Goal: Task Accomplishment & Management: Complete application form

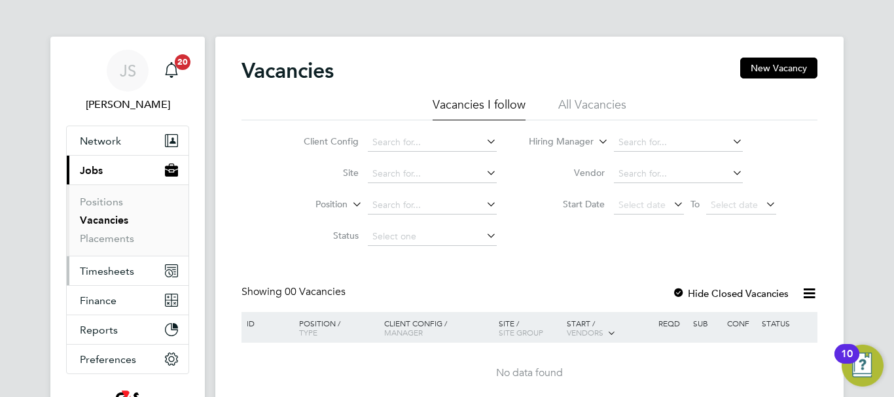
click at [114, 273] on span "Timesheets" at bounding box center [107, 271] width 54 height 12
click at [100, 270] on span "Timesheets" at bounding box center [107, 271] width 54 height 12
click at [106, 275] on span "Timesheets" at bounding box center [107, 271] width 54 height 12
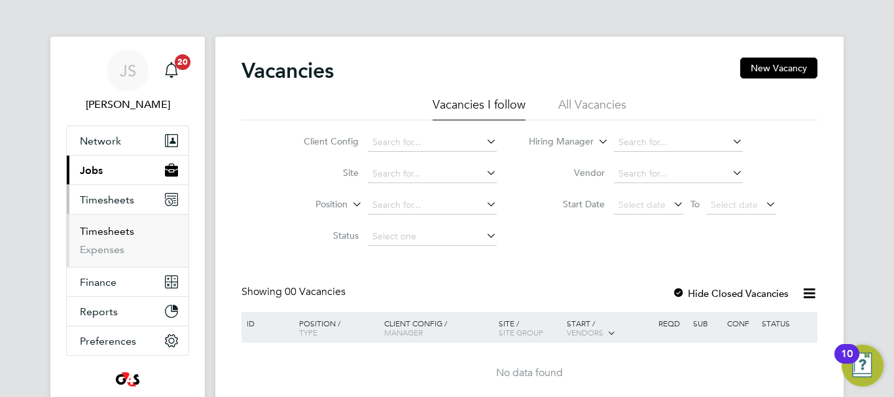
click at [115, 228] on link "Timesheets" at bounding box center [107, 231] width 54 height 12
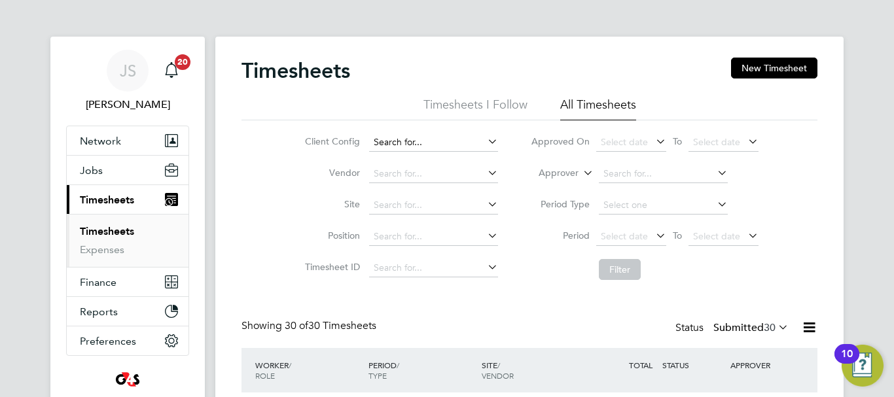
click at [438, 148] on input at bounding box center [433, 142] width 129 height 18
type input "poa"
click at [485, 140] on icon at bounding box center [485, 141] width 0 height 18
click at [782, 67] on button "New Timesheet" at bounding box center [774, 68] width 86 height 21
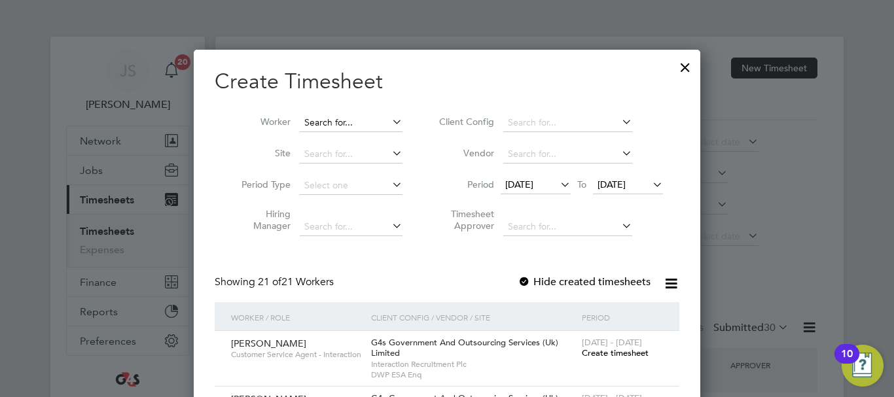
click at [326, 124] on input at bounding box center [351, 123] width 103 height 18
click at [344, 133] on li "Poart ia Coo" at bounding box center [350, 140] width 104 height 18
type input "Poartia Coo"
click at [557, 183] on icon at bounding box center [557, 184] width 0 height 18
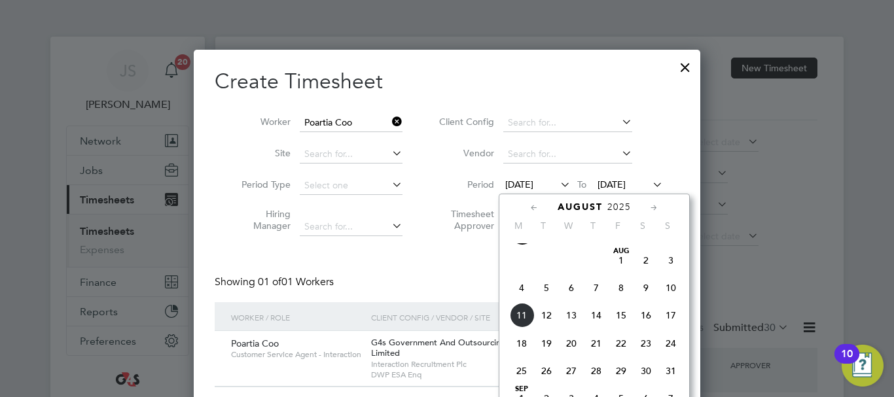
click at [525, 300] on span "4" at bounding box center [521, 287] width 25 height 25
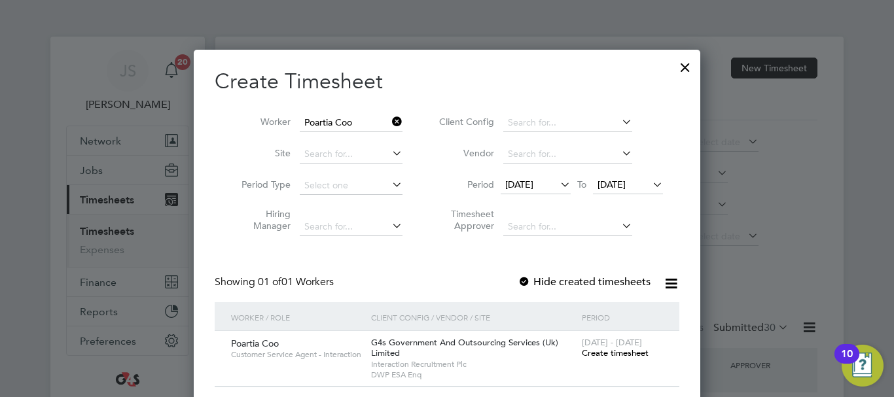
click at [650, 182] on icon at bounding box center [650, 184] width 0 height 18
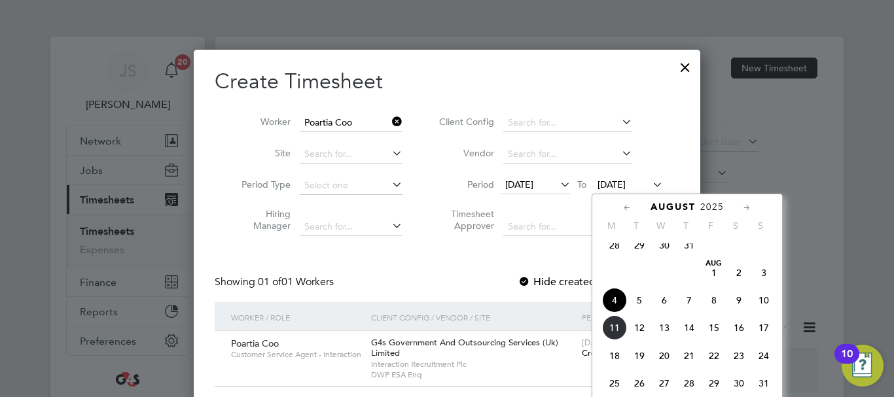
click at [763, 307] on span "10" at bounding box center [763, 300] width 25 height 25
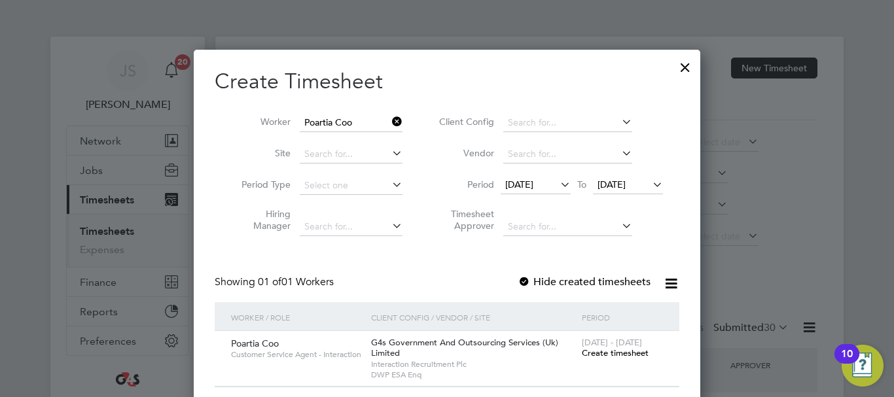
click at [669, 245] on div "Create Timesheet Worker Poartia Coo Site Period Type Hiring Manager Client Conf…" at bounding box center [447, 227] width 464 height 319
click at [389, 120] on icon at bounding box center [389, 122] width 0 height 18
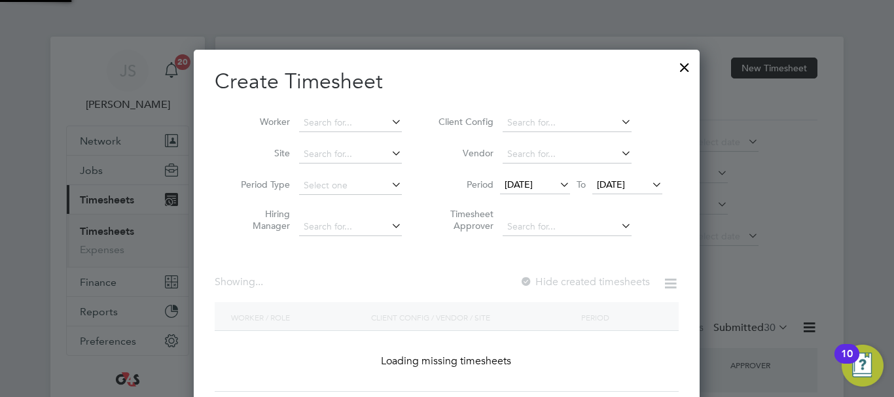
scroll to position [1545, 507]
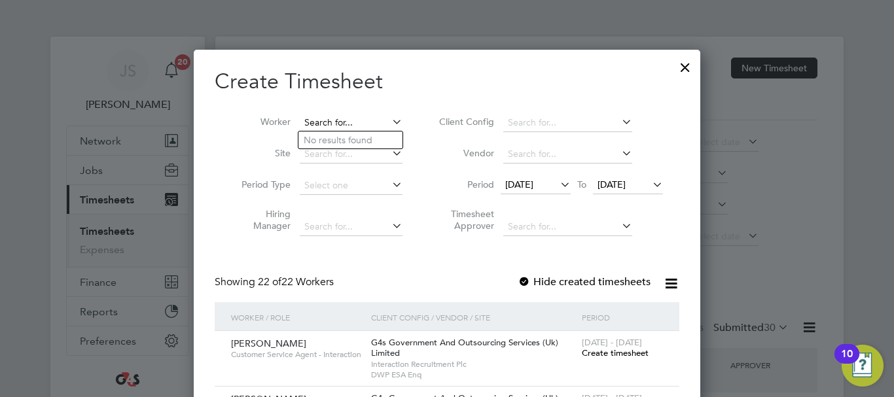
click at [343, 122] on input at bounding box center [351, 123] width 103 height 18
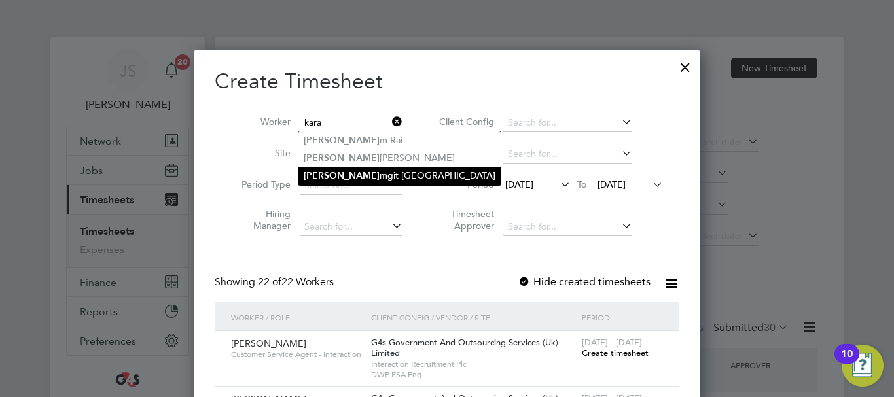
click at [374, 175] on li "Kara mgit Randhawa" at bounding box center [399, 176] width 202 height 18
type input "[PERSON_NAME]"
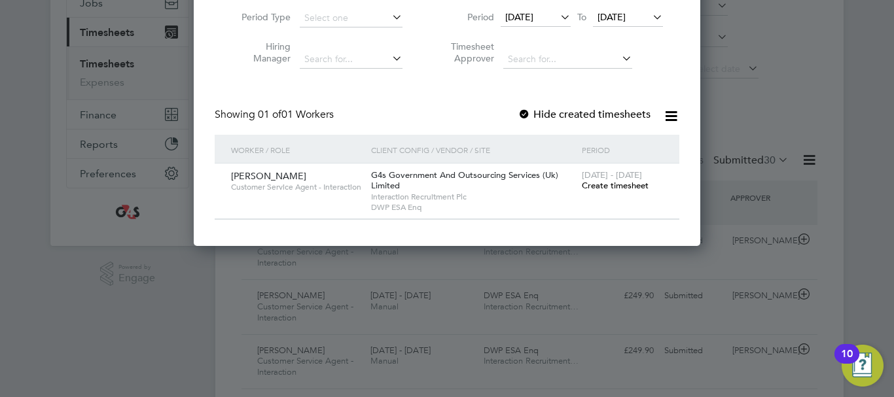
scroll to position [196, 0]
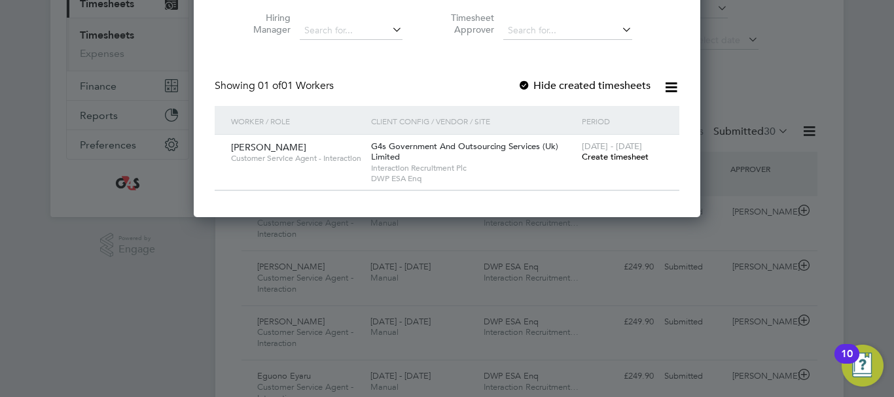
click at [619, 158] on span "Create timesheet" at bounding box center [615, 156] width 67 height 11
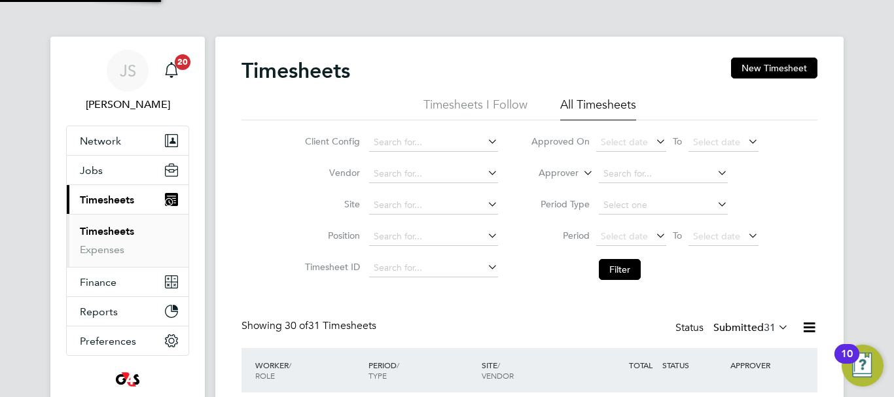
scroll to position [33, 114]
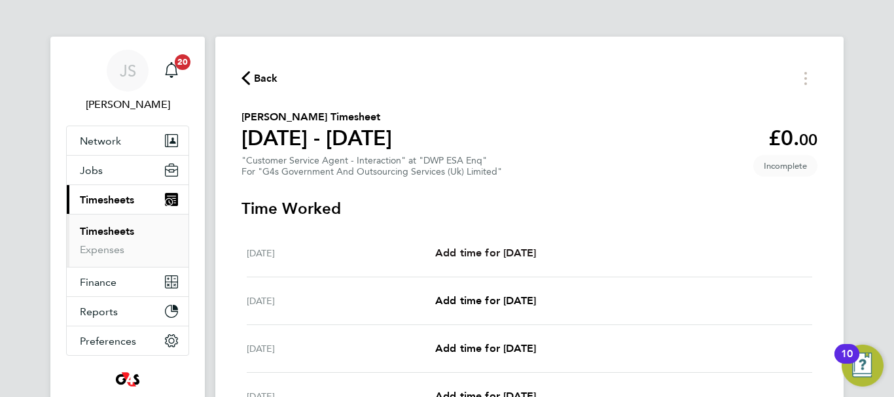
click at [509, 253] on span "Add time for [DATE]" at bounding box center [485, 253] width 101 height 12
select select "30"
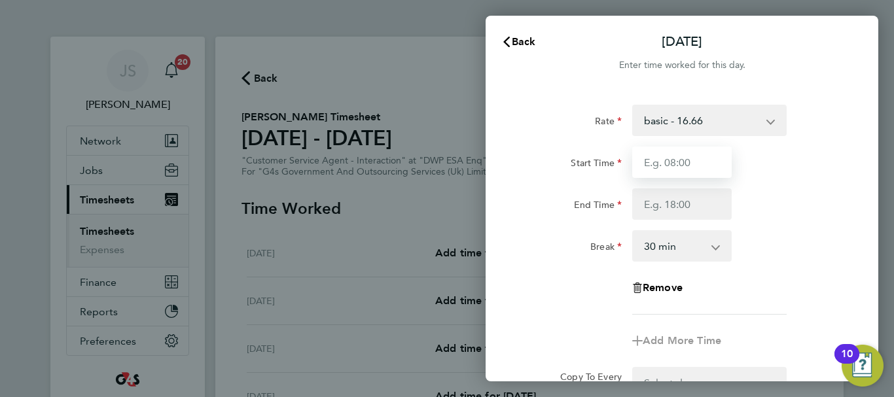
click at [671, 171] on input "Start Time" at bounding box center [681, 162] width 99 height 31
type input "09:00"
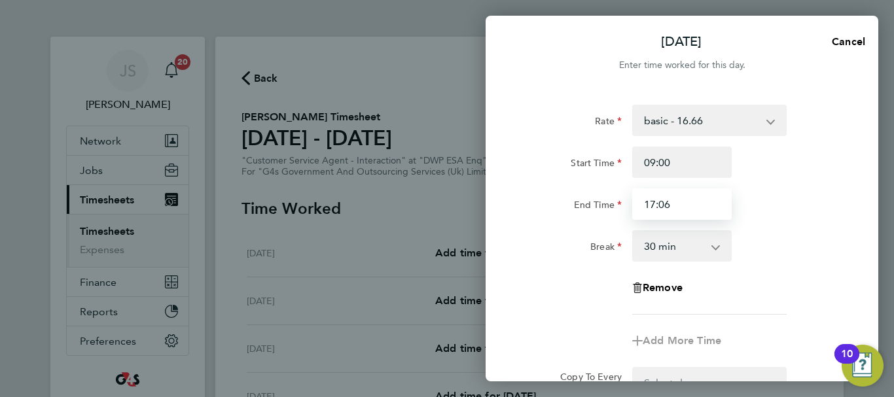
type input "17:06"
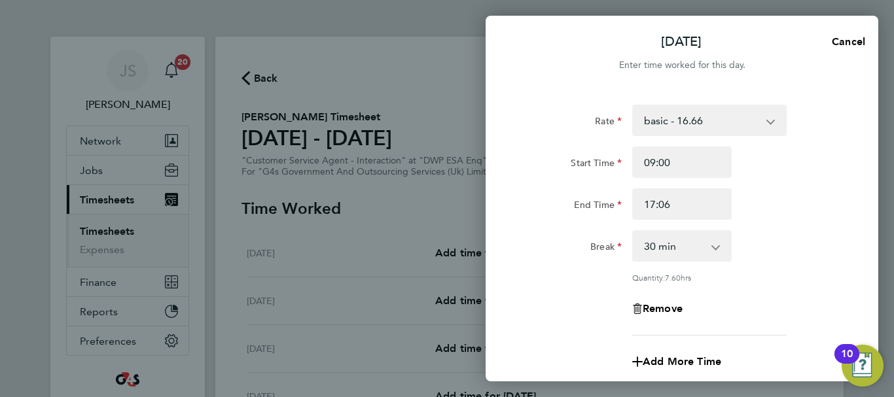
click at [850, 186] on div "Rate basic - 16.66 Annual Leave System Issue Paid - 16.66 x1.5 - 24.73 Bank Hol…" at bounding box center [681, 291] width 392 height 404
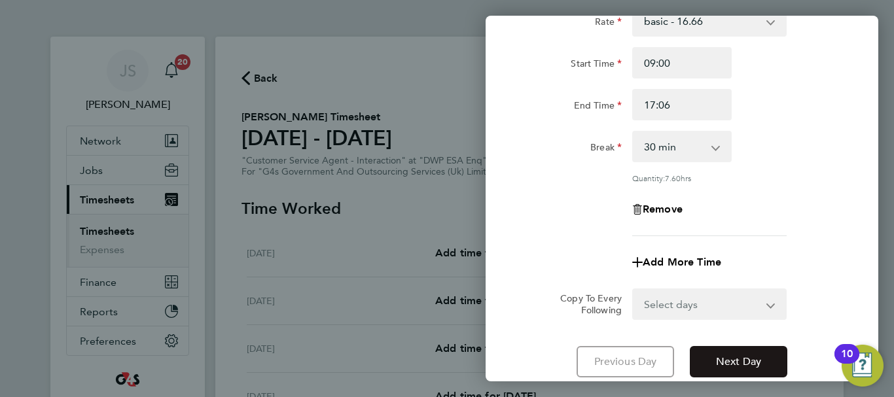
scroll to position [194, 0]
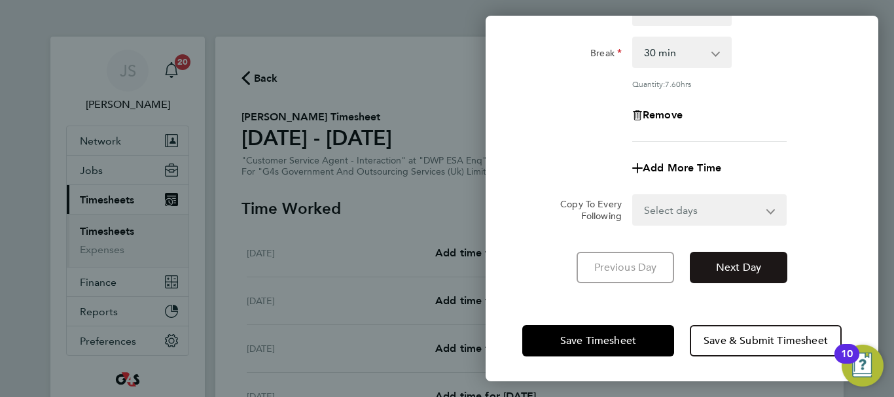
click at [722, 272] on span "Next Day" at bounding box center [738, 267] width 45 height 13
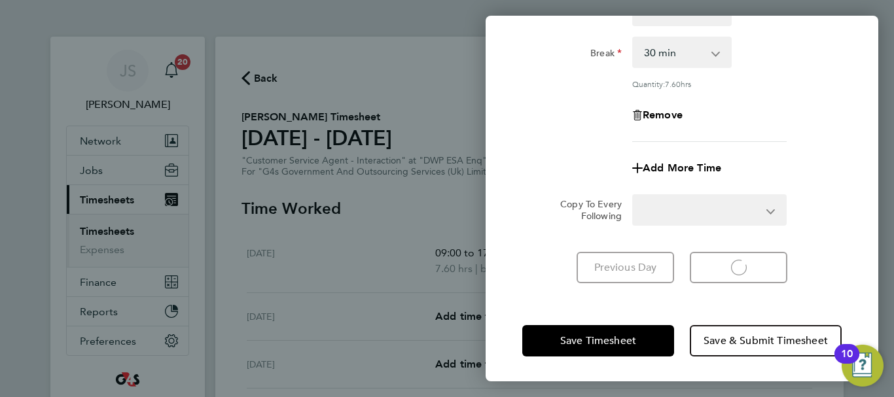
select select "30"
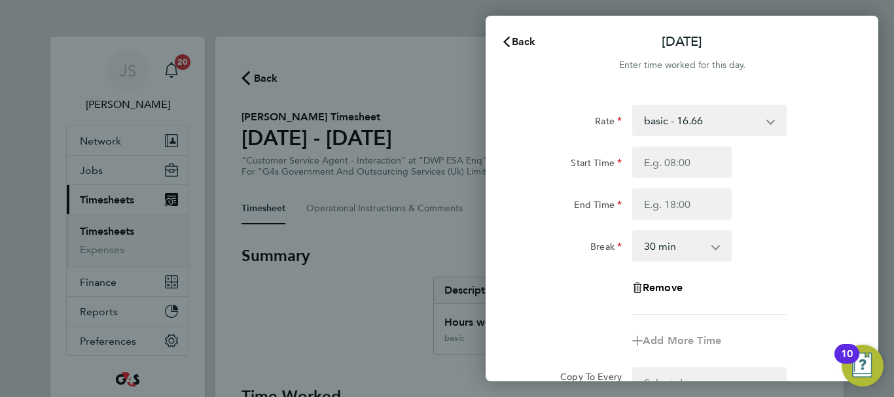
click at [527, 39] on span "Back" at bounding box center [524, 41] width 24 height 12
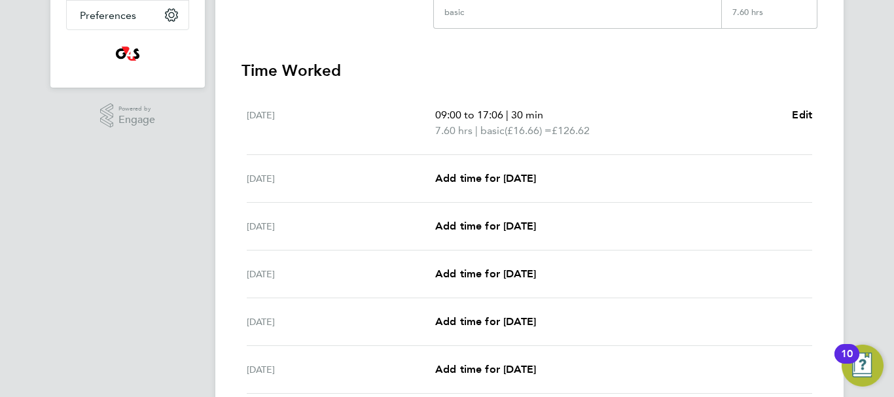
scroll to position [327, 0]
click at [805, 116] on span "Edit" at bounding box center [802, 113] width 20 height 12
select select "30"
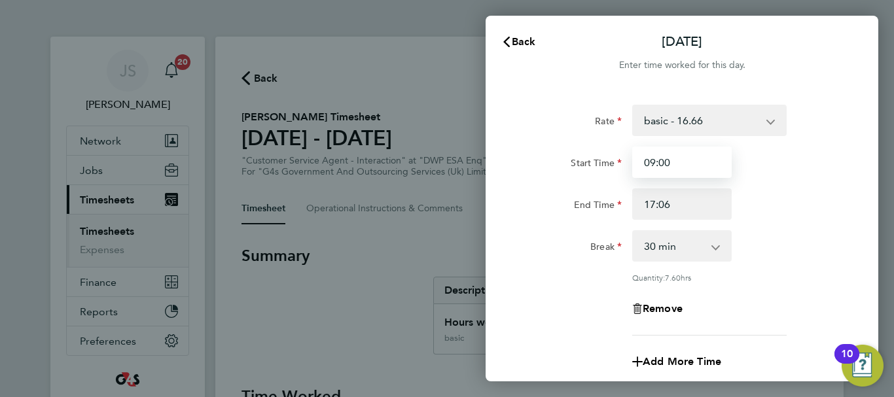
drag, startPoint x: 680, startPoint y: 167, endPoint x: 552, endPoint y: 166, distance: 128.2
click at [553, 166] on div "Start Time 09:00" at bounding box center [682, 162] width 330 height 31
type input "07:45"
click at [814, 239] on div "Break 0 min 15 min 30 min 45 min 60 min 75 min 90 min" at bounding box center [682, 245] width 330 height 31
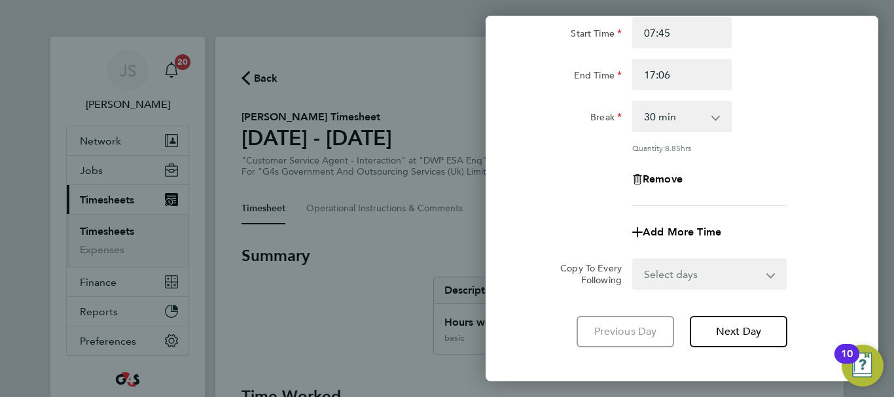
scroll to position [131, 0]
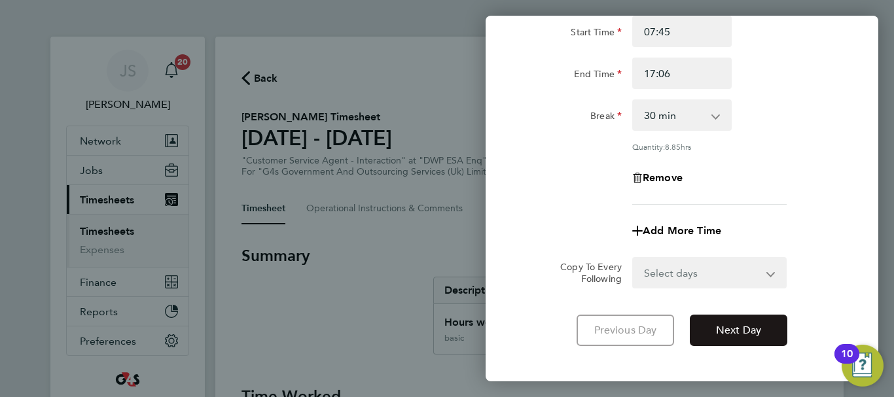
click at [752, 327] on span "Next Day" at bounding box center [738, 330] width 45 height 13
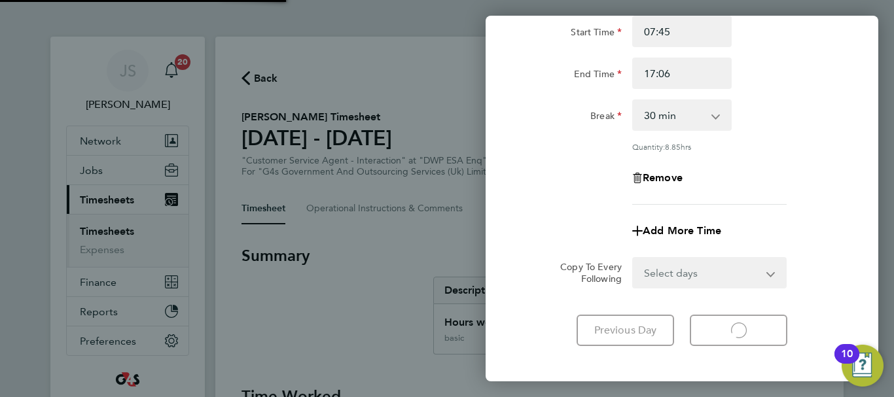
select select "30"
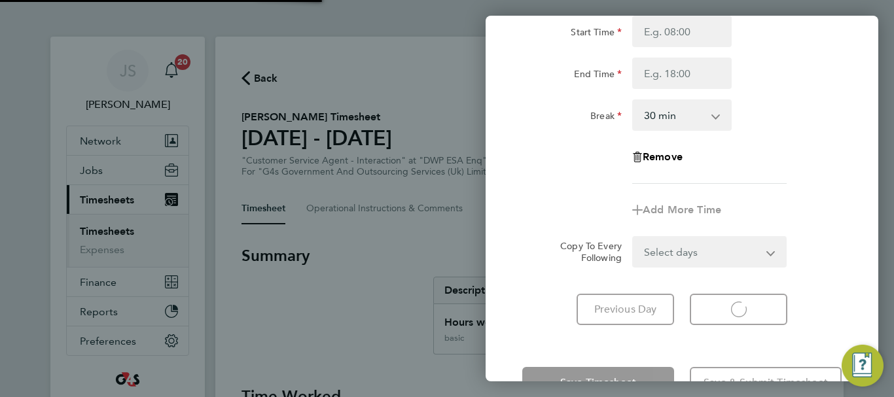
select select "30"
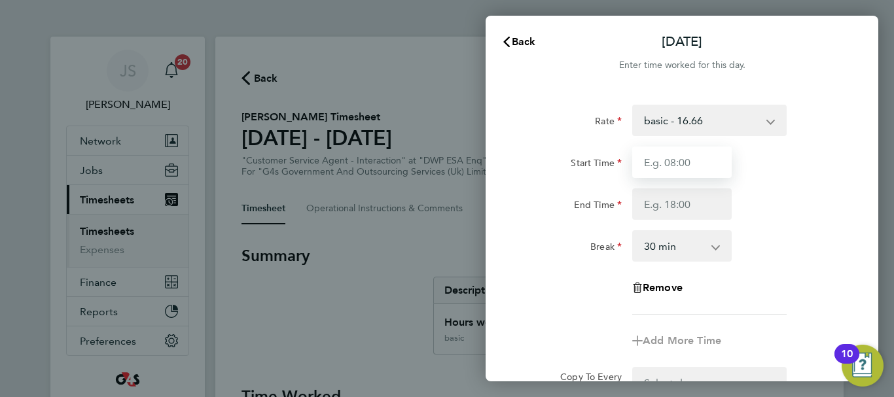
click at [682, 172] on input "Start Time" at bounding box center [681, 162] width 99 height 31
type input "07:45"
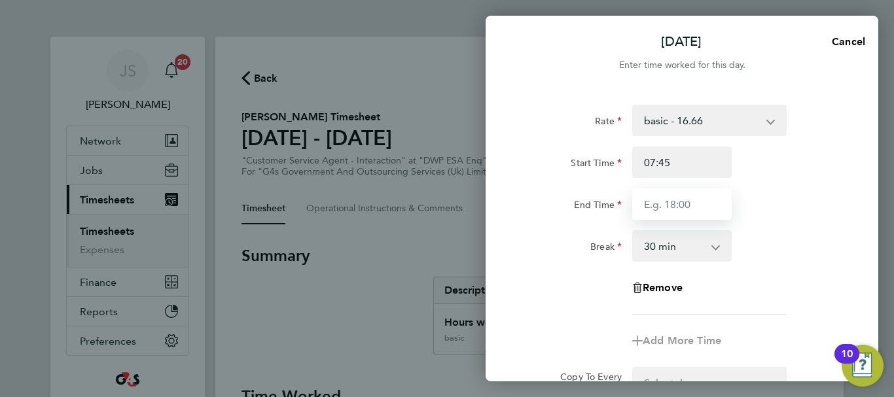
click at [697, 206] on input "End Time" at bounding box center [681, 203] width 99 height 31
type input "17:03"
drag, startPoint x: 814, startPoint y: 234, endPoint x: 823, endPoint y: 237, distance: 9.1
click at [819, 235] on div "Break 0 min 15 min 30 min 45 min 60 min 75 min 90 min" at bounding box center [682, 245] width 330 height 31
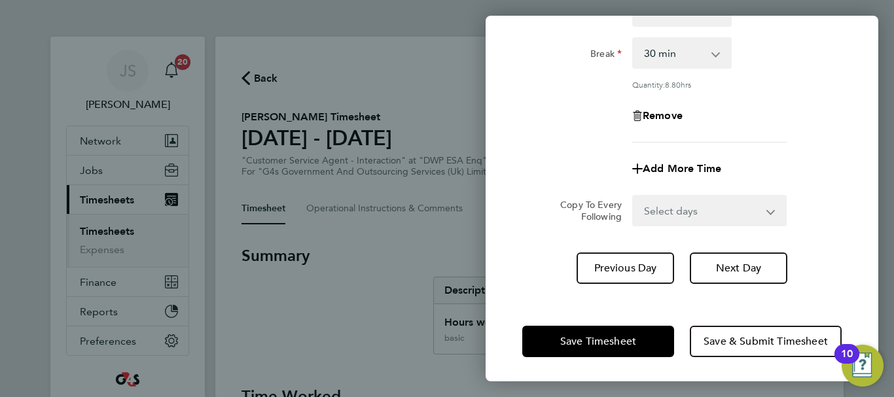
scroll to position [194, 0]
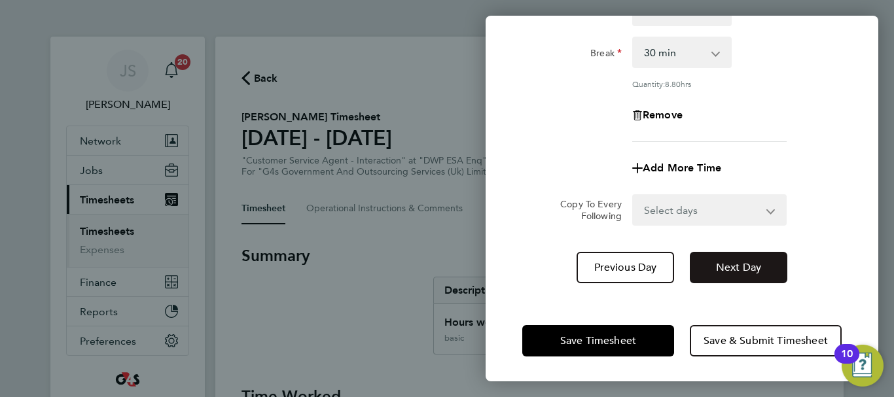
click at [748, 268] on span "Next Day" at bounding box center [738, 267] width 45 height 13
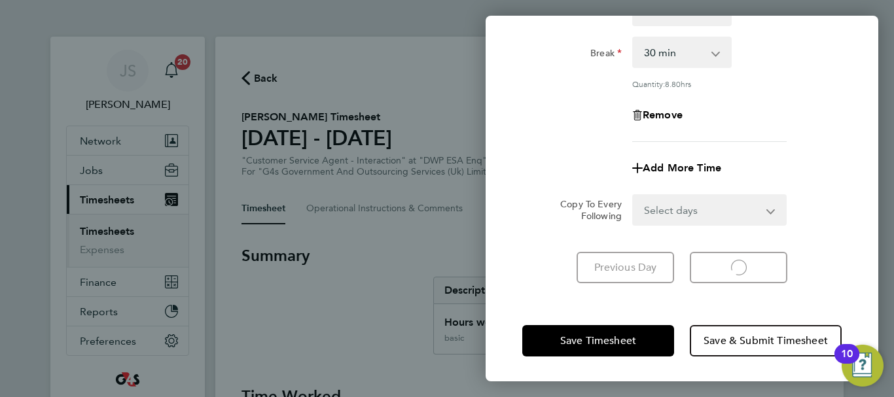
select select "30"
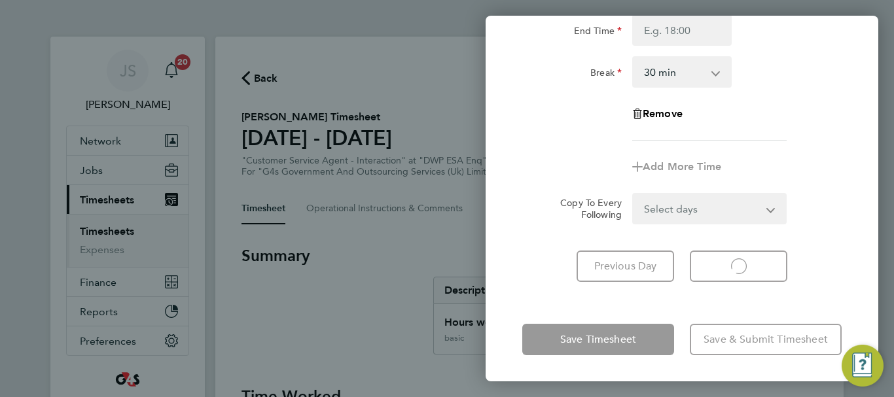
scroll to position [174, 0]
select select "30"
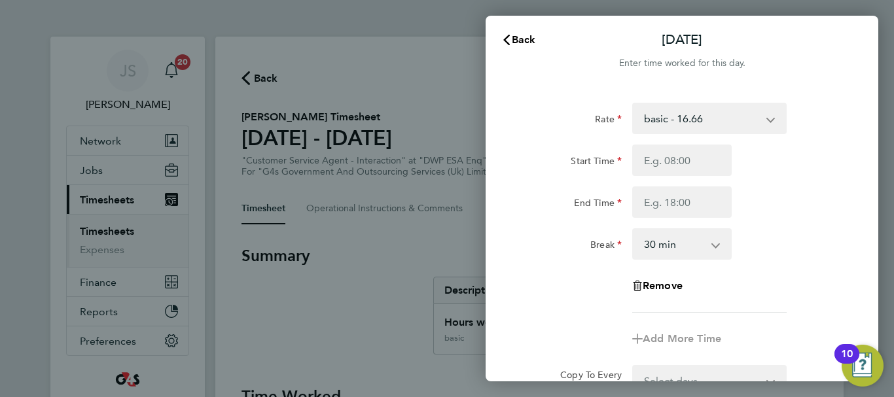
scroll to position [0, 0]
click at [689, 154] on input "Start Time" at bounding box center [681, 162] width 99 height 31
type input "11:00"
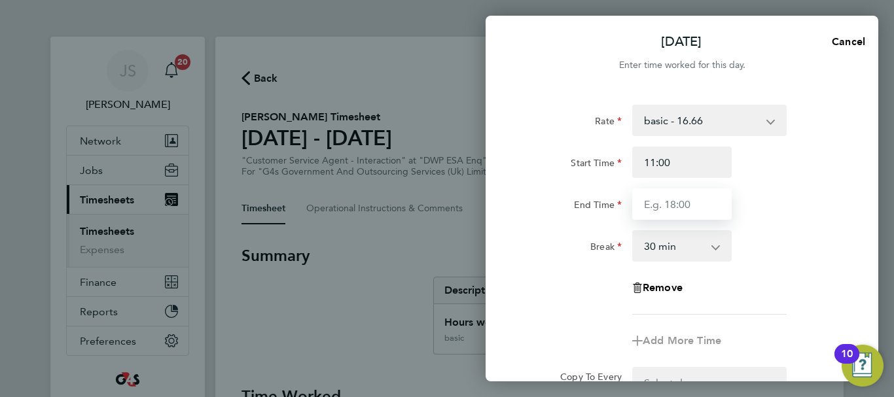
click at [661, 201] on input "End Time" at bounding box center [681, 203] width 99 height 31
type input "17:00"
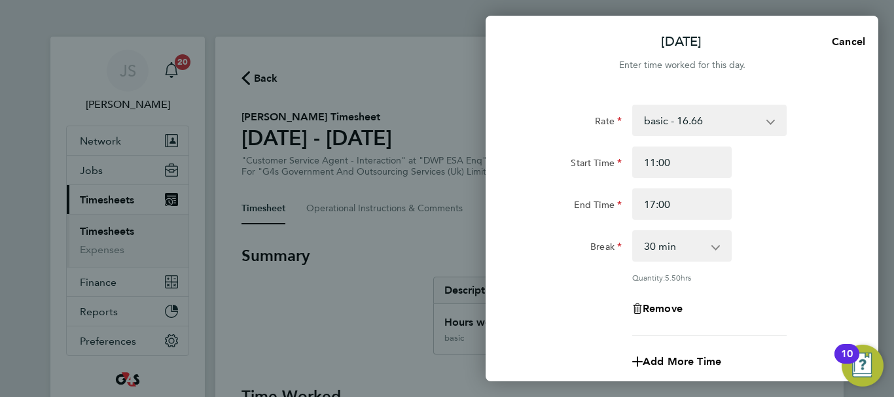
click at [766, 200] on div "End Time 17:00" at bounding box center [682, 203] width 330 height 31
click at [699, 246] on select "0 min 15 min 30 min 45 min 60 min 75 min 90 min" at bounding box center [673, 246] width 81 height 29
select select "0"
click at [633, 232] on select "0 min 15 min 30 min 45 min 60 min 75 min 90 min" at bounding box center [673, 246] width 81 height 29
click at [754, 253] on div "Break 0 min 15 min 30 min 45 min 60 min 75 min 90 min" at bounding box center [682, 245] width 330 height 31
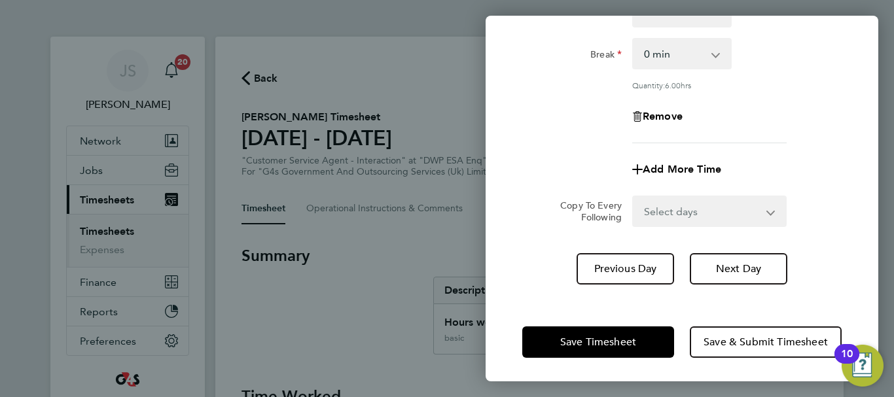
scroll to position [194, 0]
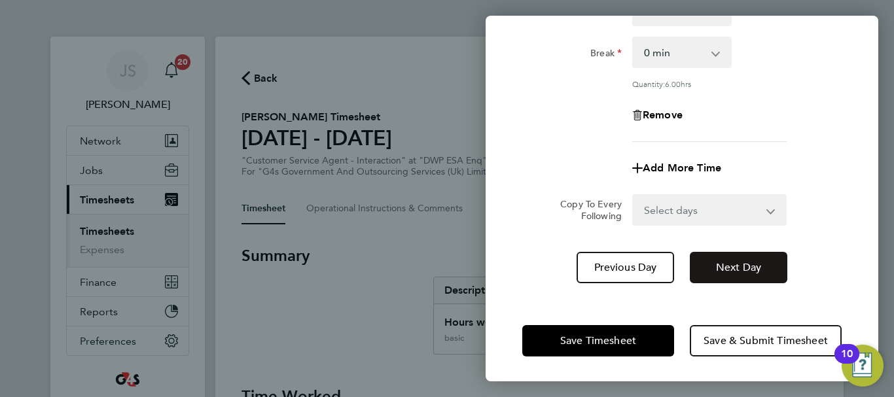
click at [741, 272] on span "Next Day" at bounding box center [738, 267] width 45 height 13
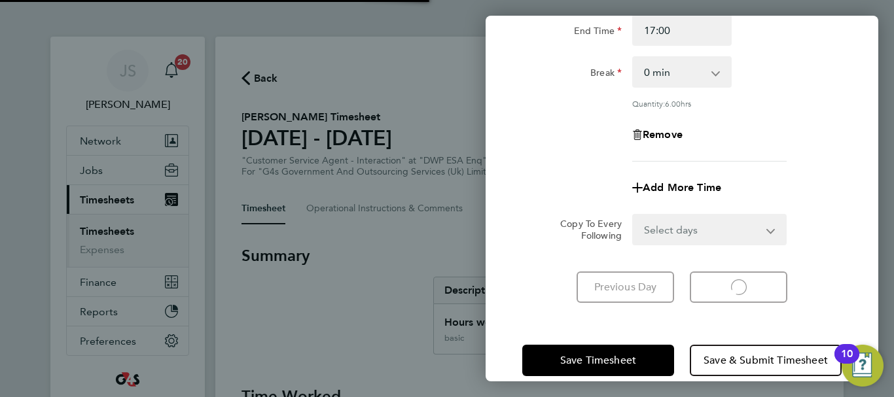
select select "30"
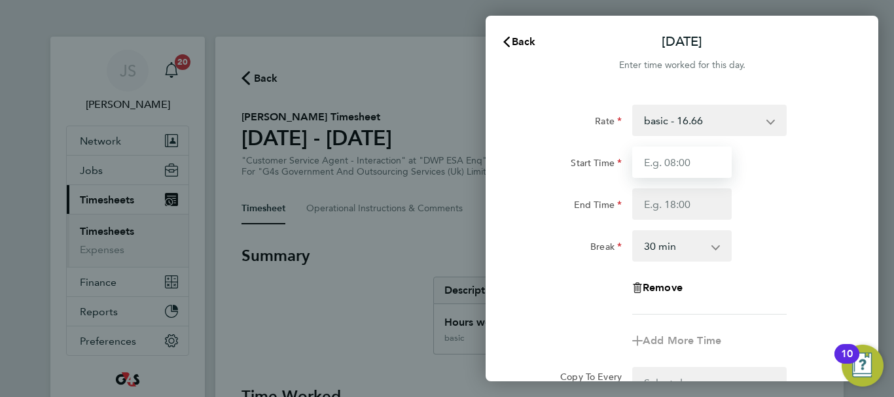
click at [695, 170] on input "Start Time" at bounding box center [681, 162] width 99 height 31
type input "09:00"
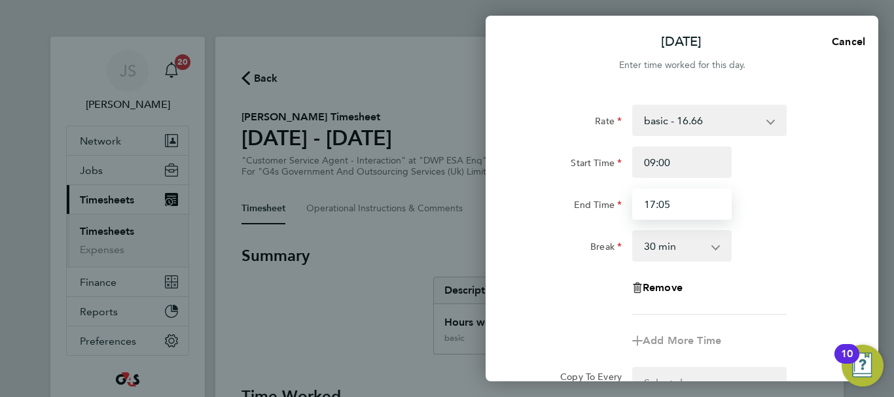
type input "17:05"
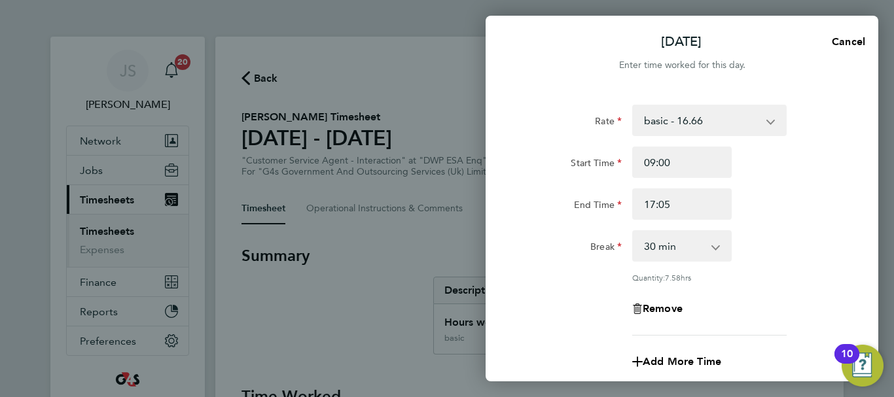
click at [803, 224] on div "Rate basic - 16.66 Annual Leave System Issue Paid - 16.66 x1.5 - 24.73 Bank Hol…" at bounding box center [681, 220] width 319 height 231
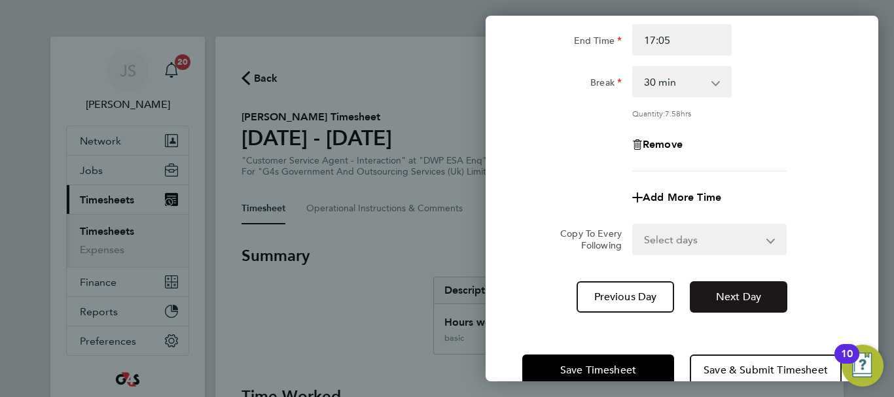
scroll to position [194, 0]
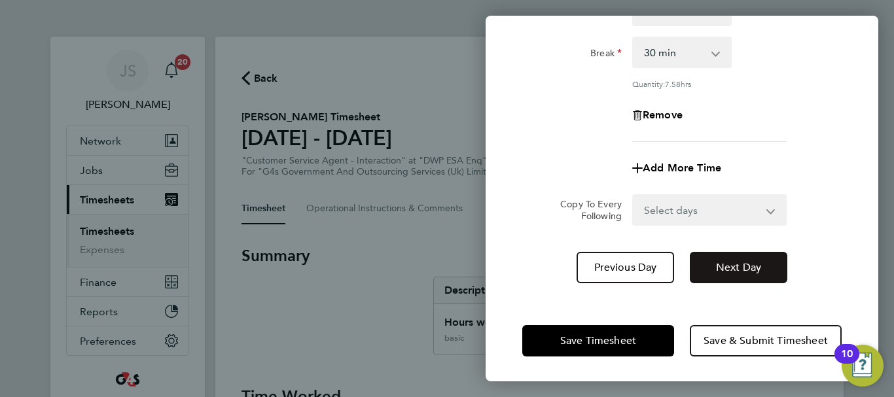
click at [750, 258] on button "Next Day" at bounding box center [737, 267] width 97 height 31
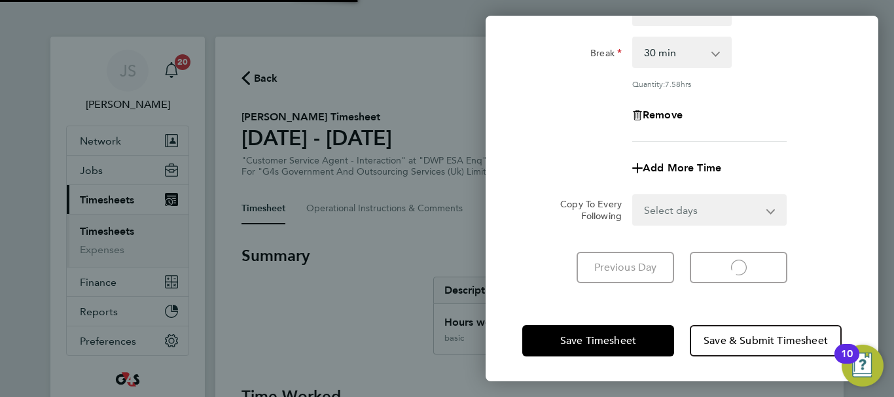
scroll to position [174, 0]
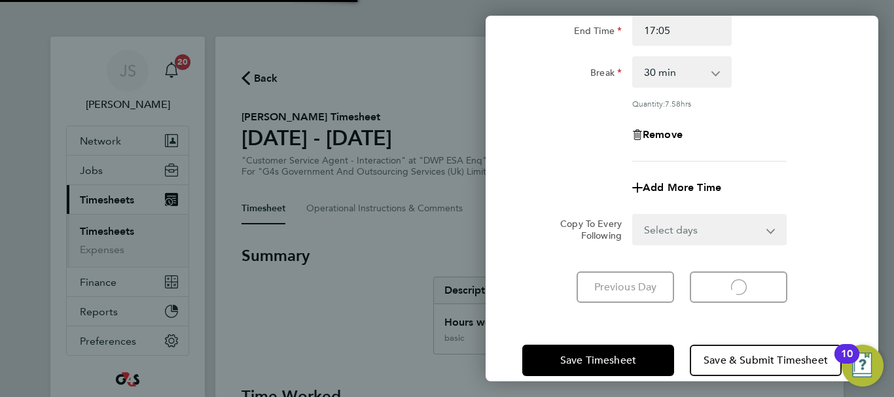
select select "30"
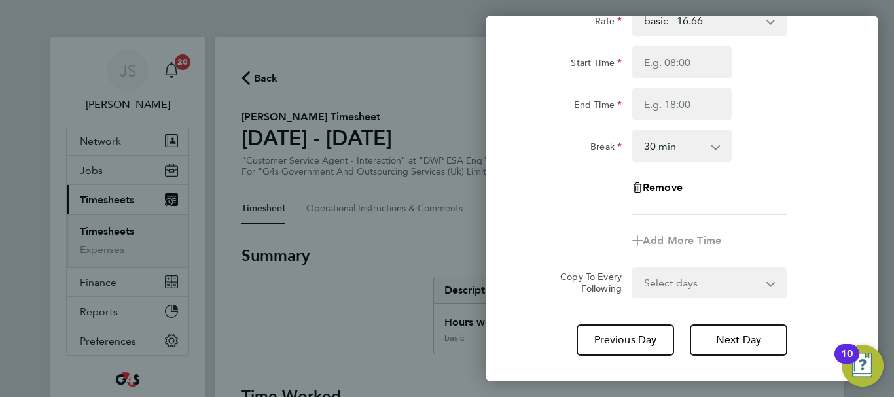
scroll to position [0, 0]
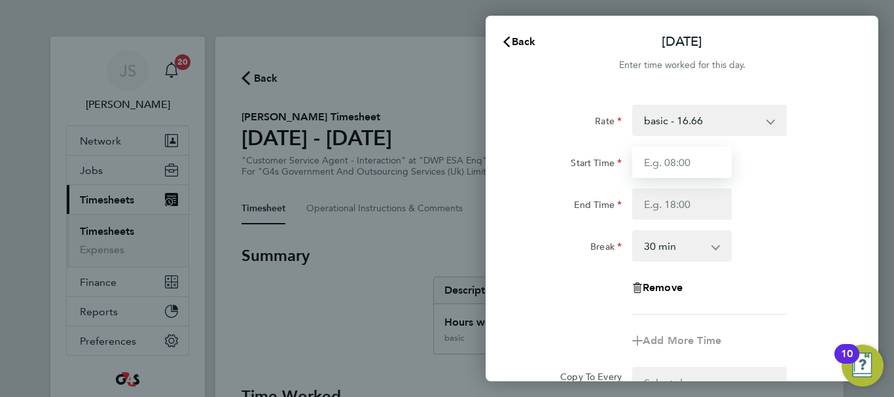
click at [693, 155] on input "Start Time" at bounding box center [681, 162] width 99 height 31
type input "10:00"
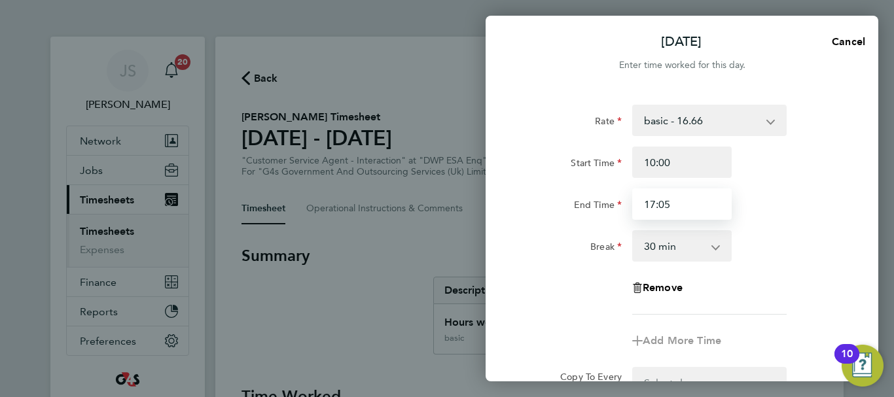
type input "17:05"
drag, startPoint x: 875, startPoint y: 226, endPoint x: 870, endPoint y: 232, distance: 7.0
click at [875, 227] on div "Rate basic - 16.66 Annual Leave System Issue Paid - 16.66 x1.5 - 24.73 Bank Hol…" at bounding box center [681, 280] width 392 height 383
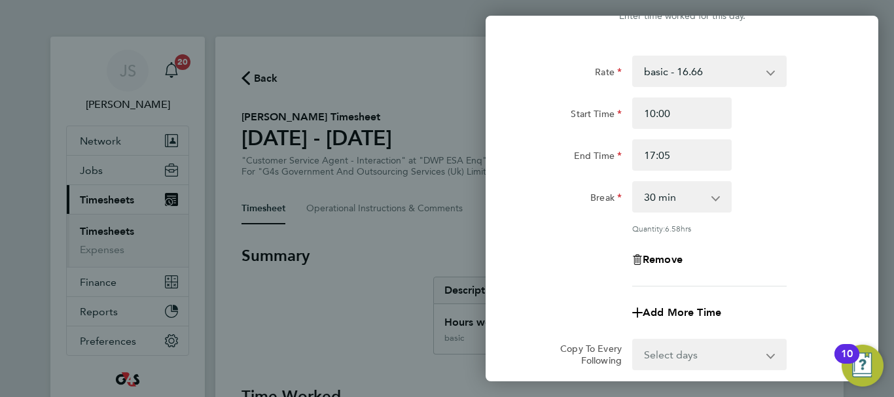
scroll to position [194, 0]
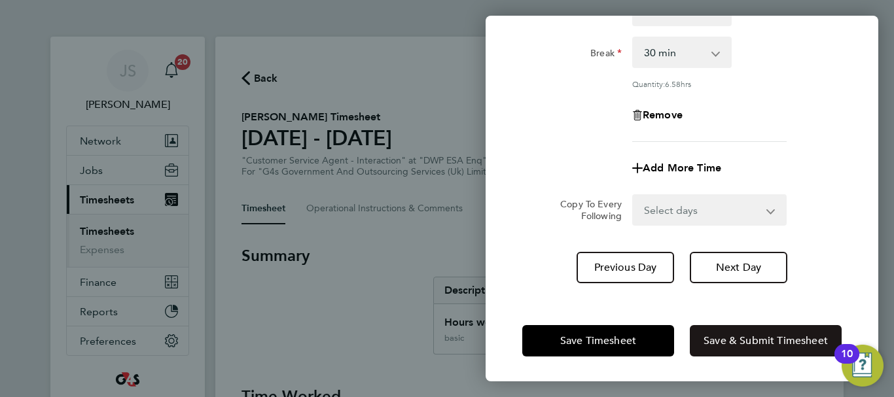
click at [756, 340] on span "Save & Submit Timesheet" at bounding box center [765, 340] width 124 height 13
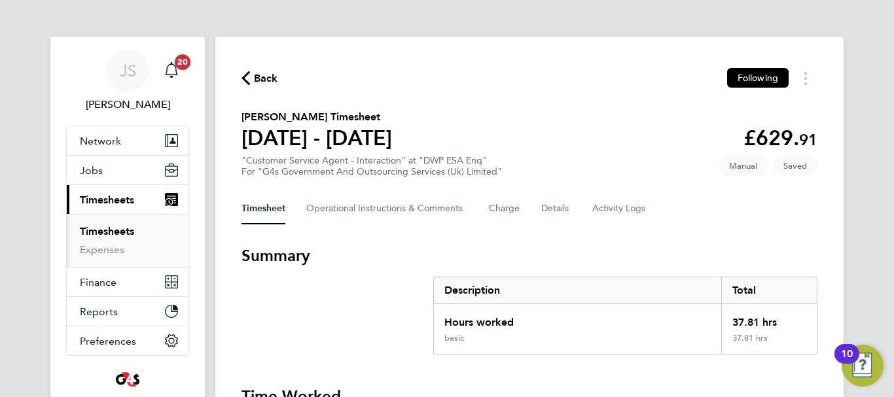
click at [260, 78] on span "Back" at bounding box center [266, 79] width 24 height 16
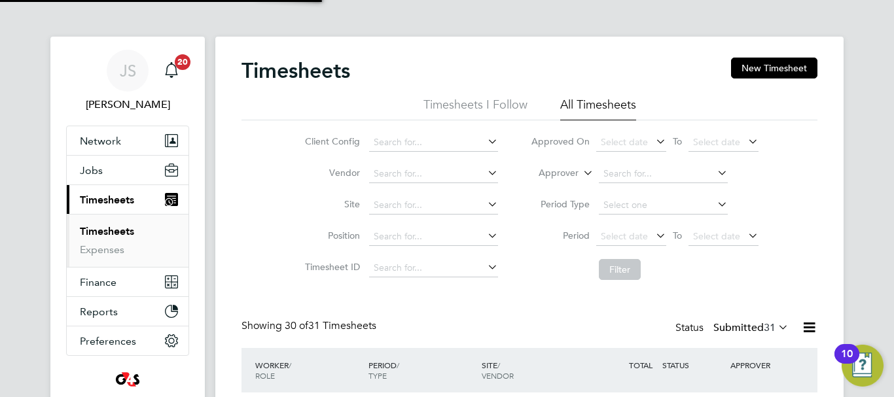
scroll to position [44, 114]
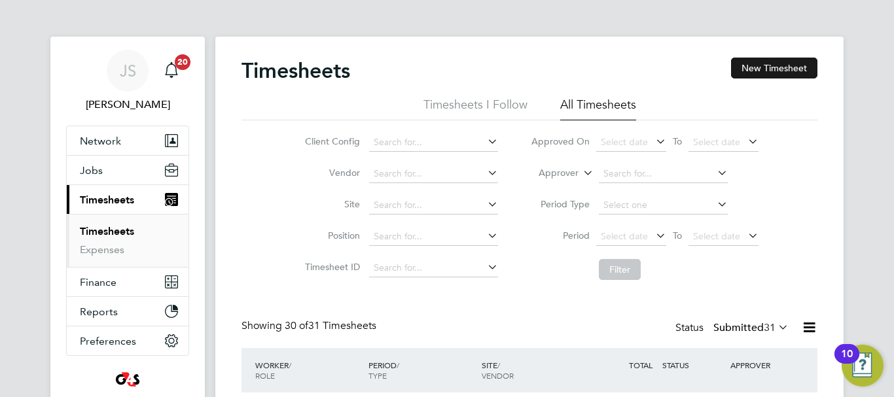
click at [750, 64] on button "New Timesheet" at bounding box center [774, 68] width 86 height 21
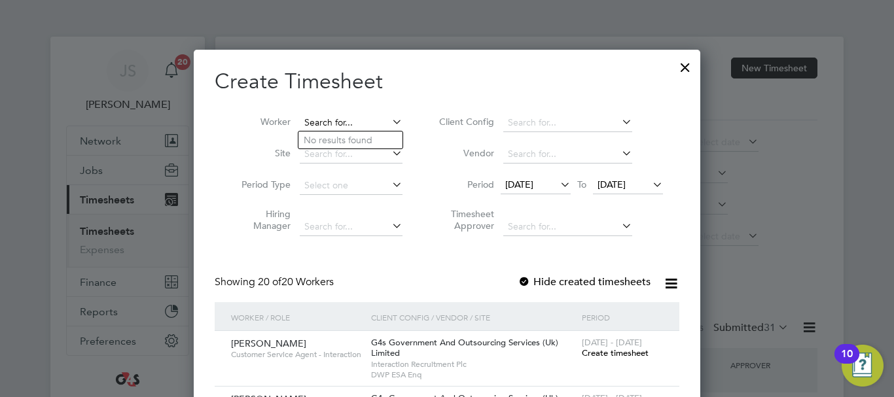
click at [339, 122] on input at bounding box center [351, 123] width 103 height 18
click at [358, 135] on li "[PERSON_NAME][GEOGRAPHIC_DATA]" at bounding box center [363, 140] width 131 height 18
type input "[PERSON_NAME]"
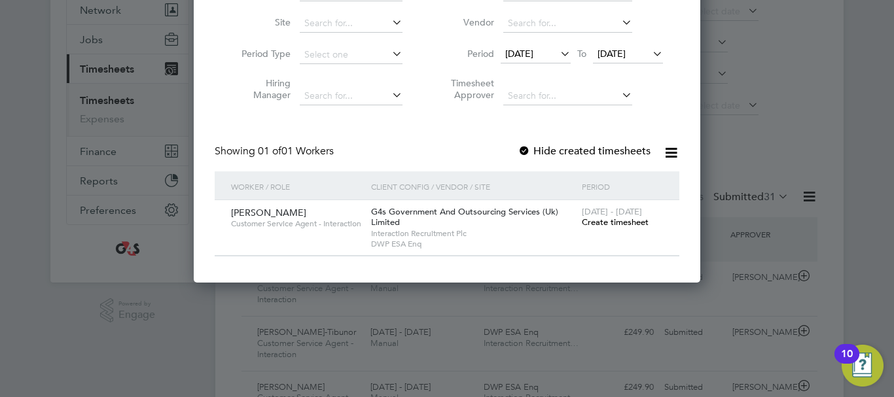
click at [611, 217] on span "Create timesheet" at bounding box center [615, 222] width 67 height 11
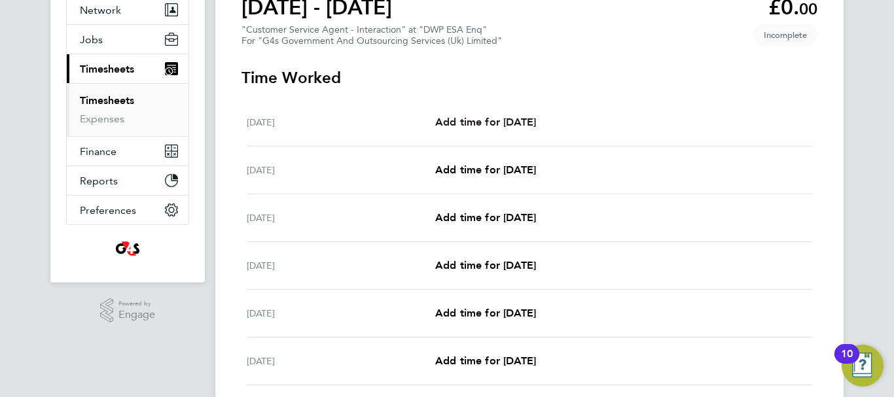
click at [493, 120] on span "Add time for [DATE]" at bounding box center [485, 122] width 101 height 12
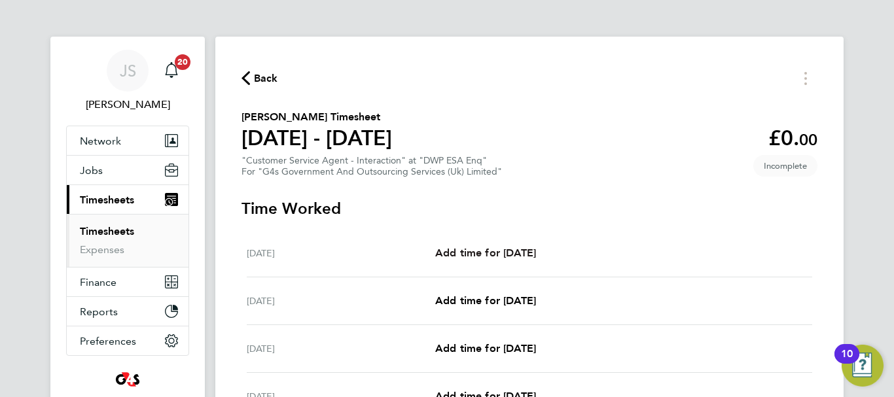
select select "30"
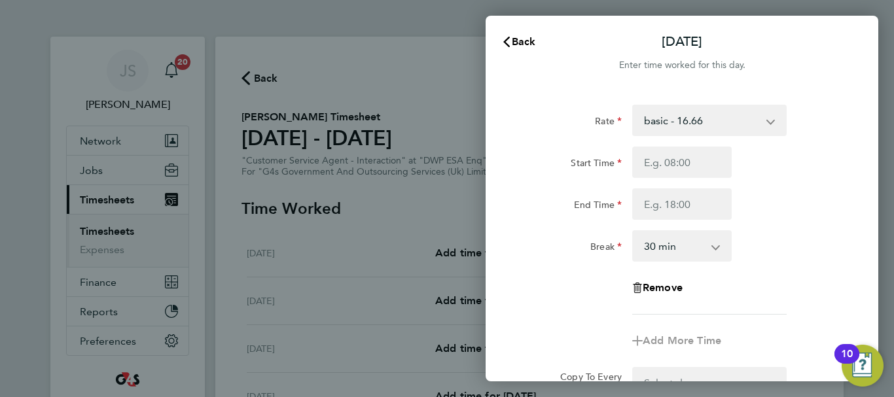
click at [772, 120] on app-icon-cross-button at bounding box center [777, 120] width 16 height 29
click at [763, 120] on select "basic - 16.66 System Issue Not Paid x2 - 32.79 Annual Leave Sick x1.5 - 24.73 B…" at bounding box center [701, 120] width 136 height 29
select select "30"
click at [678, 169] on input "Start Time" at bounding box center [681, 162] width 99 height 31
type input "07:45"
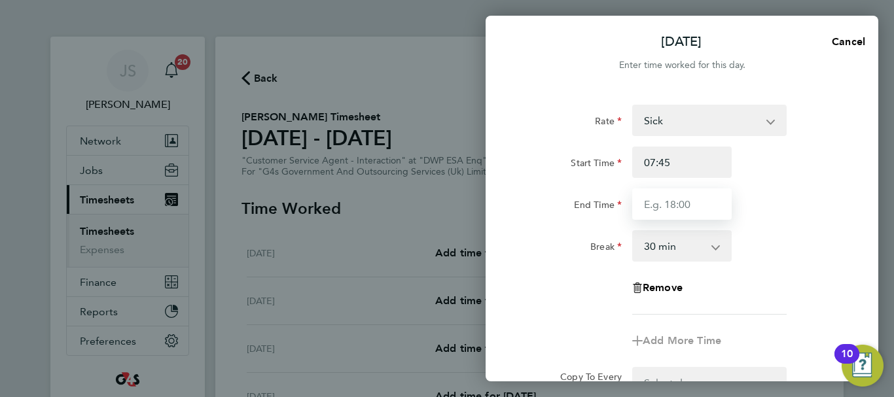
click at [682, 206] on input "End Time" at bounding box center [681, 203] width 99 height 31
type input "11:00"
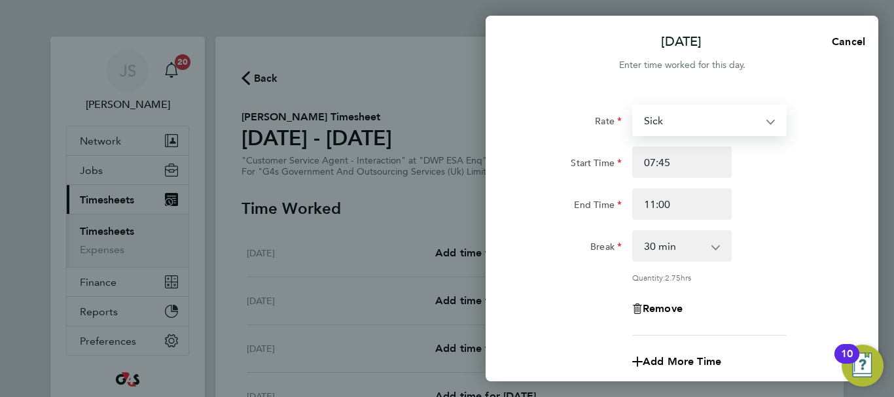
click at [765, 120] on select "Sick System Issue Not Paid x2 - 32.79 Annual Leave x1.5 - 24.73 basic - 16.66 B…" at bounding box center [701, 120] width 136 height 29
select select "30"
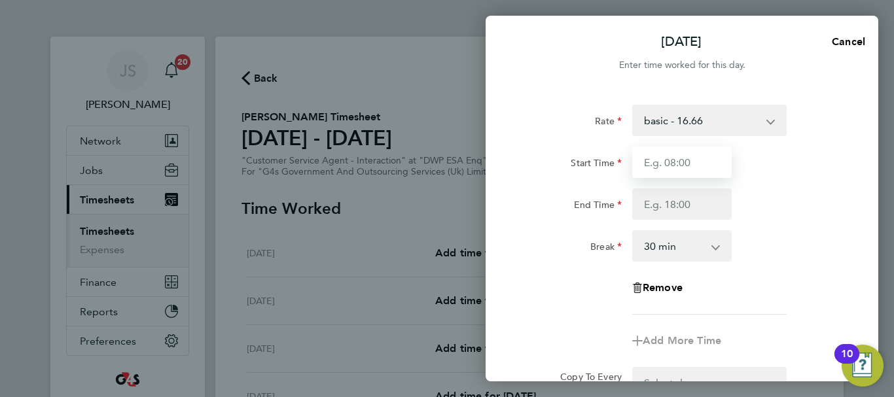
click at [689, 166] on input "Start Time" at bounding box center [681, 162] width 99 height 31
type input "07:45"
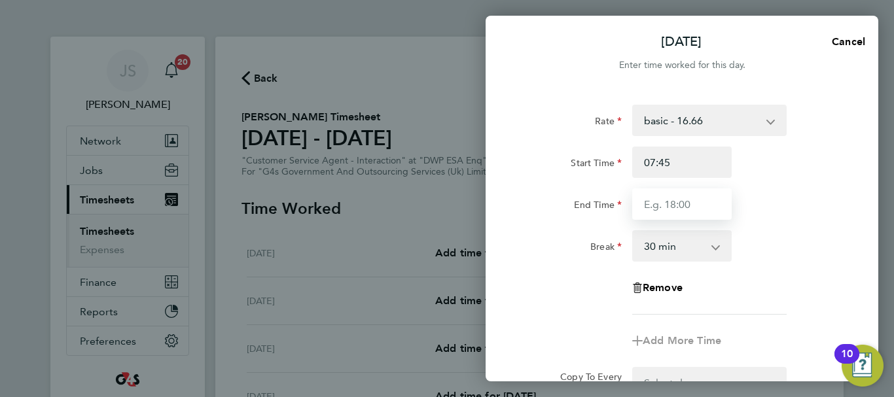
click at [689, 206] on input "End Time" at bounding box center [681, 203] width 99 height 31
type input "17:10"
click at [819, 207] on div "End Time 17:10" at bounding box center [682, 203] width 330 height 31
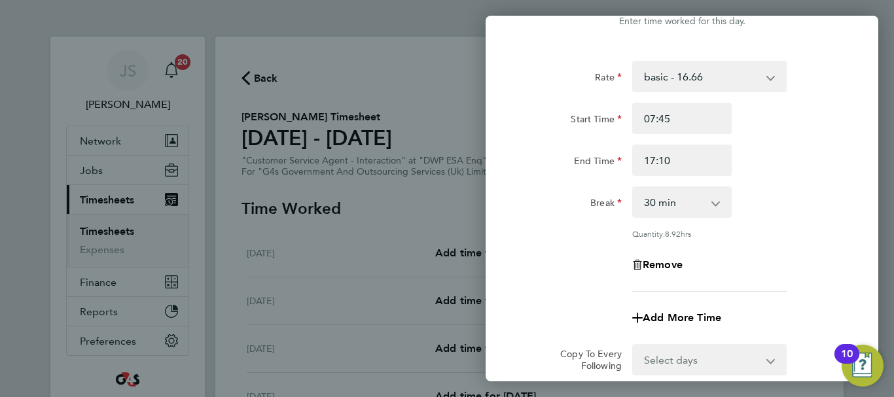
scroll to position [131, 0]
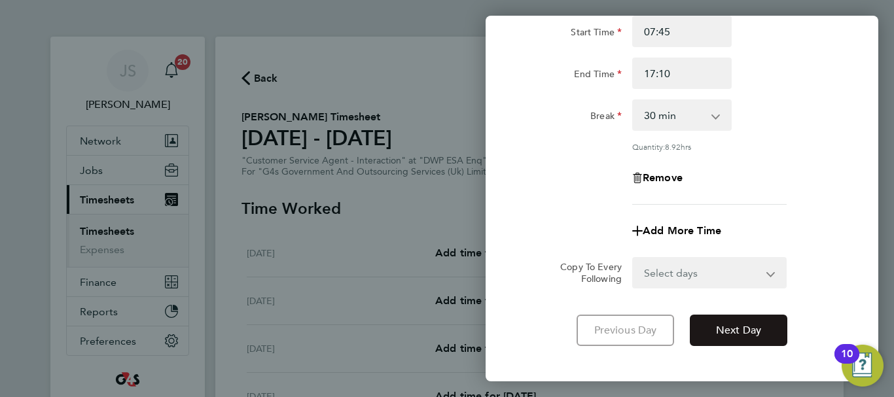
click at [738, 329] on span "Next Day" at bounding box center [738, 330] width 45 height 13
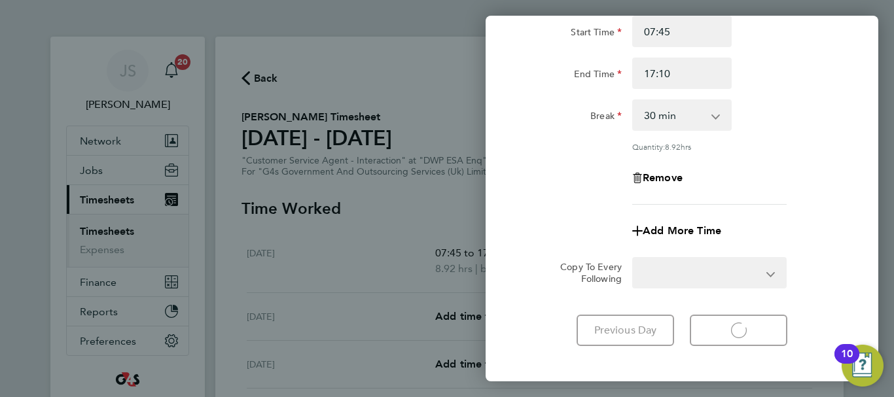
select select "30"
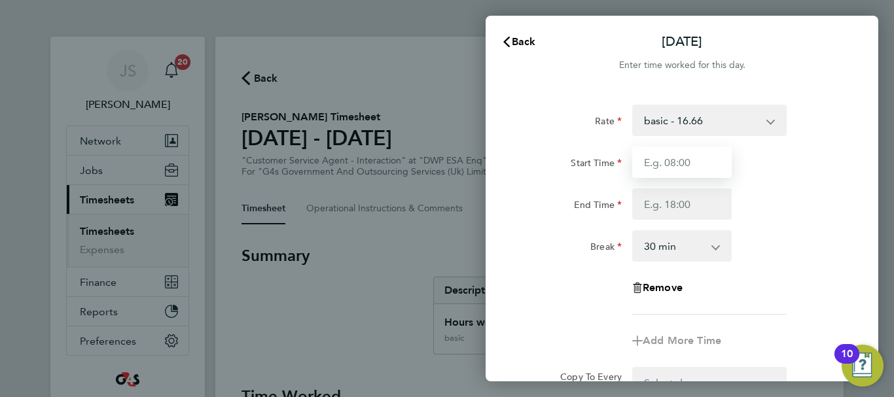
click at [688, 169] on input "Start Time" at bounding box center [681, 162] width 99 height 31
type input "07:45"
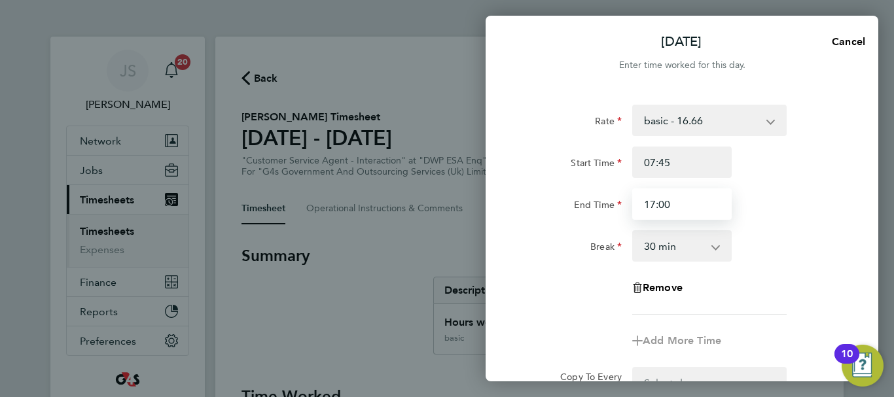
type input "17:00"
click at [826, 206] on div "End Time 17:00" at bounding box center [682, 203] width 330 height 31
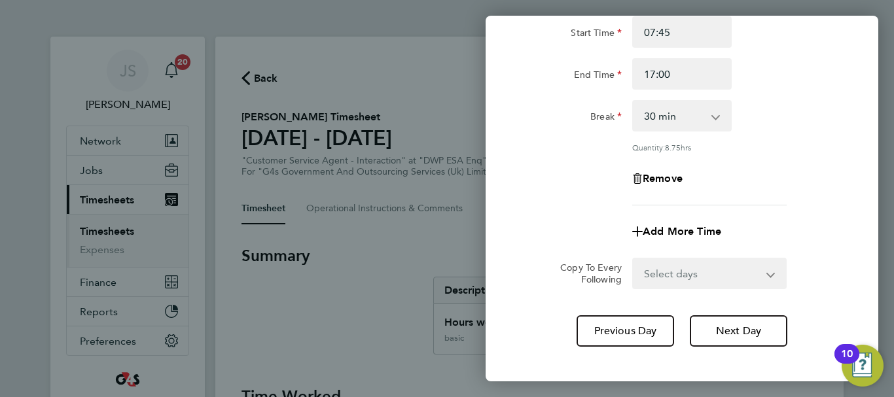
scroll to position [131, 0]
click at [735, 328] on span "Next Day" at bounding box center [738, 330] width 45 height 13
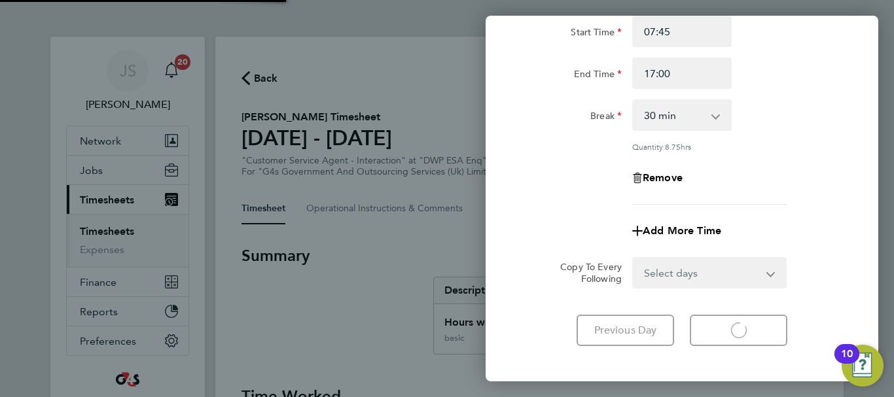
select select "30"
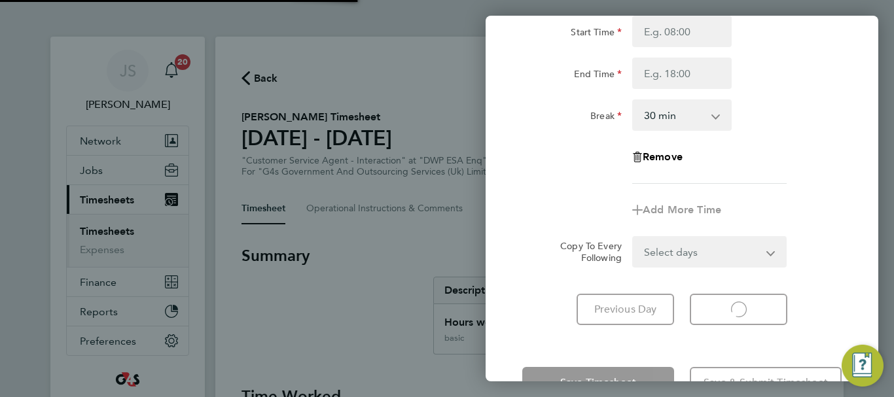
select select "30"
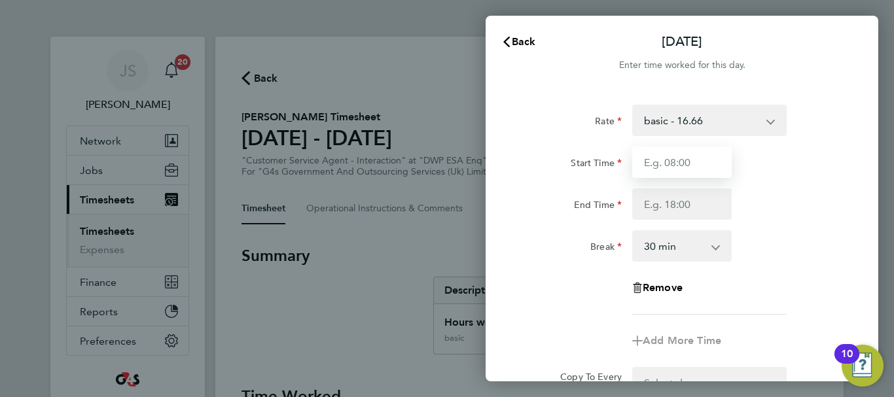
click at [680, 172] on input "Start Time" at bounding box center [681, 162] width 99 height 31
type input "11:00"
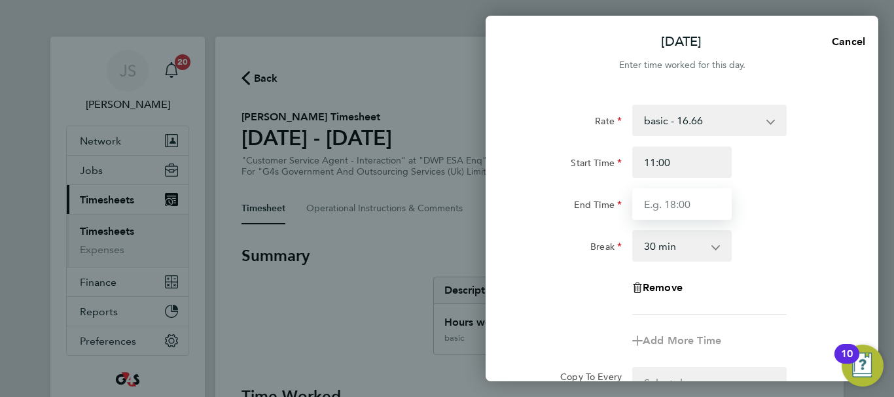
click at [695, 202] on input "End Time" at bounding box center [681, 203] width 99 height 31
type input "17:17"
click at [717, 242] on app-icon-cross-button at bounding box center [722, 246] width 16 height 29
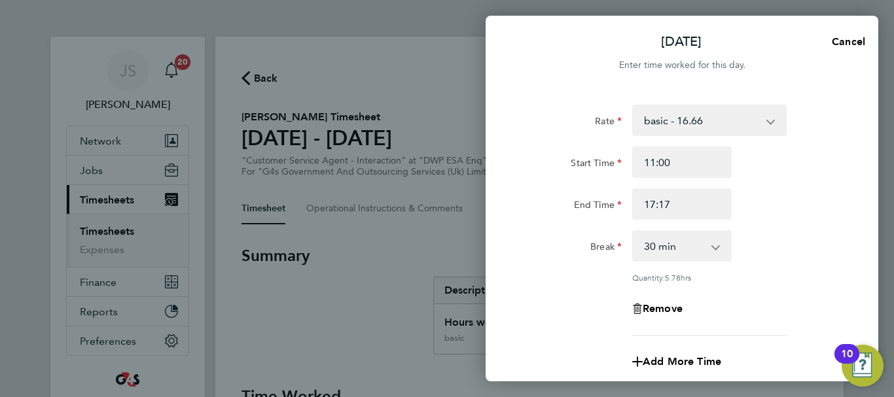
click at [720, 249] on app-icon-cross-button at bounding box center [722, 246] width 16 height 29
click at [713, 245] on select "0 min 15 min 30 min 45 min 60 min 75 min 90 min" at bounding box center [673, 246] width 81 height 29
select select "0"
click at [633, 232] on select "0 min 15 min 30 min 45 min 60 min 75 min 90 min" at bounding box center [673, 246] width 81 height 29
click at [797, 263] on div "Rate basic - 16.66 System Issue Not Paid x2 - 32.79 Annual Leave Sick x1.5 - 24…" at bounding box center [681, 220] width 319 height 231
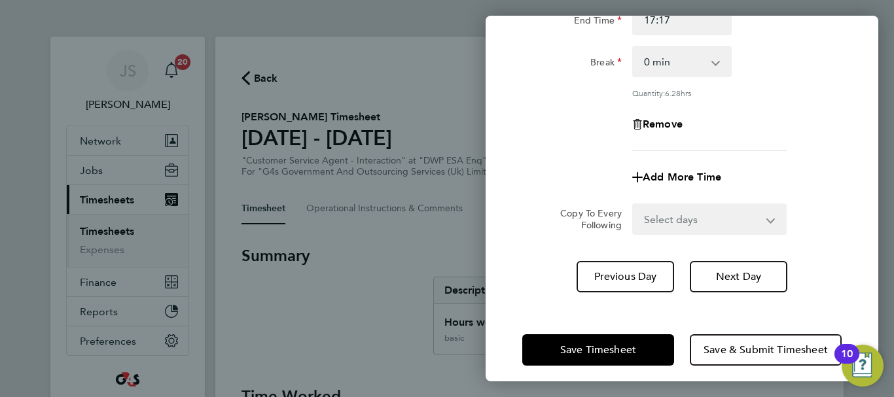
scroll to position [194, 0]
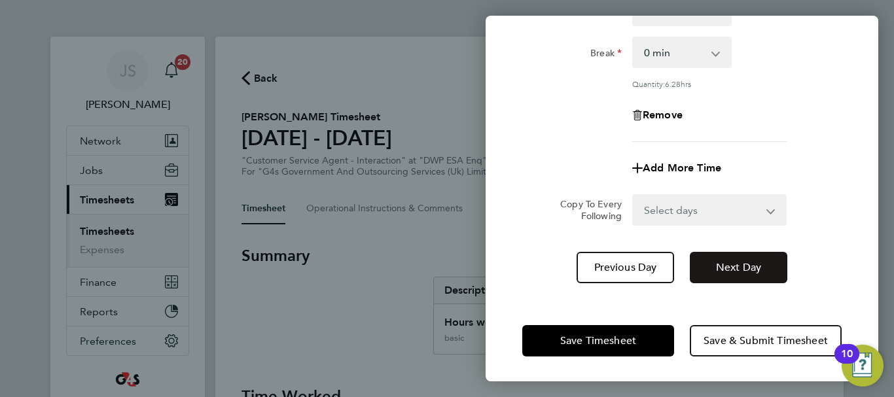
click at [746, 270] on span "Next Day" at bounding box center [738, 267] width 45 height 13
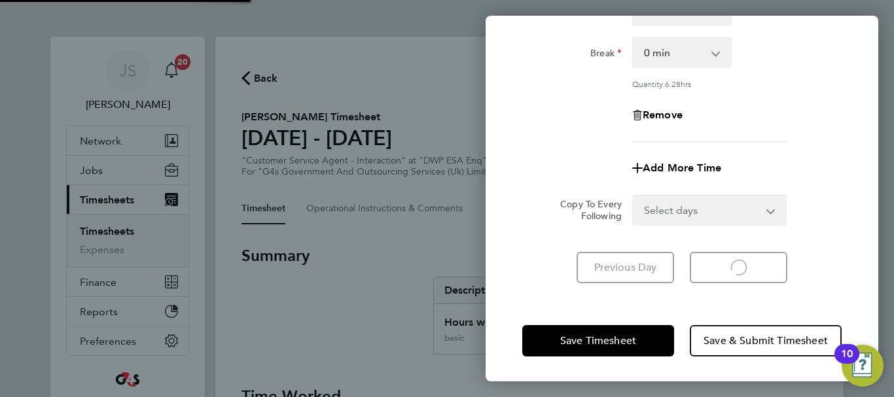
scroll to position [174, 0]
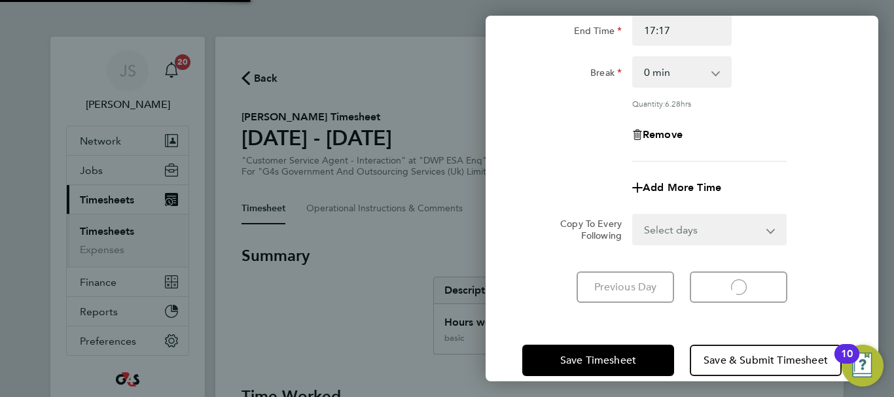
select select "30"
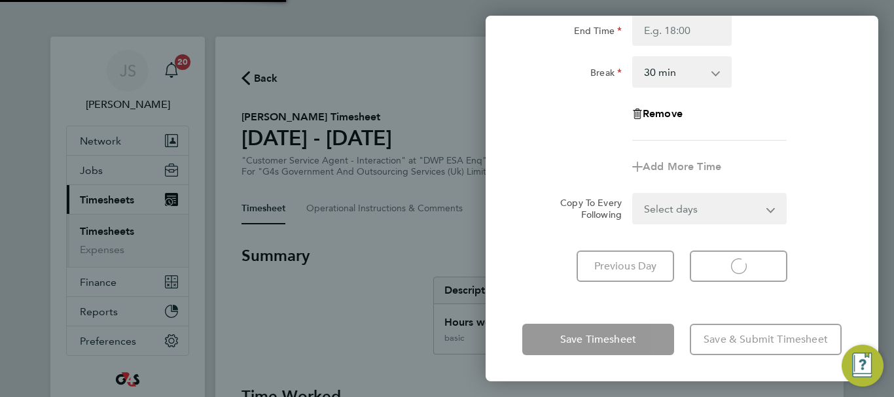
select select "30"
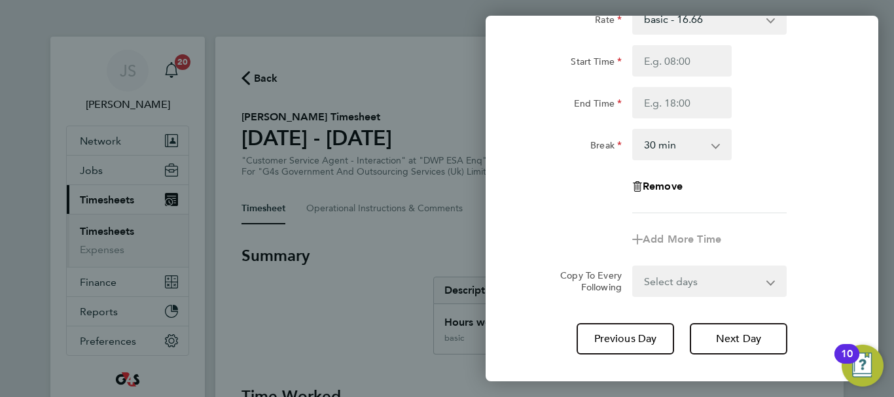
scroll to position [43, 0]
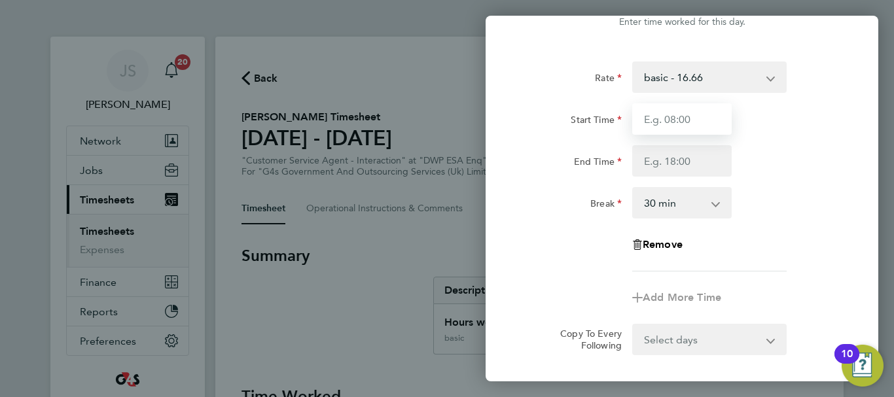
click at [677, 123] on input "Start Time" at bounding box center [681, 118] width 99 height 31
type input "09:00"
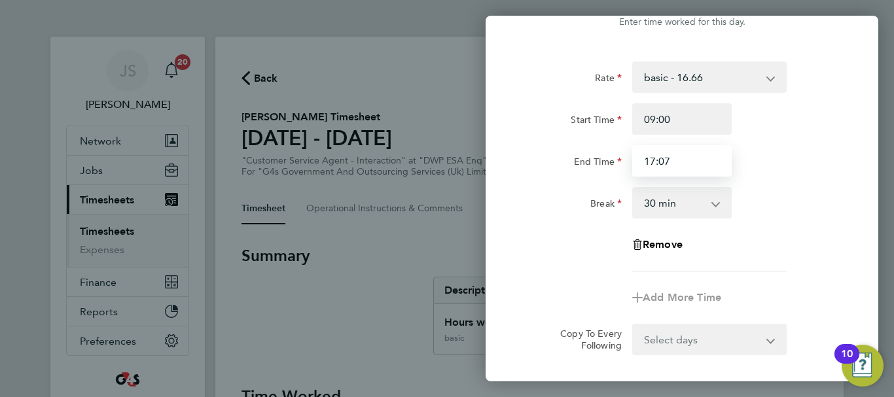
type input "17:07"
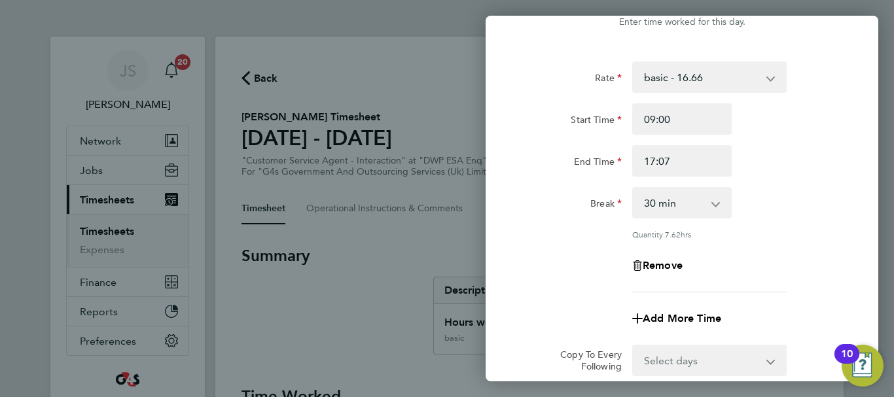
click at [781, 281] on div "Rate basic - 16.66 System Issue Not Paid x2 - 32.79 Annual Leave Sick x1.5 - 24…" at bounding box center [681, 176] width 319 height 231
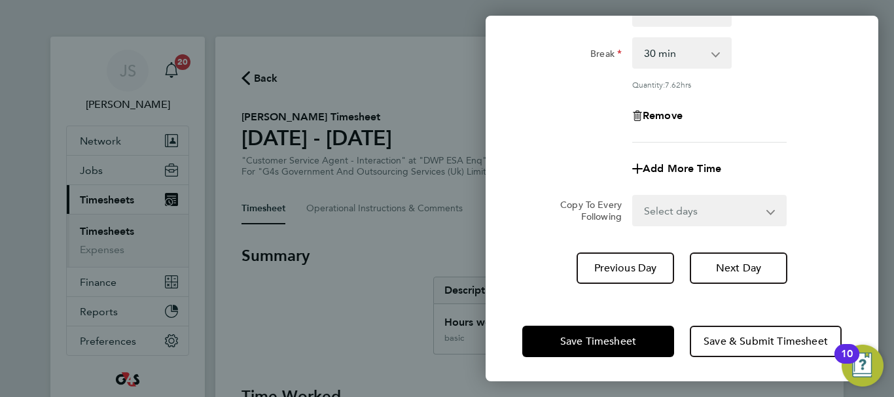
scroll to position [194, 0]
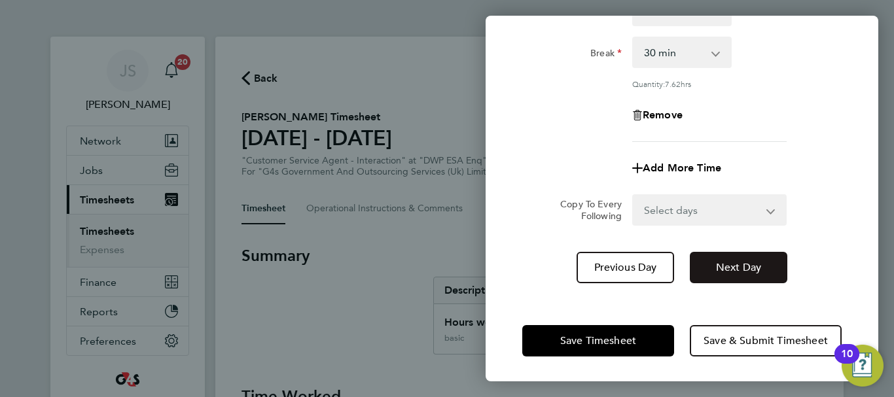
click at [756, 269] on span "Next Day" at bounding box center [738, 267] width 45 height 13
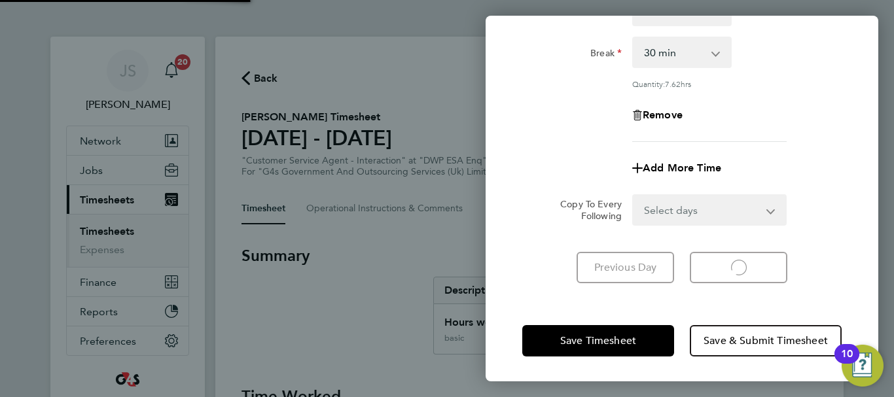
select select "30"
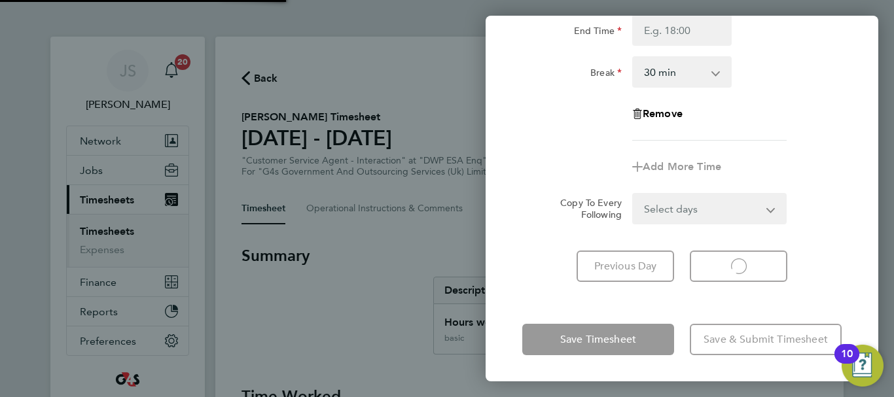
scroll to position [174, 0]
select select "30"
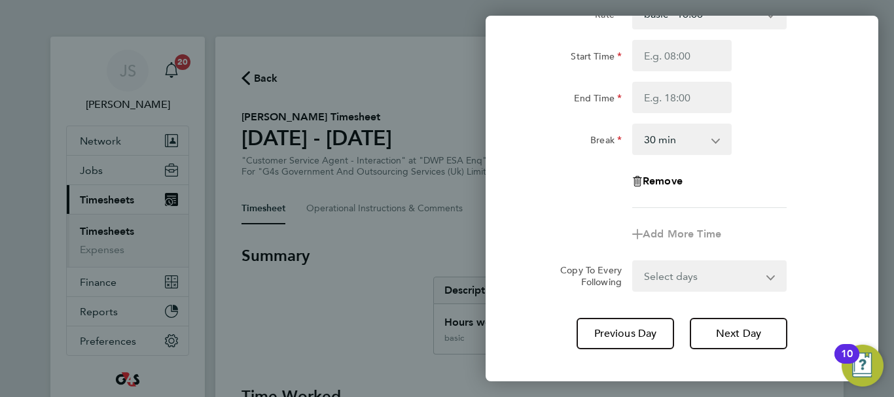
scroll to position [43, 0]
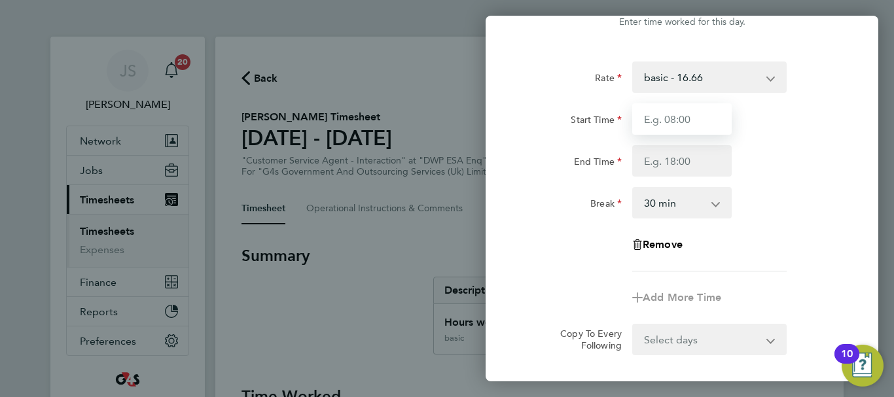
click at [682, 120] on input "Start Time" at bounding box center [681, 118] width 99 height 31
type input "10:00"
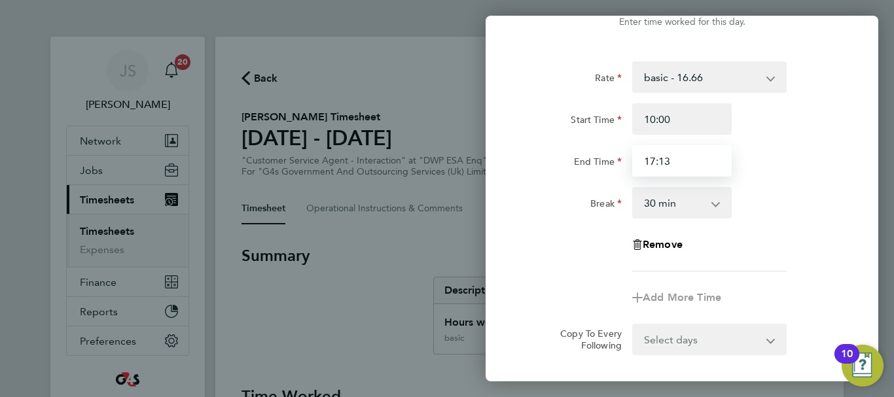
type input "17:13"
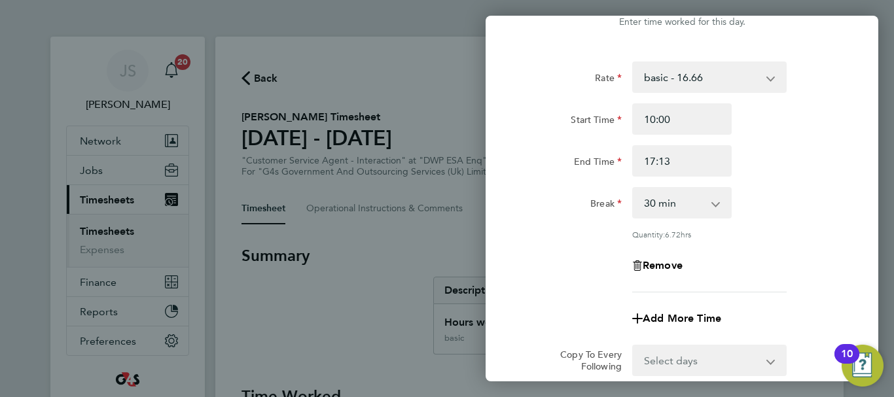
click at [809, 247] on div "Rate basic - 16.66 System Issue Not Paid x2 - 32.79 Annual Leave Sick x1.5 - 24…" at bounding box center [681, 176] width 319 height 231
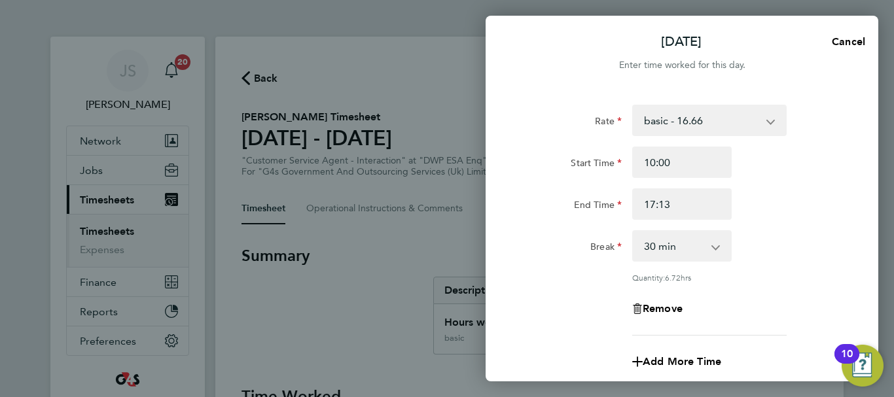
scroll to position [194, 0]
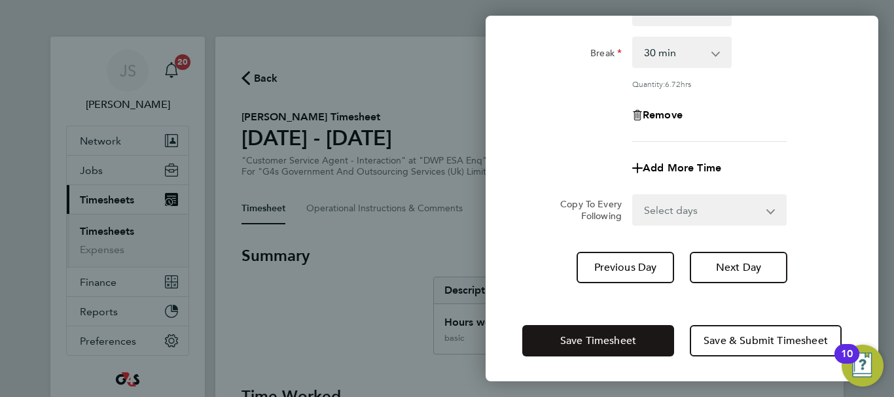
click at [627, 341] on span "Save Timesheet" at bounding box center [598, 340] width 76 height 13
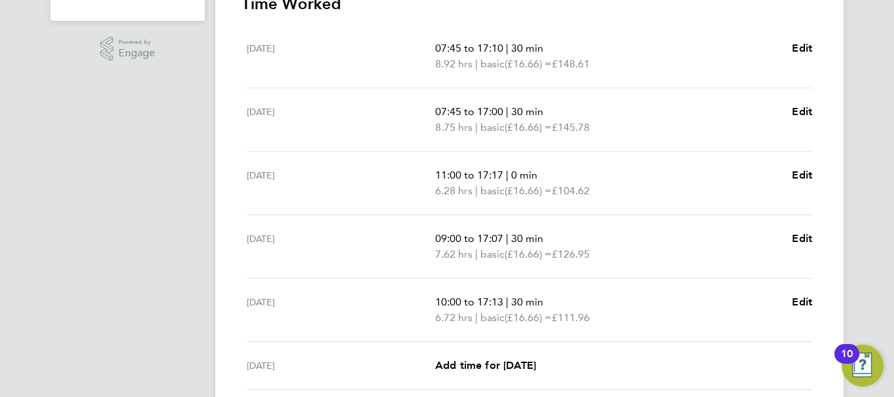
scroll to position [548, 0]
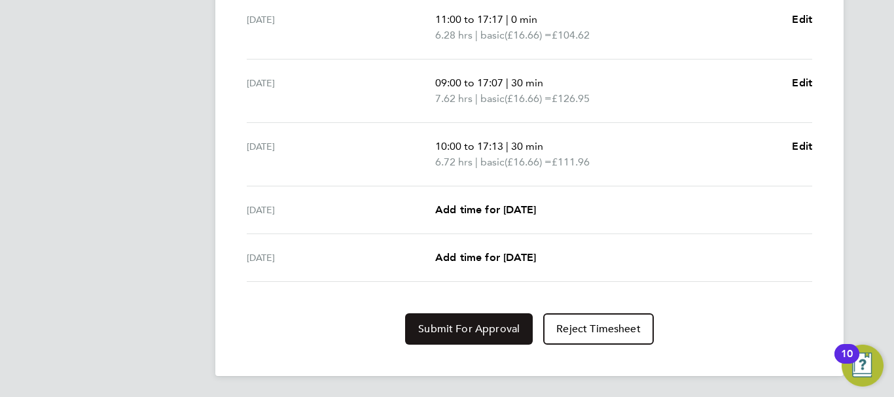
click at [482, 326] on span "Submit For Approval" at bounding box center [468, 329] width 101 height 13
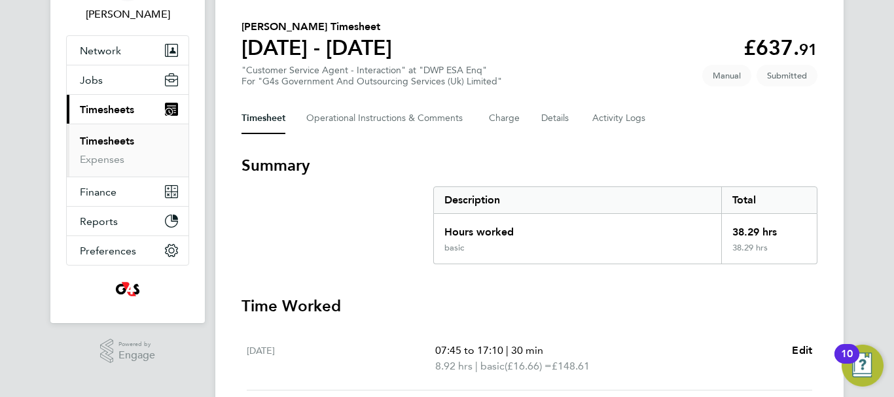
scroll to position [0, 0]
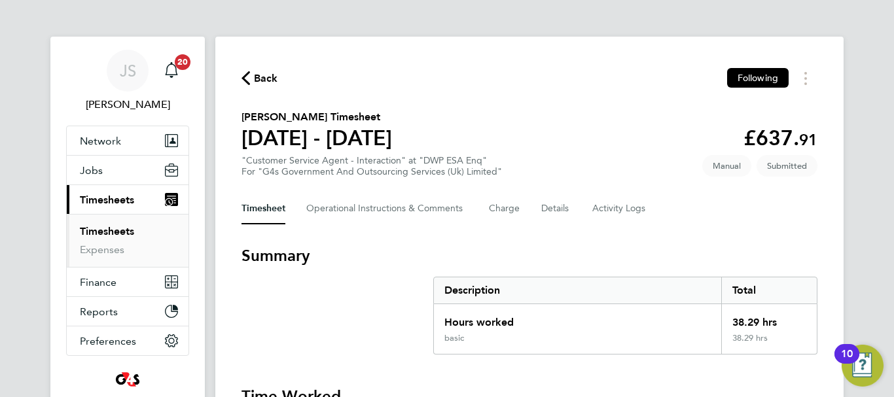
click at [262, 82] on span "Back" at bounding box center [266, 79] width 24 height 16
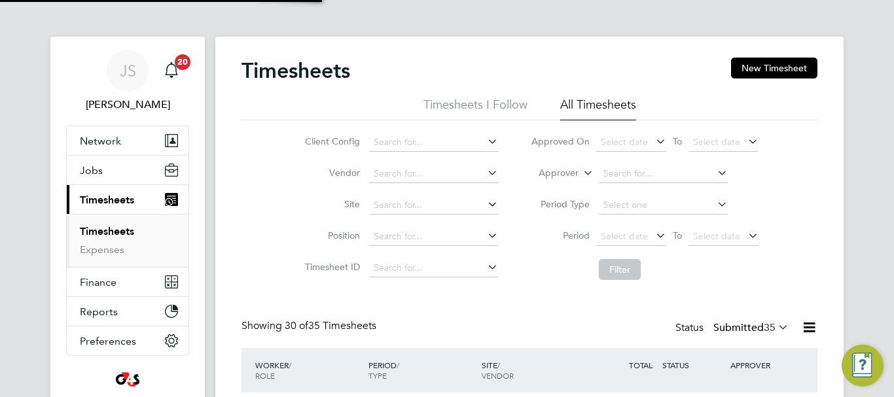
scroll to position [44, 114]
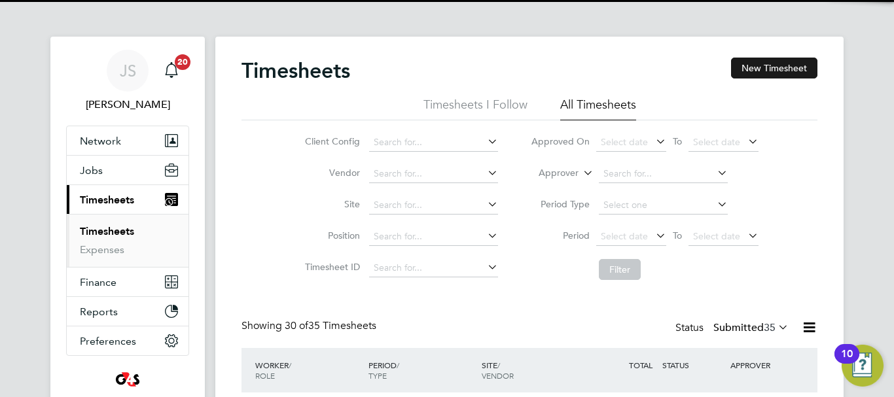
click at [773, 68] on button "New Timesheet" at bounding box center [774, 68] width 86 height 21
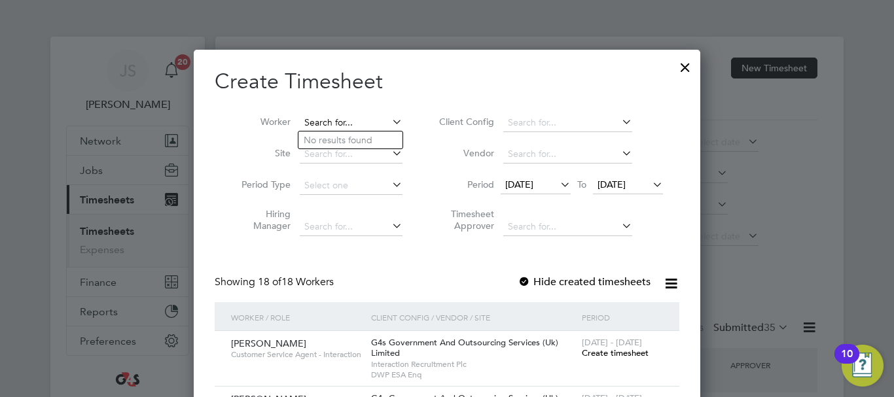
click at [361, 118] on input at bounding box center [351, 123] width 103 height 18
click at [363, 137] on li "[PERSON_NAME]" at bounding box center [350, 140] width 104 height 18
type input "[PERSON_NAME]"
click at [672, 237] on li "Timesheet Approver" at bounding box center [549, 221] width 260 height 41
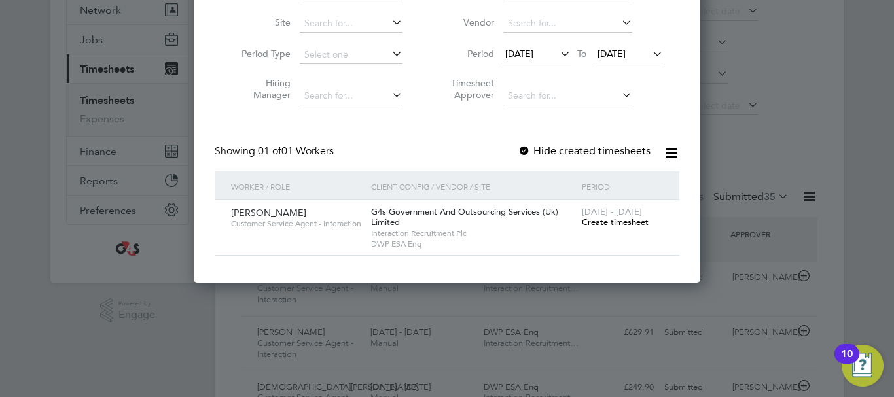
click at [615, 218] on span "Create timesheet" at bounding box center [615, 222] width 67 height 11
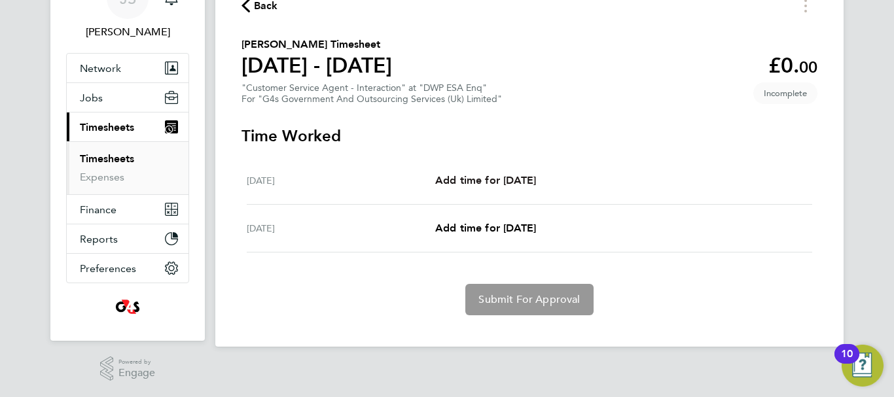
click at [523, 183] on span "Add time for [DATE]" at bounding box center [485, 180] width 101 height 12
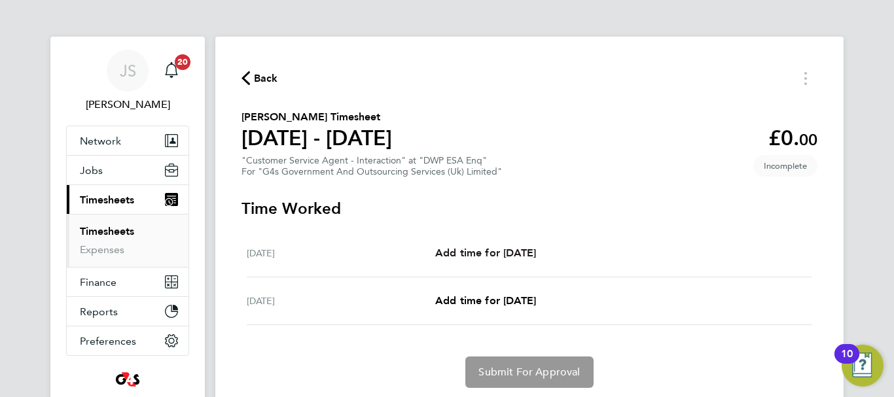
select select "30"
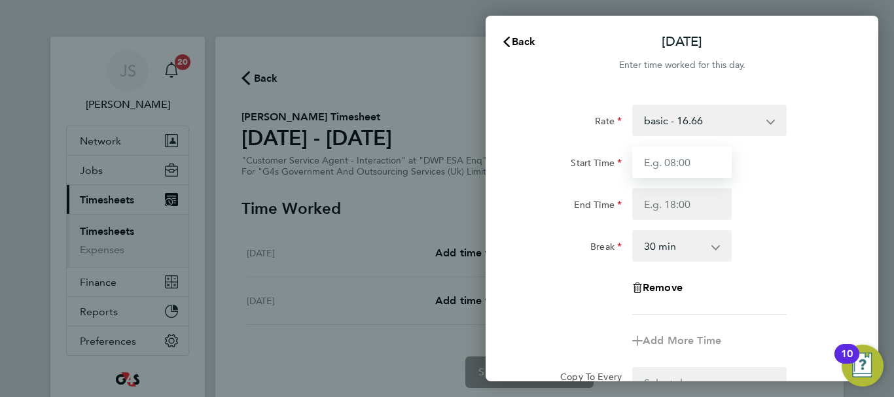
click at [710, 165] on input "Start Time" at bounding box center [681, 162] width 99 height 31
click at [761, 124] on select "basic - 16.66 x1.5 - 24.73 System Issue Paid - 16.66 Sick System Issue Not Paid…" at bounding box center [701, 120] width 136 height 29
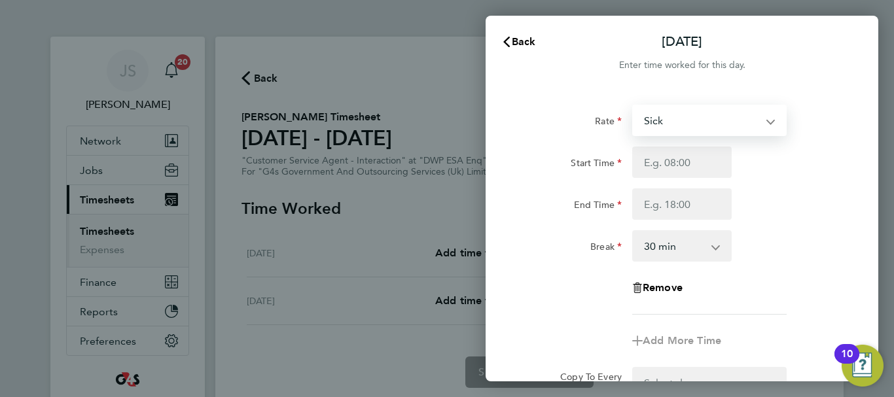
select select "30"
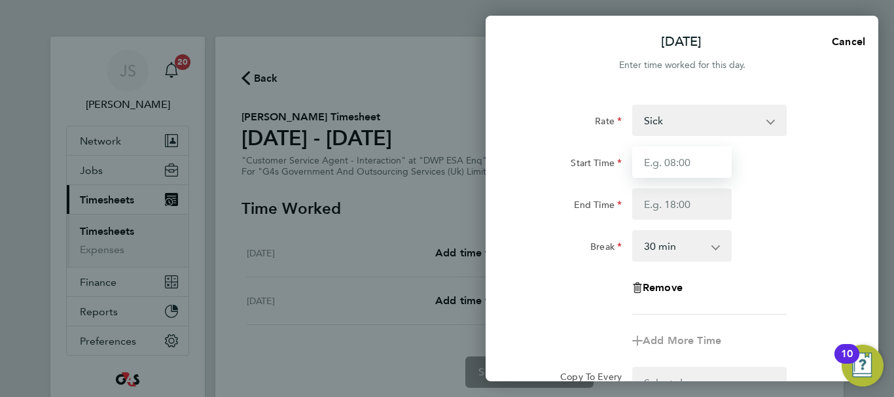
click at [680, 173] on input "Start Time" at bounding box center [681, 162] width 99 height 31
click at [765, 120] on select "Sick basic - 16.66 x1.5 - 24.73 System Issue Paid - 16.66 System Issue Not Paid…" at bounding box center [701, 120] width 136 height 29
click at [759, 124] on select "Sick basic - 16.66 x1.5 - 24.73 System Issue Paid - 16.66 System Issue Not Paid…" at bounding box center [701, 120] width 136 height 29
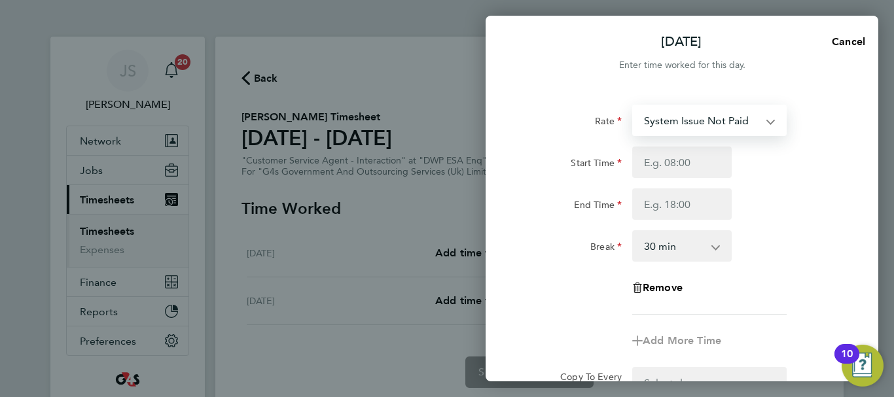
select select "30"
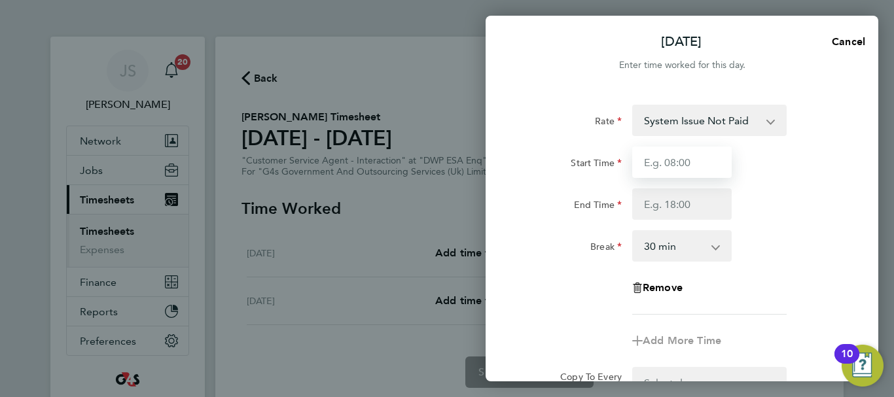
click at [699, 167] on input "Start Time" at bounding box center [681, 162] width 99 height 31
type input "09:00"
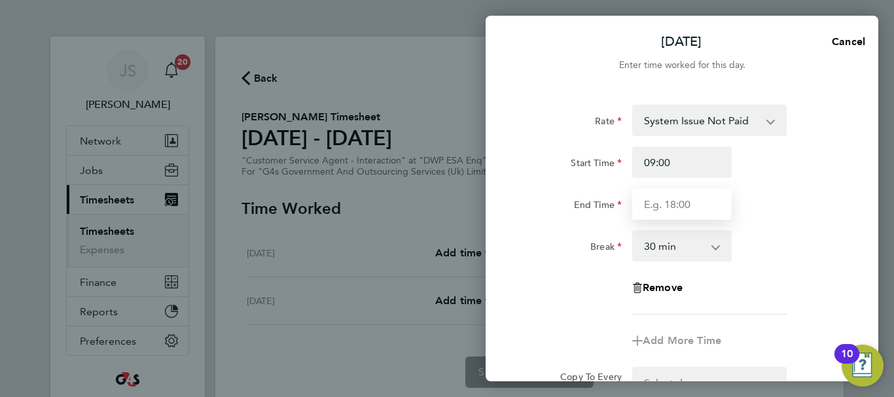
click at [667, 202] on input "End Time" at bounding box center [681, 203] width 99 height 31
type input "17:00"
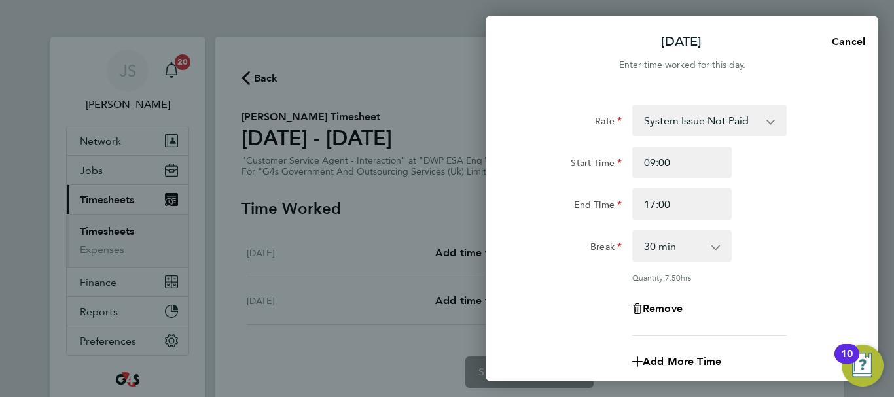
click at [792, 214] on div "End Time 17:00" at bounding box center [682, 203] width 330 height 31
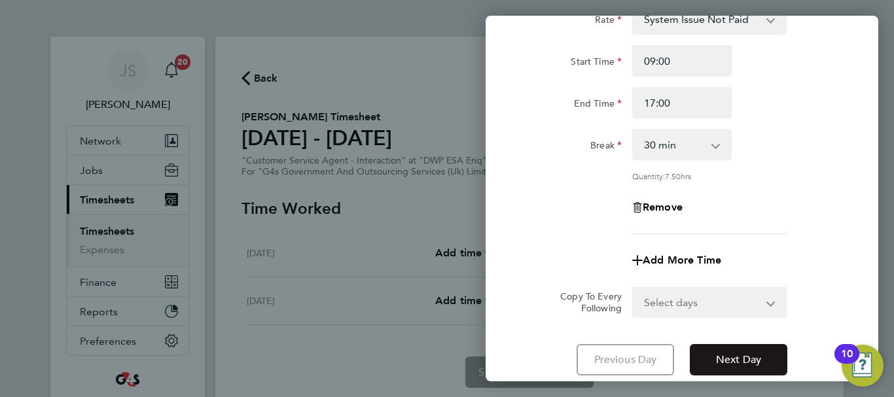
scroll to position [131, 0]
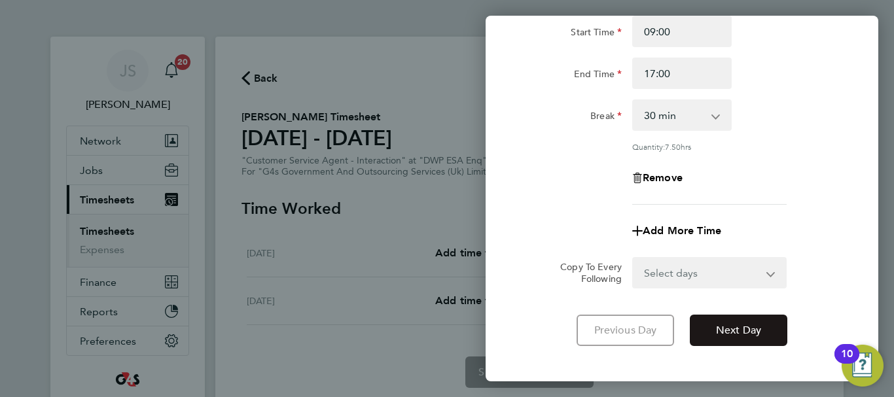
click at [725, 327] on span "Next Day" at bounding box center [738, 330] width 45 height 13
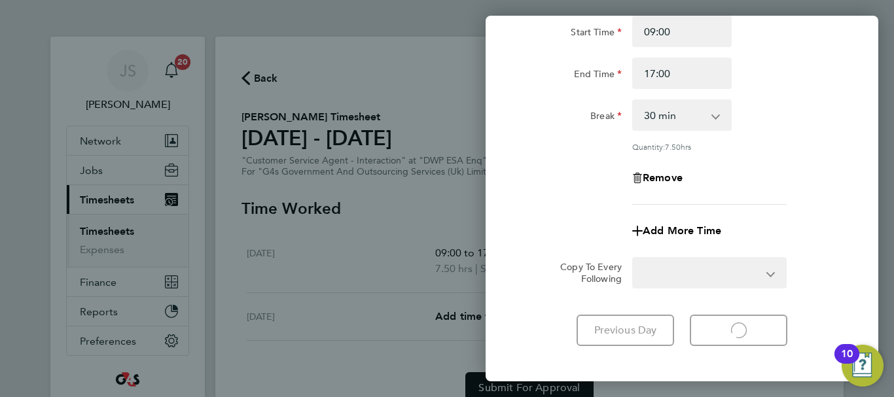
select select "30"
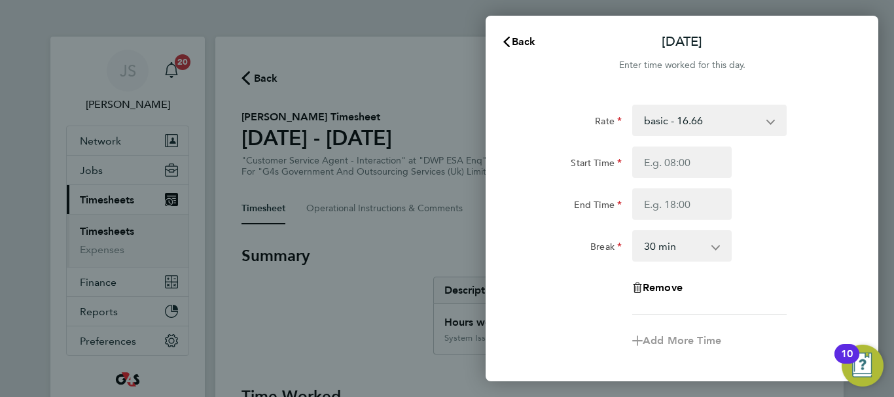
click at [773, 121] on app-icon-cross-button at bounding box center [777, 120] width 16 height 29
click at [771, 123] on app-icon-cross-button at bounding box center [777, 120] width 16 height 29
click at [763, 118] on select "basic - 16.66 x1.5 - 24.73 System Issue Paid - 16.66 Sick System Issue Not Paid…" at bounding box center [701, 120] width 136 height 29
select select "30"
click at [690, 175] on input "Start Time" at bounding box center [681, 162] width 99 height 31
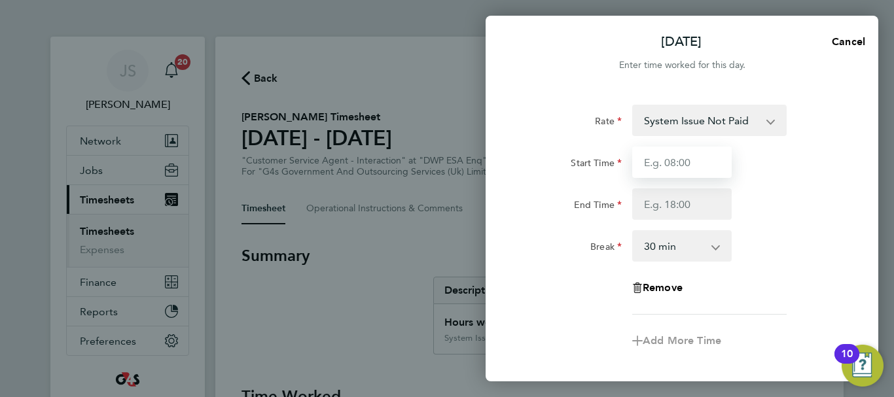
type input "09:00"
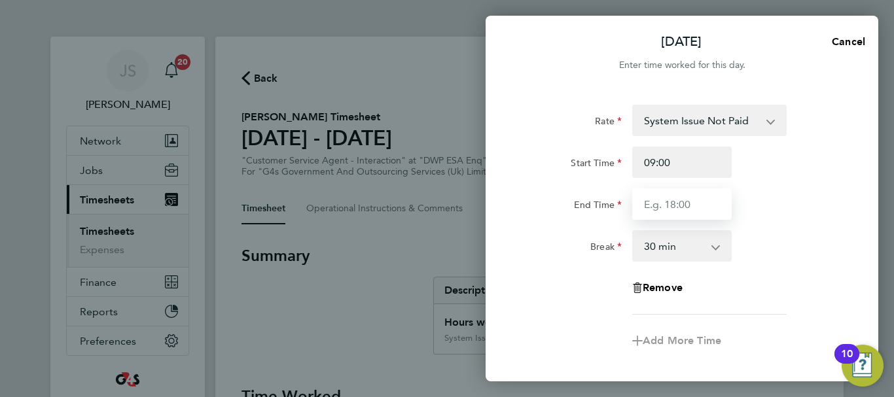
click at [692, 203] on input "End Time" at bounding box center [681, 203] width 99 height 31
type input "17:00"
click at [837, 235] on div "Break 0 min 15 min 30 min 45 min 60 min 75 min 90 min" at bounding box center [682, 245] width 330 height 31
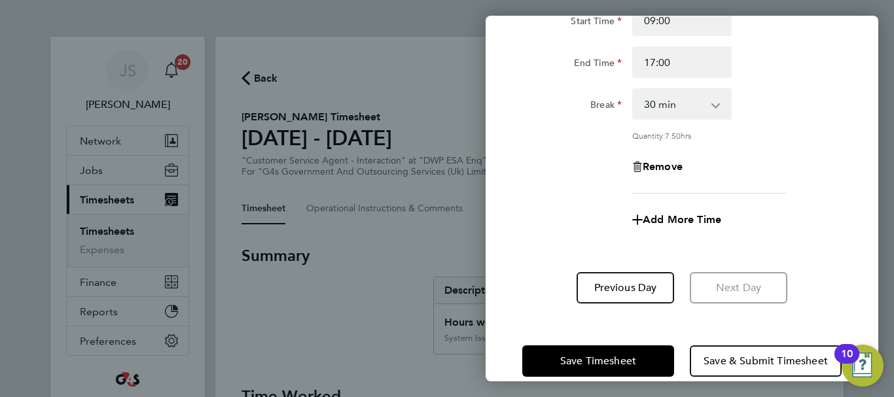
scroll to position [162, 0]
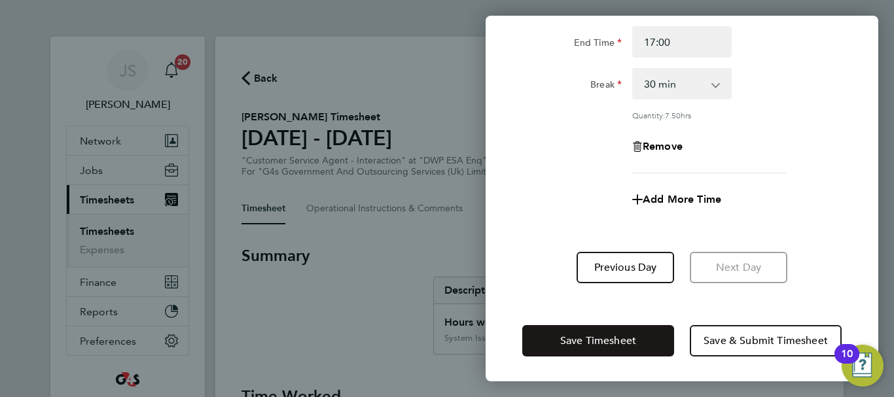
click at [646, 335] on button "Save Timesheet" at bounding box center [598, 340] width 152 height 31
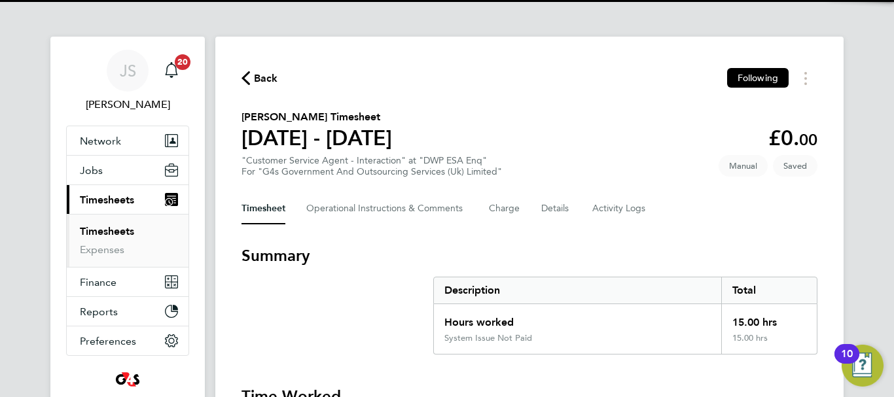
click at [389, 249] on h3 "Summary" at bounding box center [529, 255] width 576 height 21
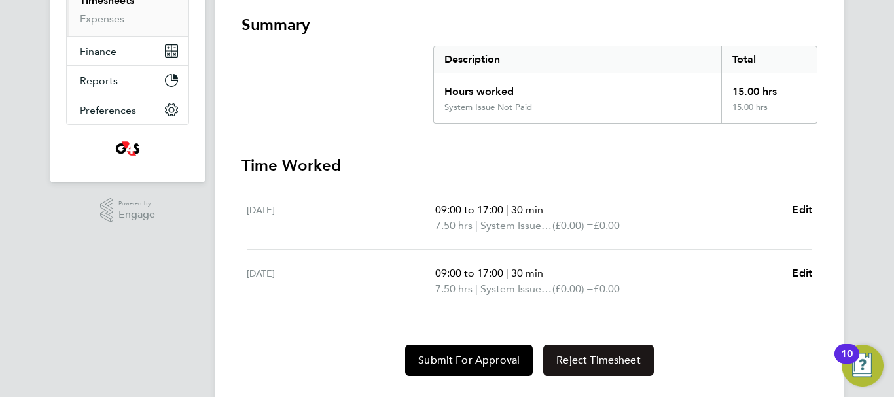
scroll to position [262, 0]
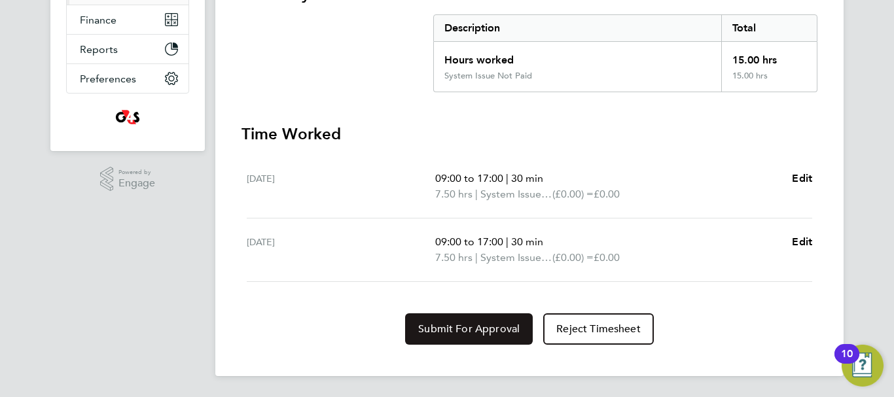
click at [474, 332] on span "Submit For Approval" at bounding box center [468, 329] width 101 height 13
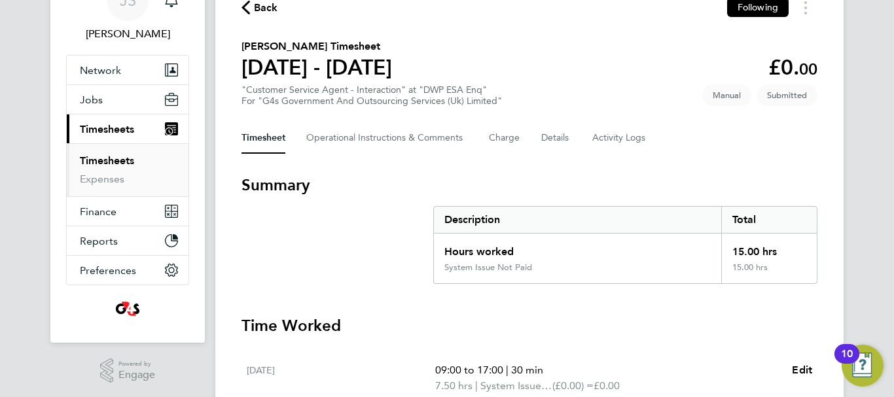
scroll to position [0, 0]
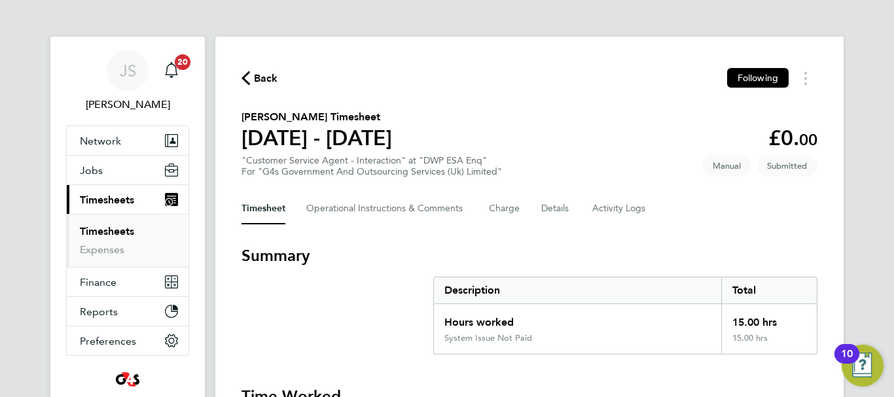
click at [262, 74] on span "Back" at bounding box center [266, 79] width 24 height 16
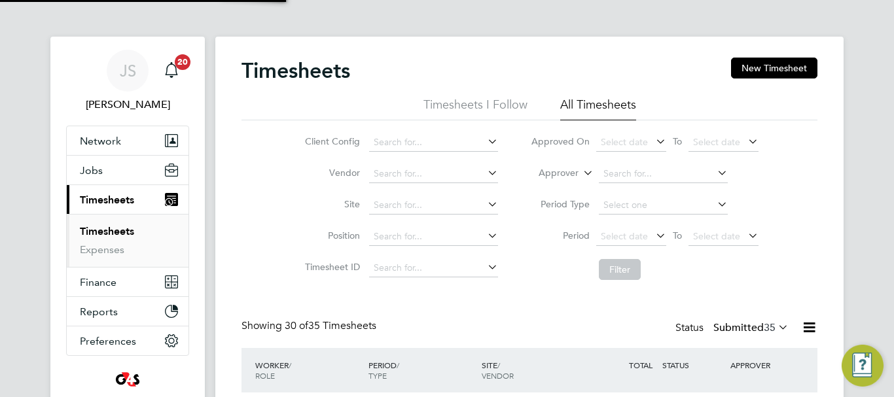
scroll to position [44, 114]
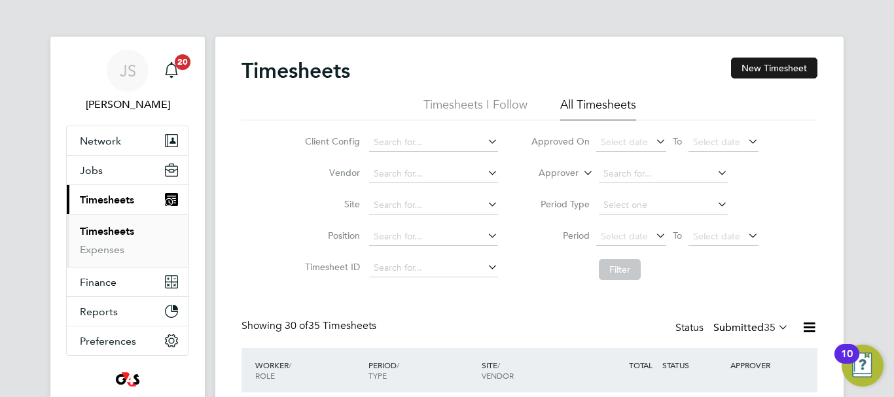
click at [776, 61] on button "New Timesheet" at bounding box center [774, 68] width 86 height 21
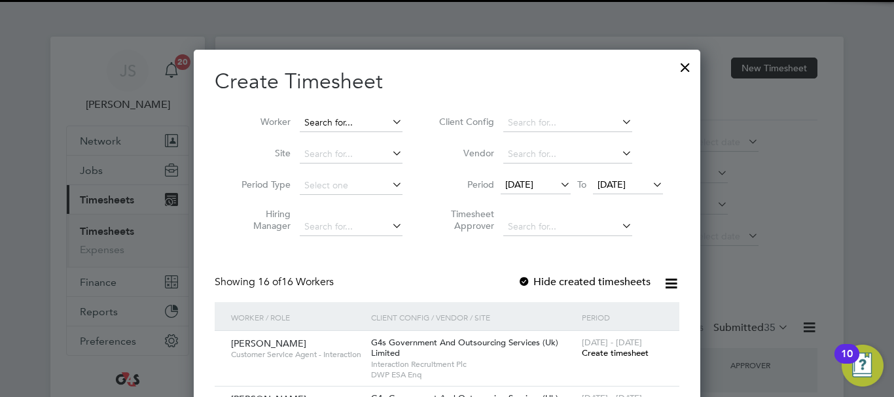
click at [337, 124] on input at bounding box center [351, 123] width 103 height 18
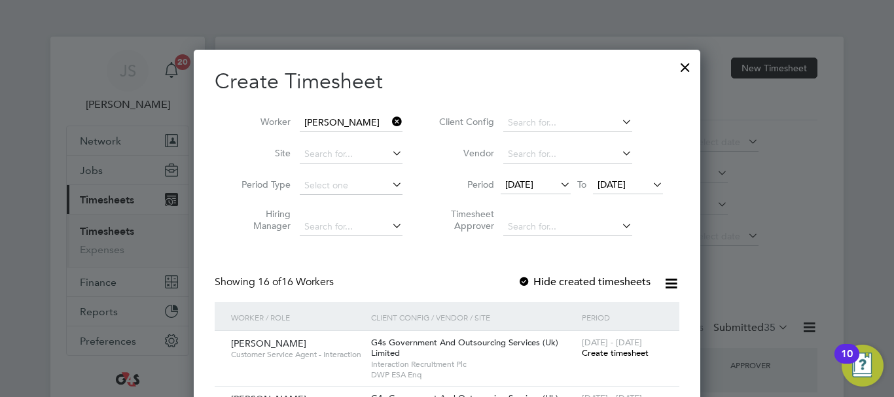
click at [331, 147] on li "[PERSON_NAME]" at bounding box center [380, 140] width 165 height 18
type input "[PERSON_NAME]"
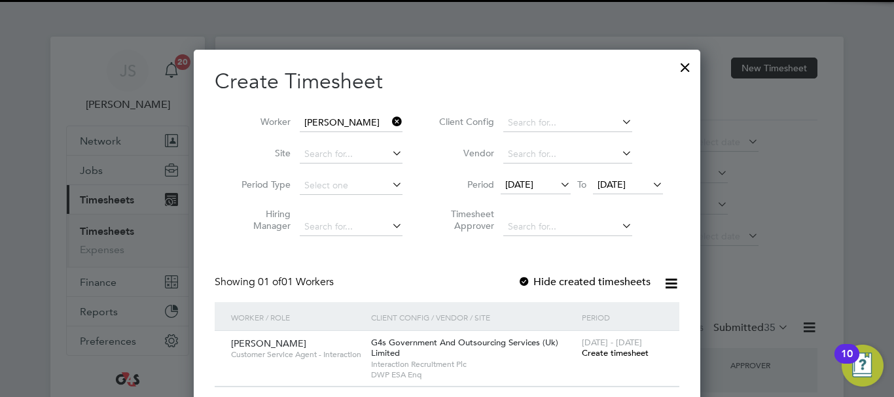
click at [440, 172] on li "Period [DATE] To [DATE]" at bounding box center [549, 185] width 260 height 31
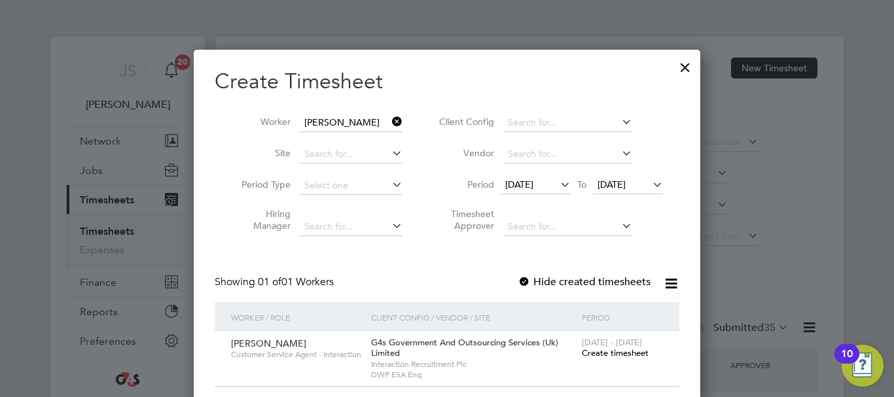
click at [623, 355] on span "Create timesheet" at bounding box center [615, 352] width 67 height 11
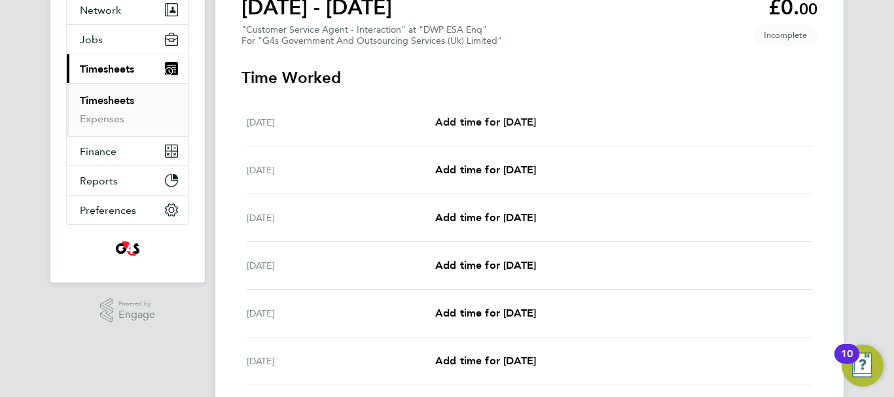
click at [474, 120] on span "Add time for [DATE]" at bounding box center [485, 122] width 101 height 12
select select "30"
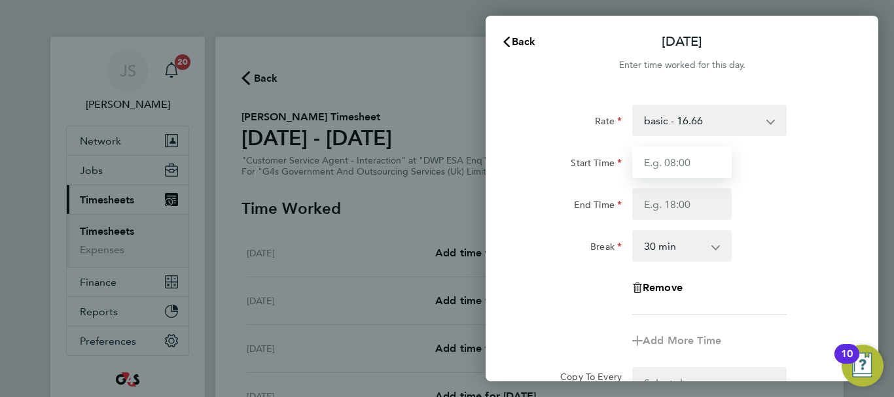
click at [693, 167] on input "Start Time" at bounding box center [681, 162] width 99 height 31
type input "09:00"
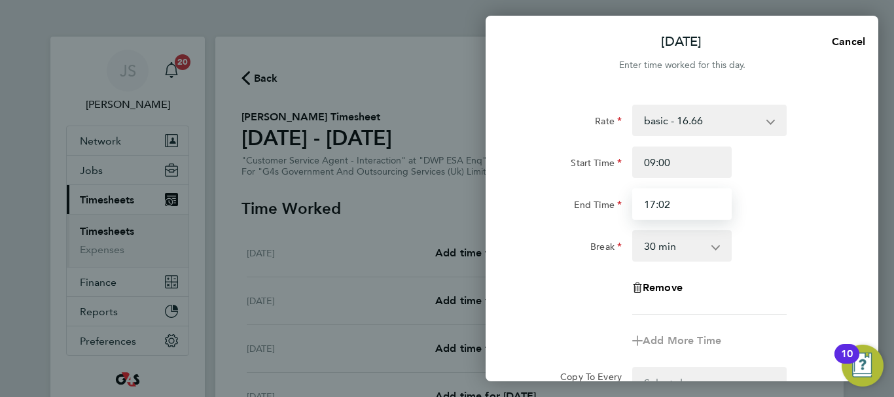
type input "17:02"
click at [797, 265] on div "Rate basic - 16.66 Sick x2 - 32.79 Bank Holiday Annual Leave x1.5 - 24.73 Syste…" at bounding box center [681, 210] width 319 height 210
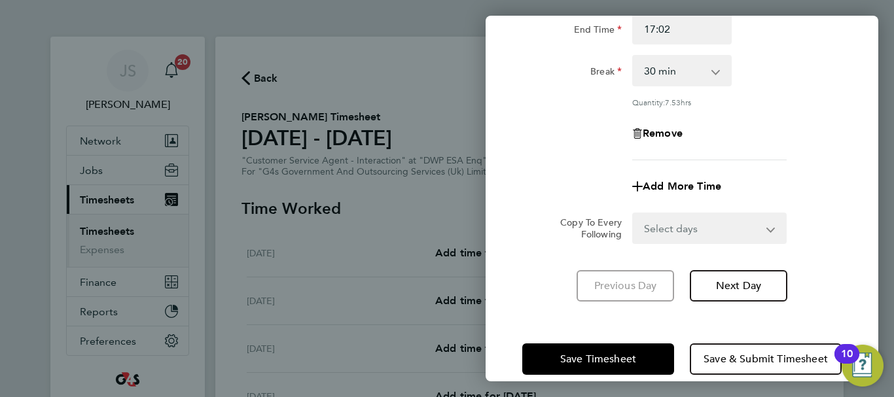
scroll to position [194, 0]
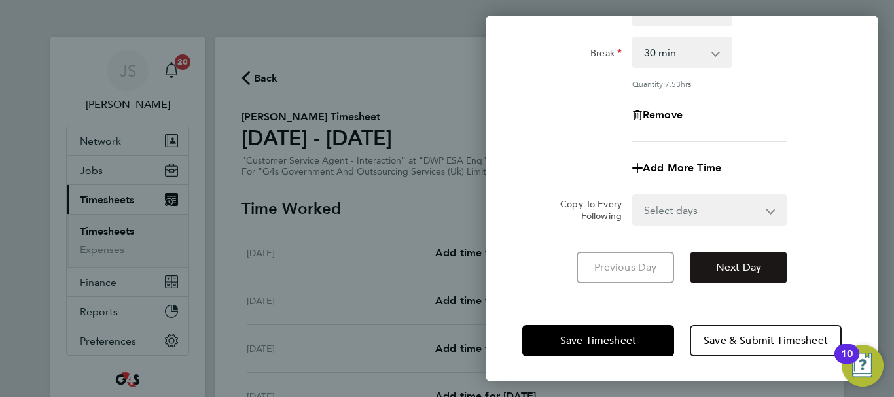
click at [746, 263] on span "Next Day" at bounding box center [738, 267] width 45 height 13
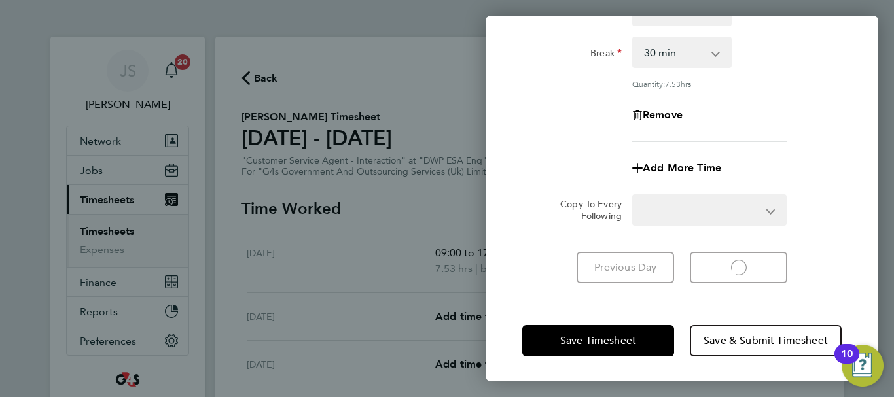
select select "30"
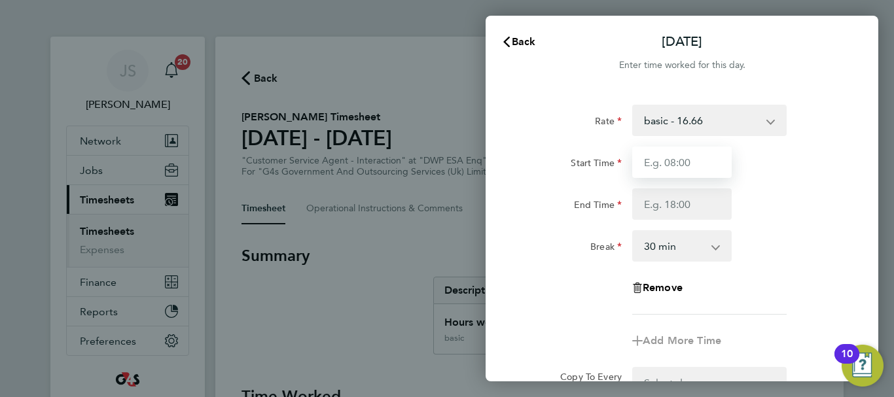
click at [675, 167] on input "Start Time" at bounding box center [681, 162] width 99 height 31
type input "09:00"
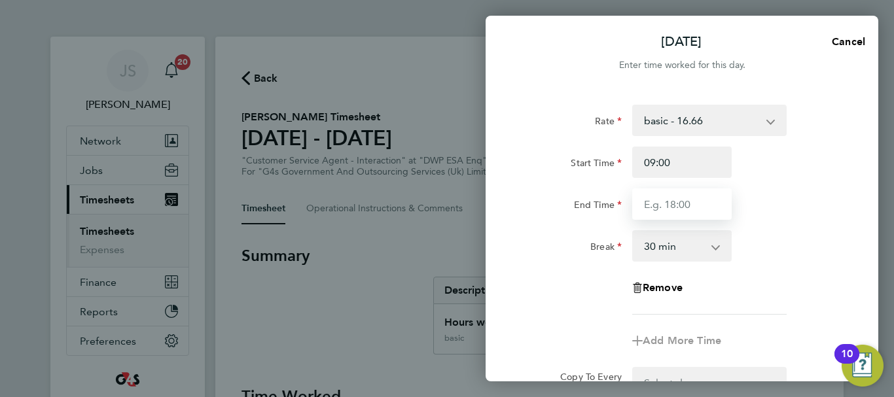
click at [680, 209] on input "End Time" at bounding box center [681, 203] width 99 height 31
type input "17:10"
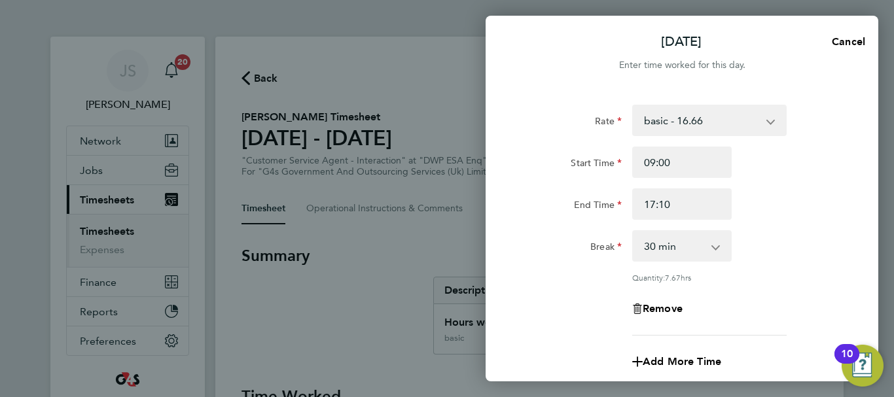
click at [795, 252] on div "Break 0 min 15 min 30 min 45 min 60 min 75 min 90 min" at bounding box center [682, 245] width 330 height 31
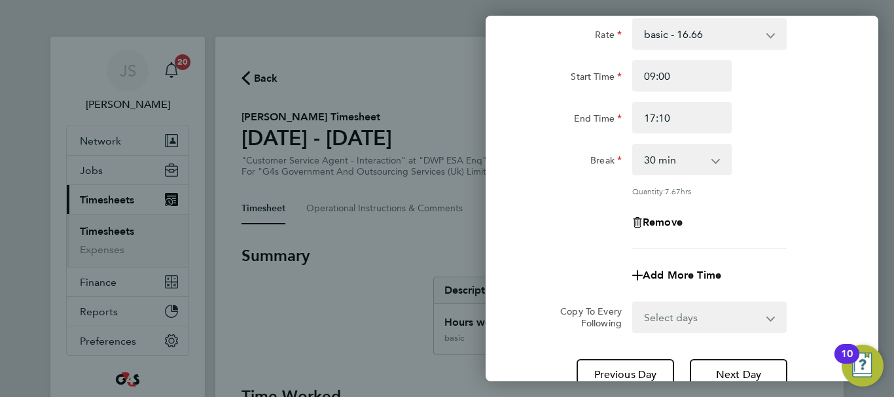
scroll to position [131, 0]
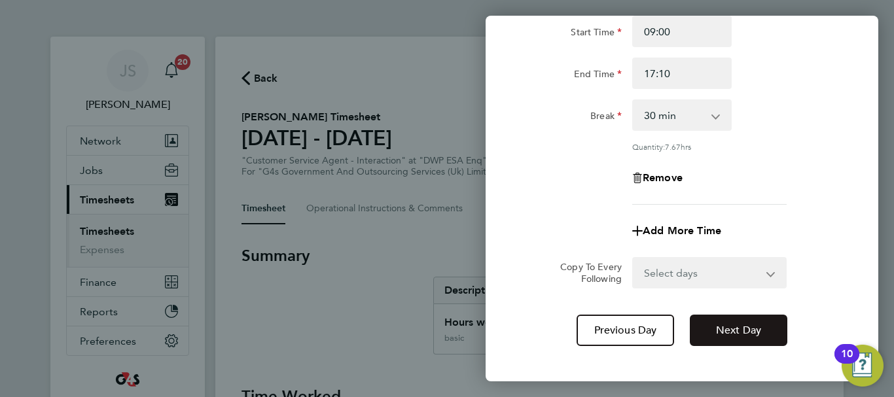
click at [743, 335] on span "Next Day" at bounding box center [738, 330] width 45 height 13
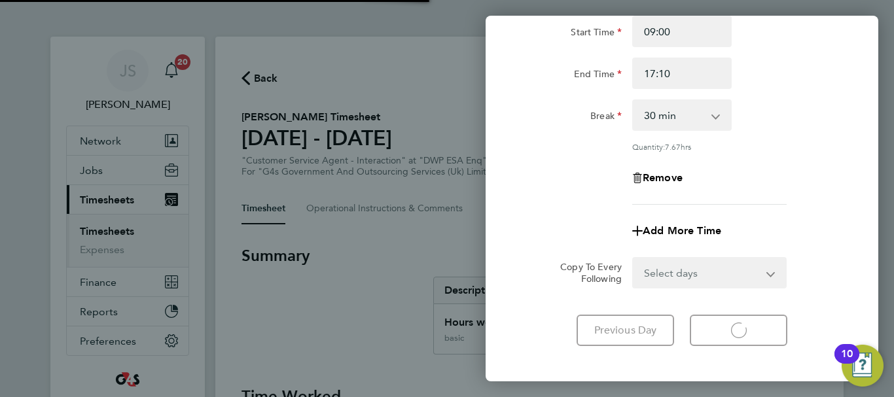
select select "30"
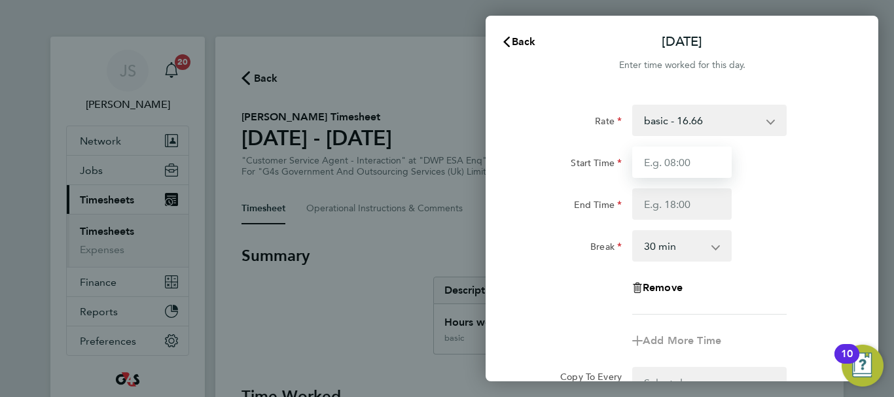
drag, startPoint x: 705, startPoint y: 167, endPoint x: 720, endPoint y: 171, distance: 14.9
click at [709, 170] on input "Start Time" at bounding box center [681, 162] width 99 height 31
type input "09:00"
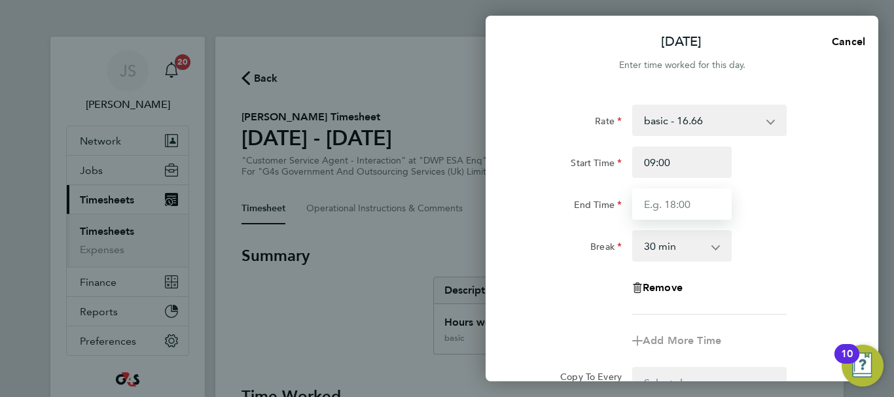
click at [680, 215] on input "End Time" at bounding box center [681, 203] width 99 height 31
click at [666, 206] on input "End Time" at bounding box center [681, 203] width 99 height 31
type input "17:10"
click at [844, 203] on div "End Time 17:10" at bounding box center [682, 203] width 330 height 31
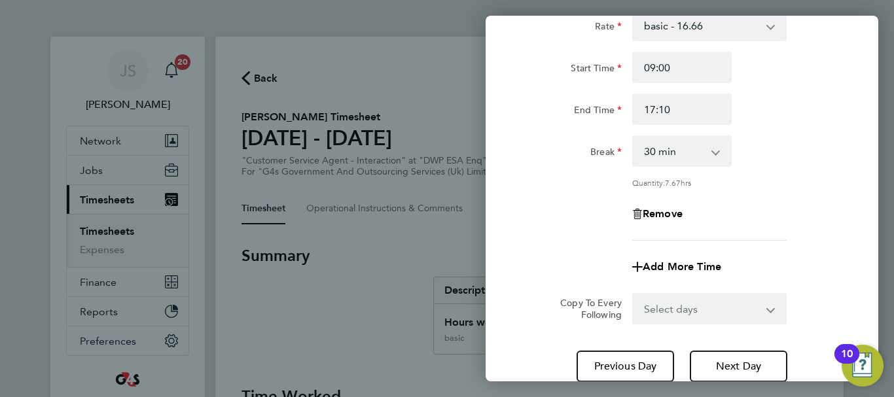
scroll to position [194, 0]
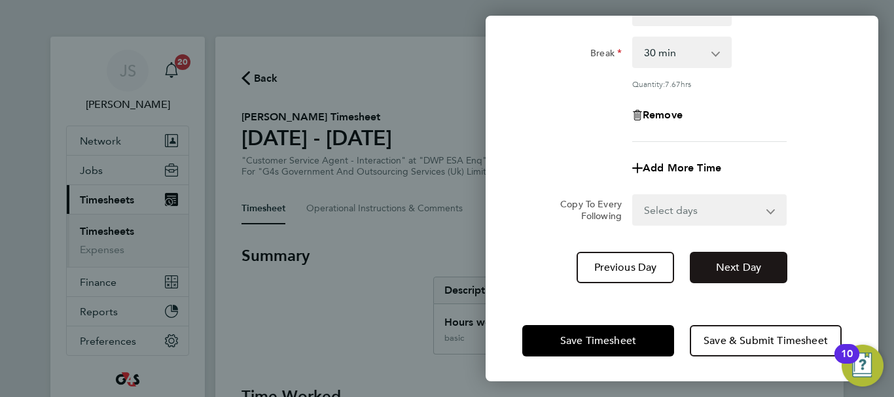
click at [758, 262] on span "Next Day" at bounding box center [738, 267] width 45 height 13
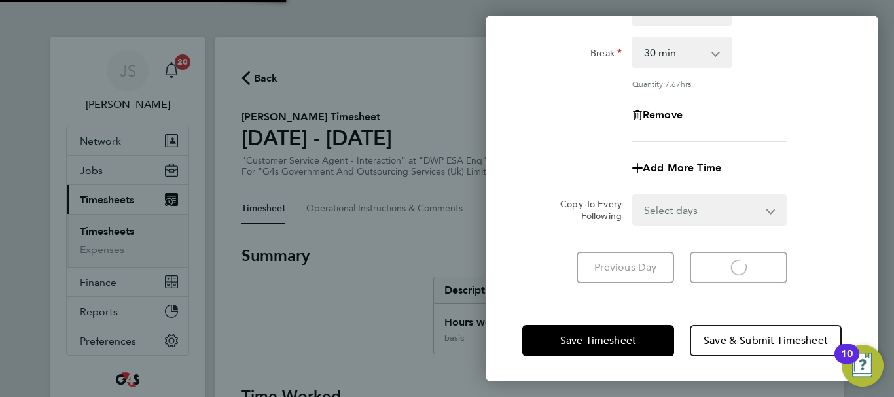
scroll to position [174, 0]
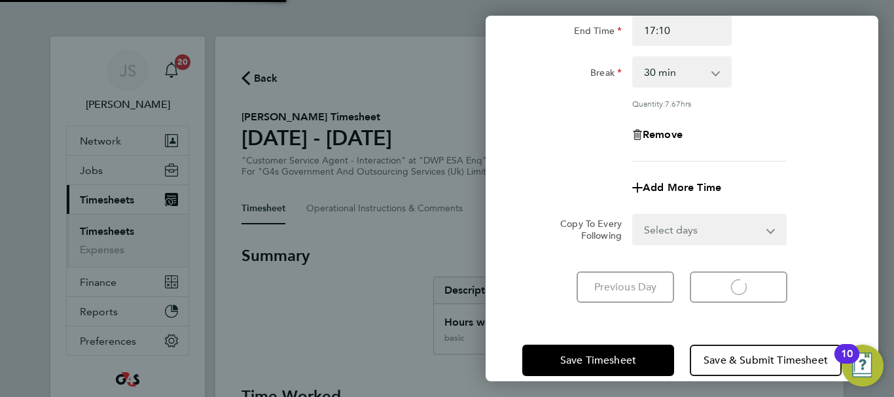
select select "30"
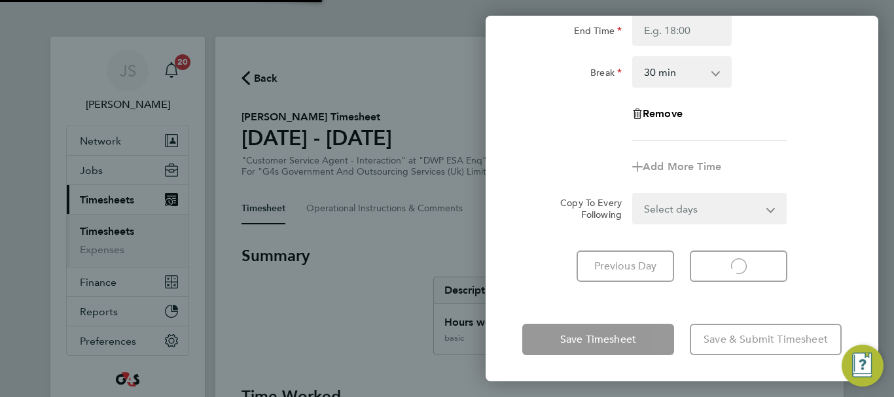
select select "30"
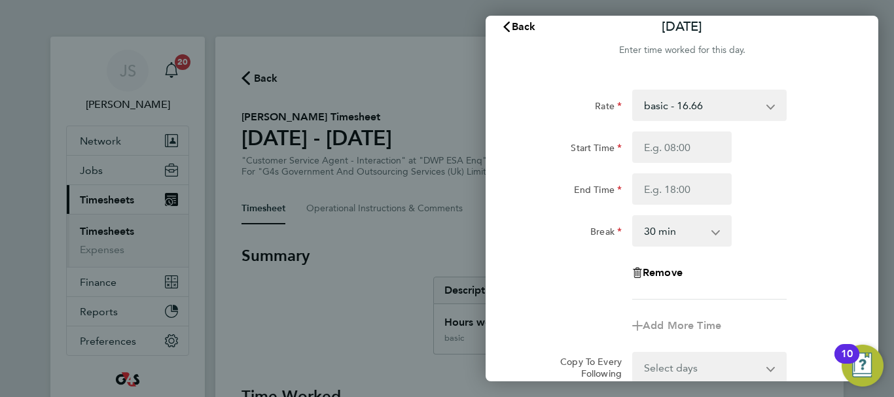
scroll to position [0, 0]
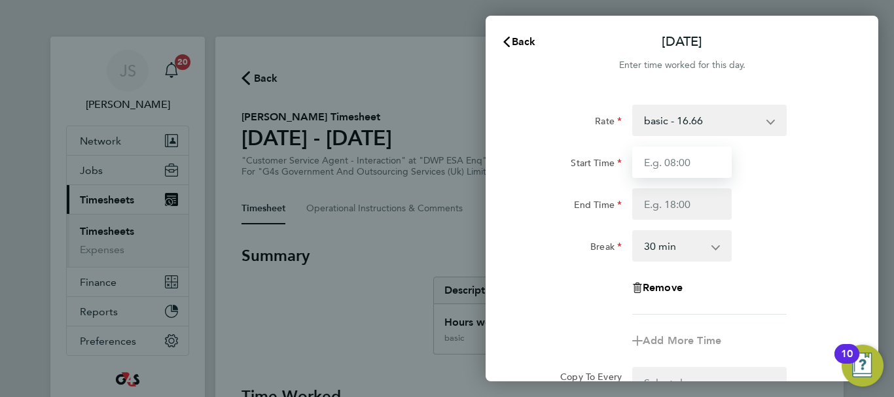
click at [669, 171] on input "Start Time" at bounding box center [681, 162] width 99 height 31
type input "09:00"
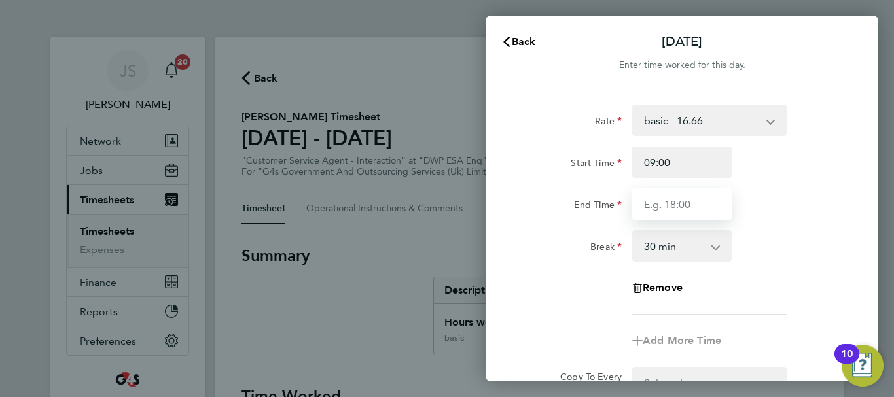
click at [675, 209] on input "End Time" at bounding box center [681, 203] width 99 height 31
type input "17:00"
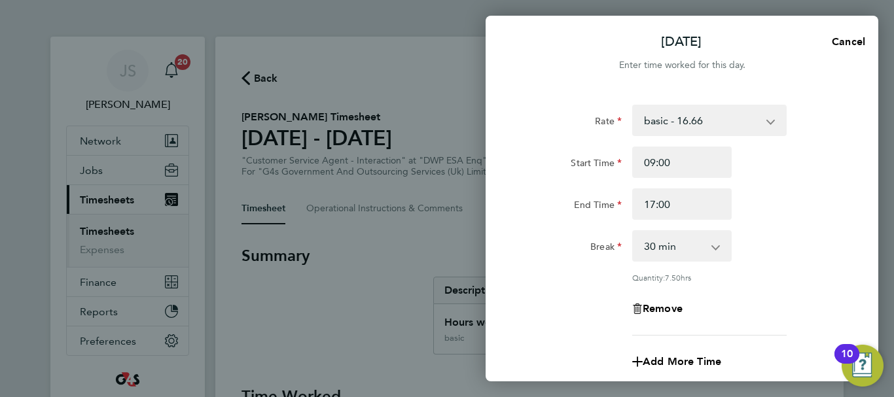
click at [813, 209] on div "End Time 17:00" at bounding box center [682, 203] width 330 height 31
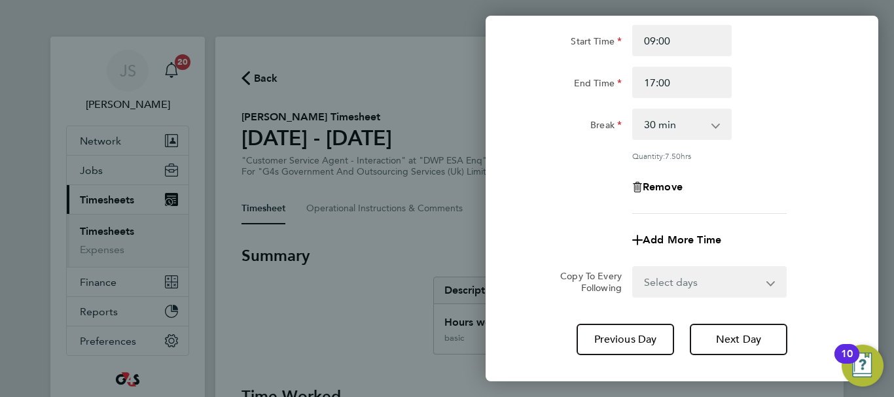
scroll to position [194, 0]
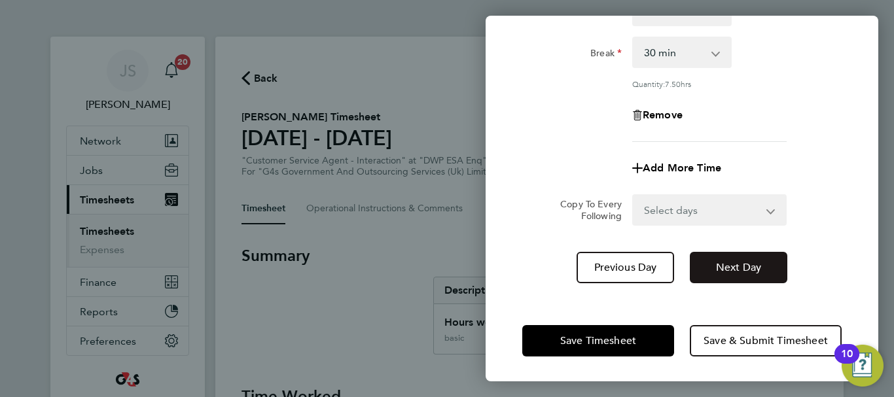
click at [760, 266] on span "Next Day" at bounding box center [738, 267] width 45 height 13
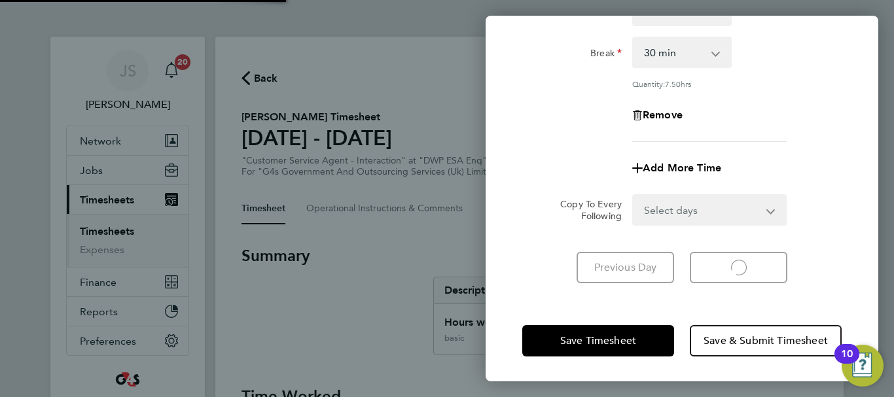
scroll to position [174, 0]
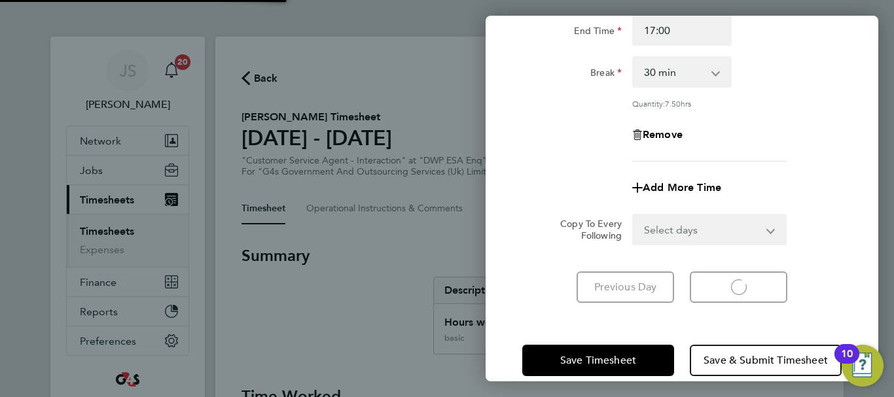
select select "30"
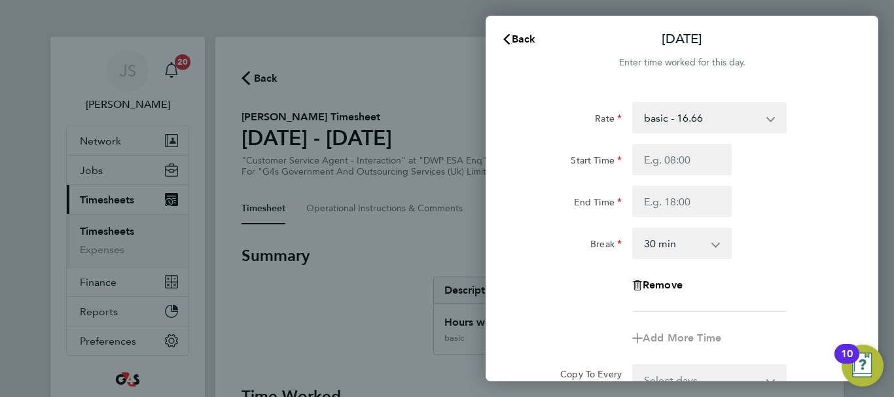
scroll to position [0, 0]
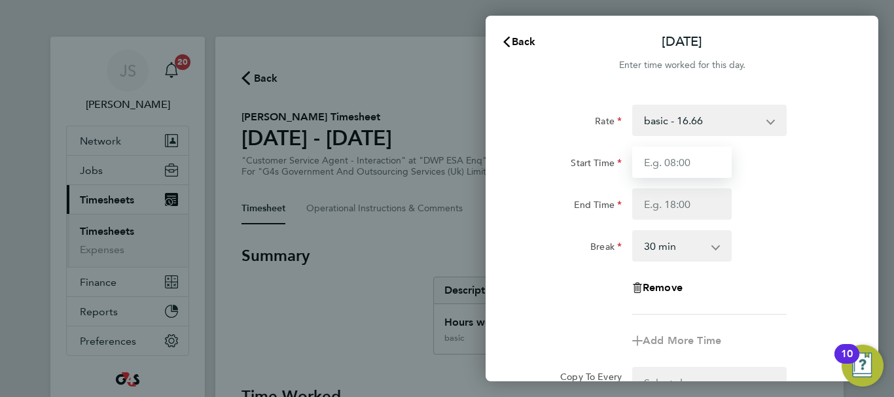
click at [682, 157] on input "Start Time" at bounding box center [681, 162] width 99 height 31
type input "09:00"
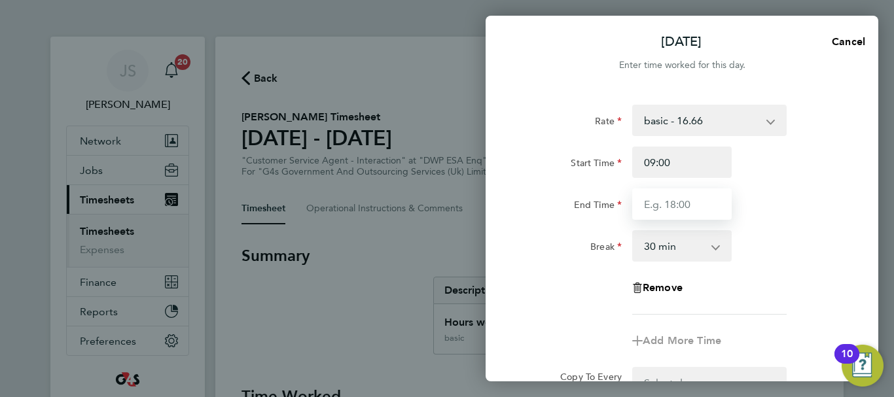
click at [665, 203] on input "End Time" at bounding box center [681, 203] width 99 height 31
type input "17:00"
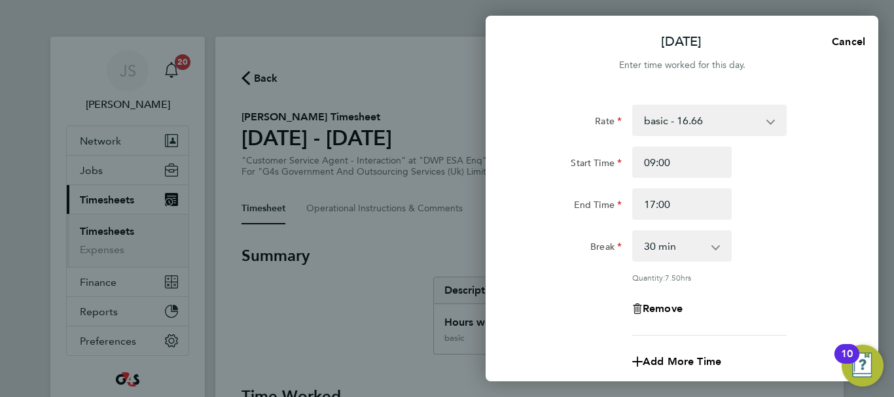
click at [793, 212] on div "End Time 17:00" at bounding box center [682, 203] width 330 height 31
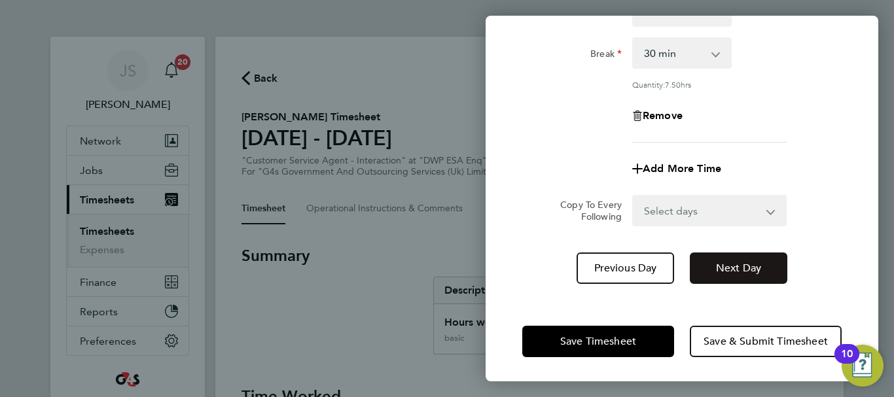
scroll to position [194, 0]
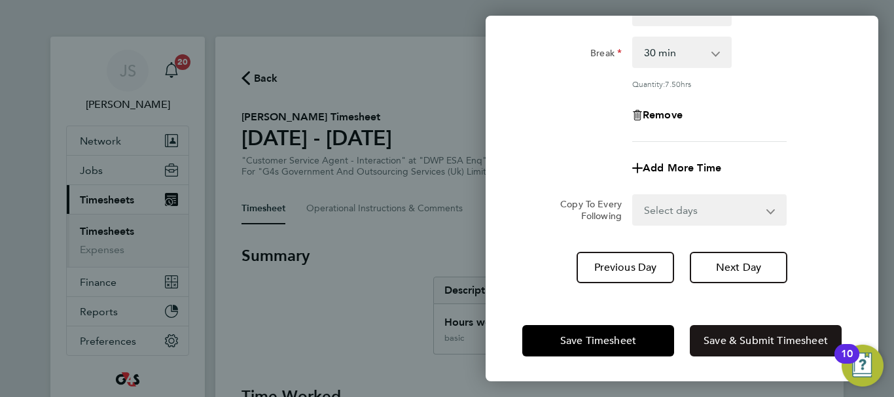
click at [744, 340] on span "Save & Submit Timesheet" at bounding box center [765, 340] width 124 height 13
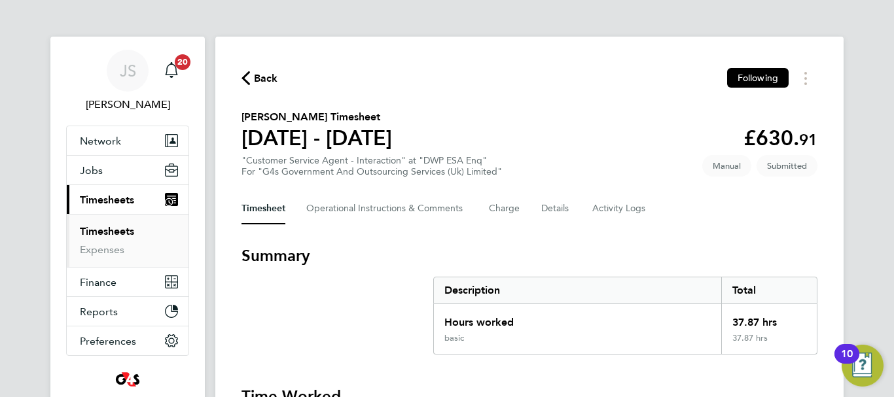
click at [260, 79] on span "Back" at bounding box center [266, 79] width 24 height 16
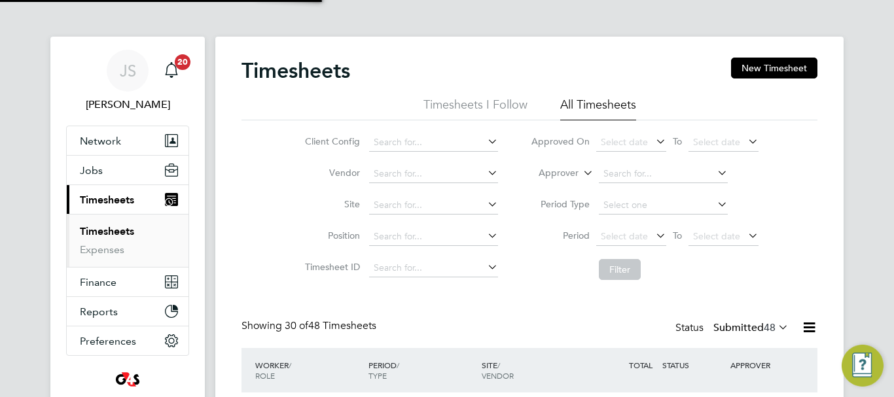
scroll to position [44, 114]
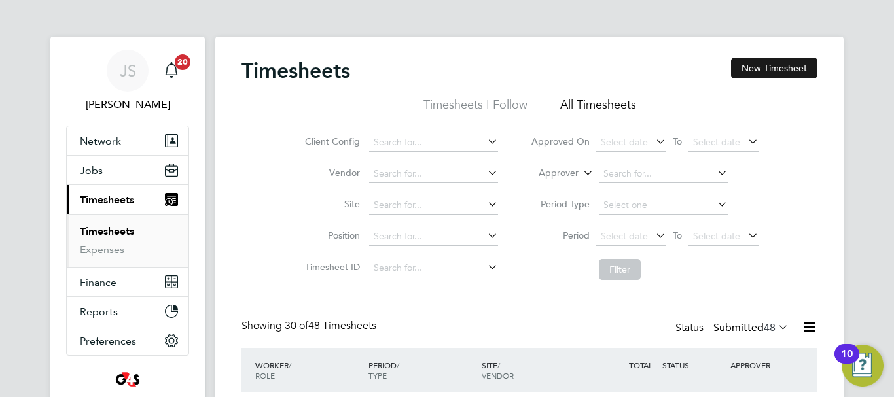
click at [759, 60] on button "New Timesheet" at bounding box center [774, 68] width 86 height 21
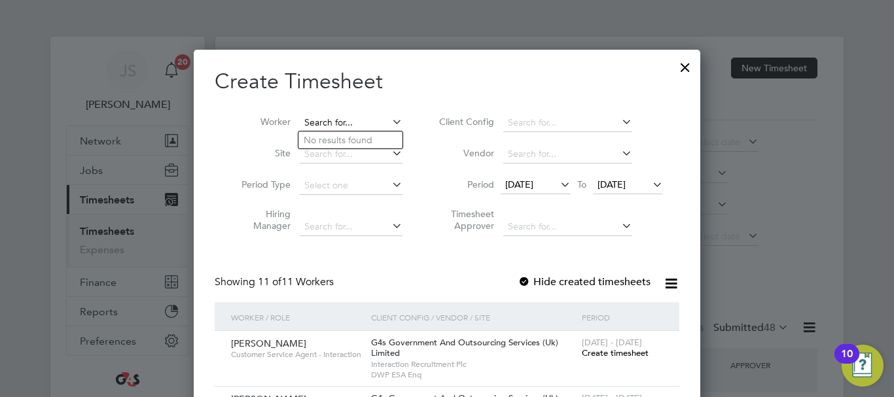
click at [335, 123] on input at bounding box center [351, 123] width 103 height 18
click at [341, 138] on li "[PERSON_NAME]" at bounding box center [355, 140] width 114 height 18
type input "[PERSON_NAME]"
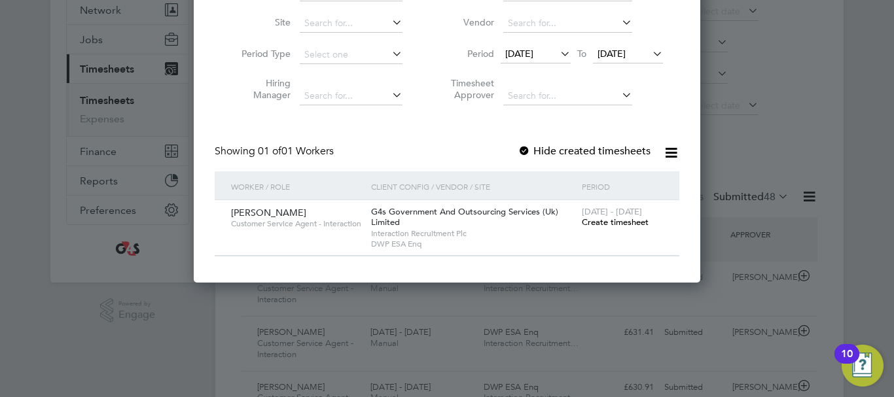
click at [613, 220] on span "Create timesheet" at bounding box center [615, 222] width 67 height 11
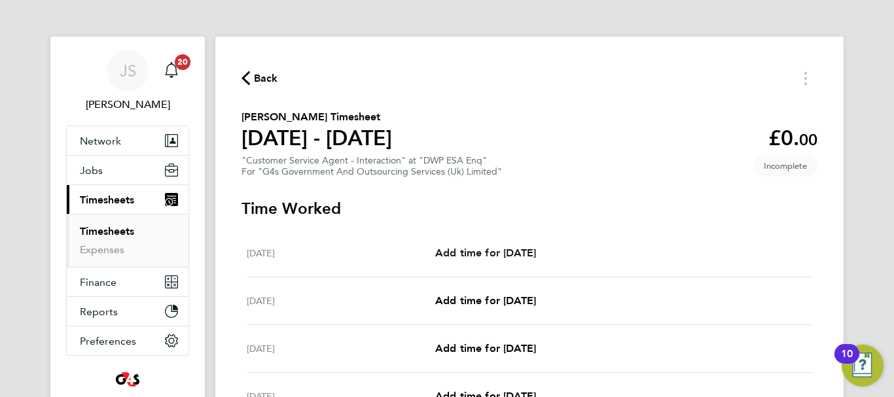
click at [505, 255] on span "Add time for [DATE]" at bounding box center [485, 253] width 101 height 12
select select "30"
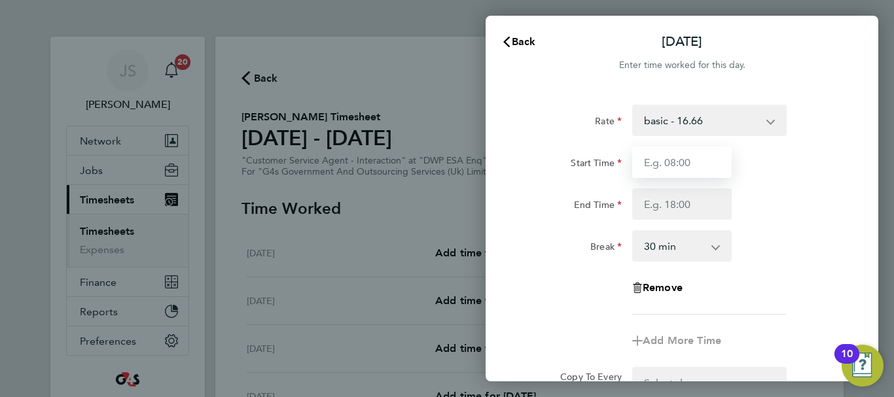
click at [701, 164] on input "Start Time" at bounding box center [681, 162] width 99 height 31
type input "09:00"
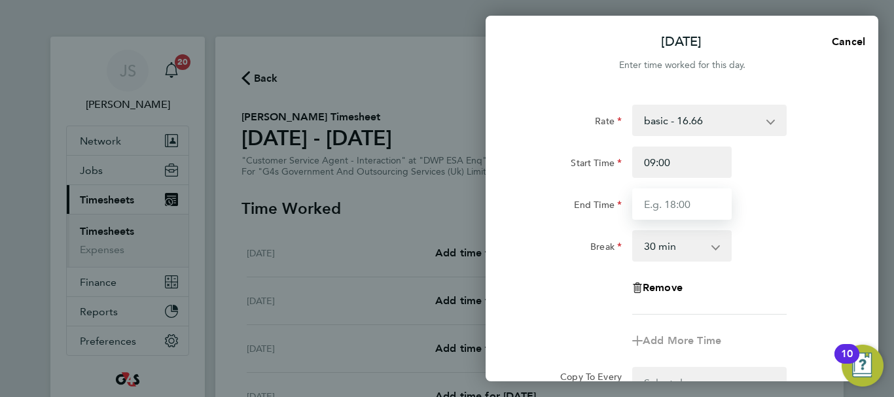
click at [665, 211] on input "End Time" at bounding box center [681, 203] width 99 height 31
type input "17:06"
click at [823, 251] on div "Break 0 min 15 min 30 min 45 min 60 min 75 min 90 min" at bounding box center [682, 245] width 330 height 31
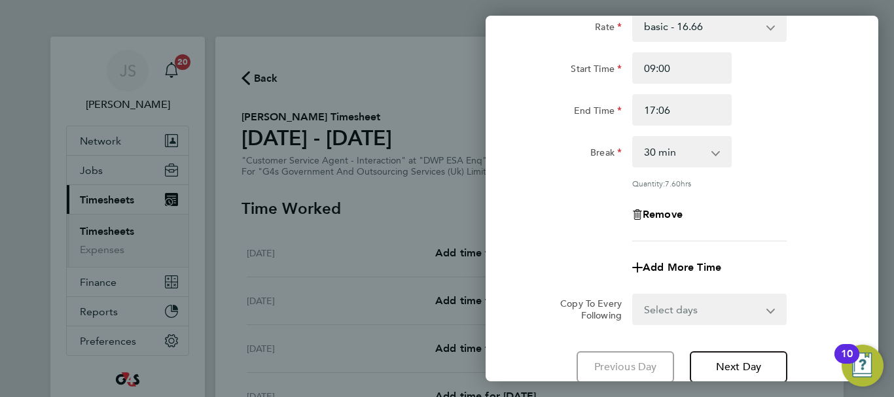
scroll to position [194, 0]
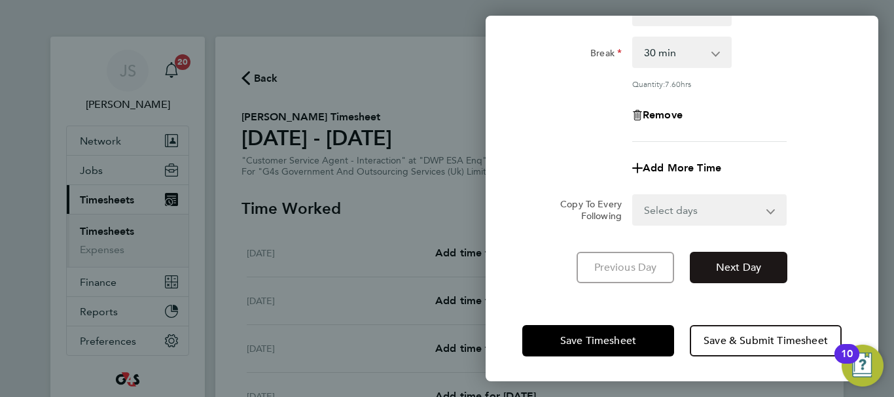
click at [737, 266] on span "Next Day" at bounding box center [738, 267] width 45 height 13
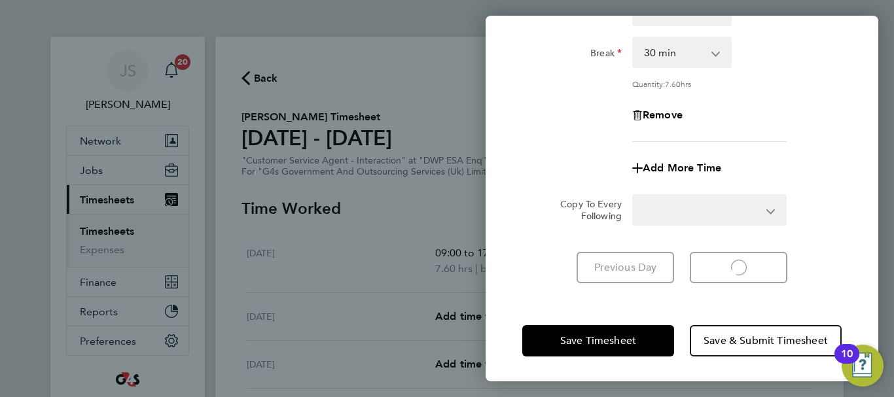
select select "30"
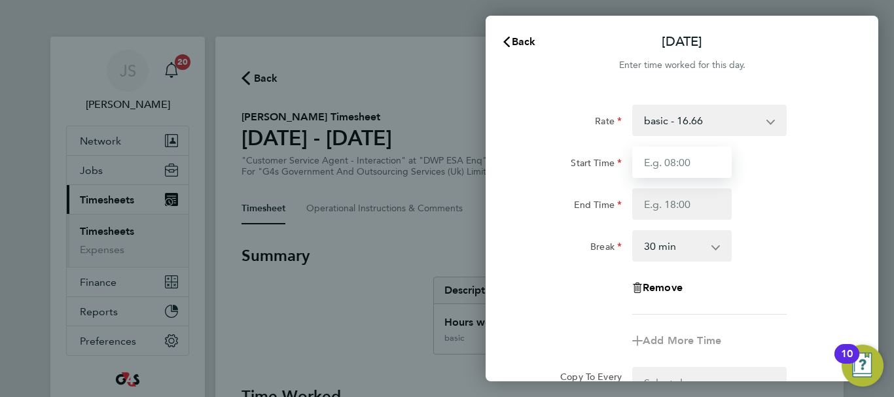
click at [688, 165] on input "Start Time" at bounding box center [681, 162] width 99 height 31
type input "09:00"
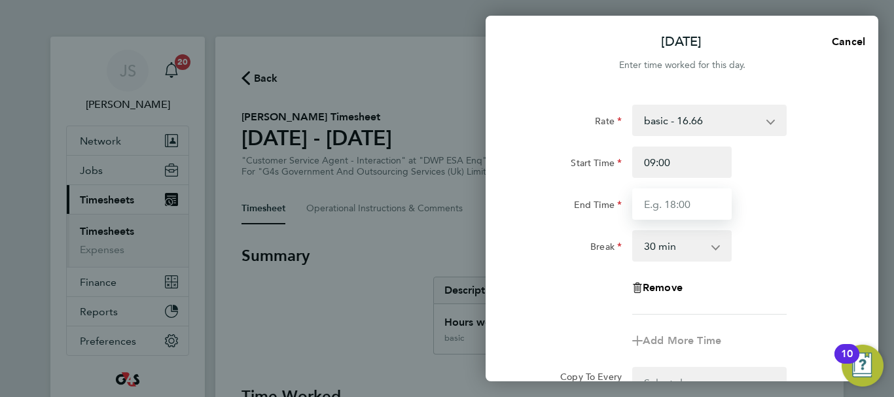
click at [684, 202] on input "End Time" at bounding box center [681, 203] width 99 height 31
type input "17:00"
click at [812, 217] on div "End Time 17:00" at bounding box center [682, 203] width 330 height 31
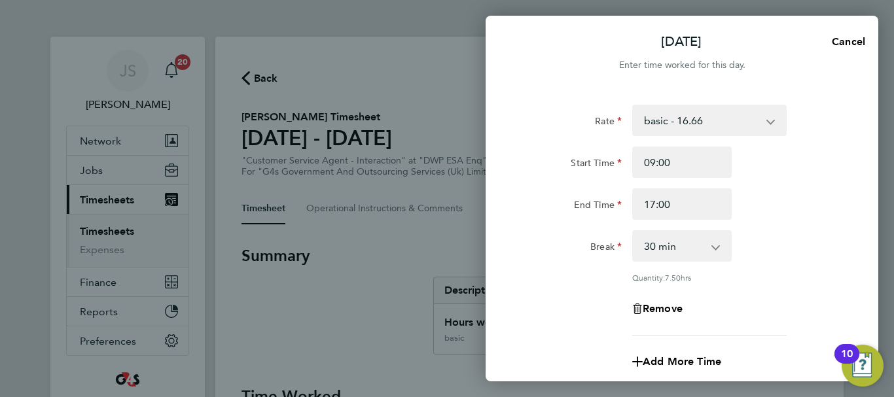
scroll to position [194, 0]
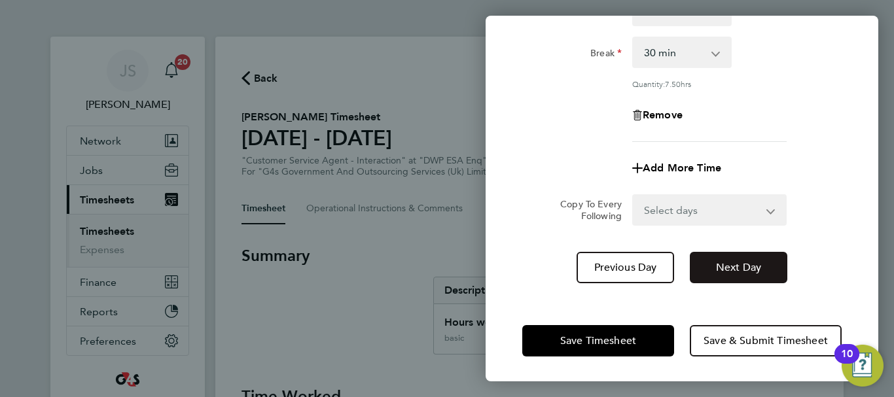
click at [735, 271] on span "Next Day" at bounding box center [738, 267] width 45 height 13
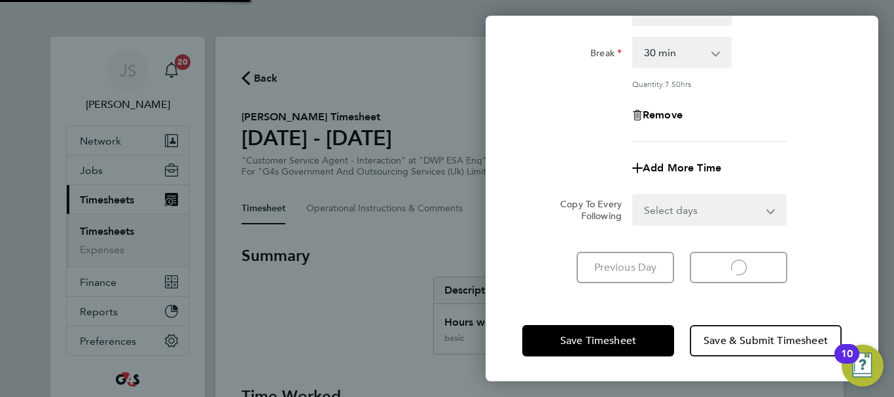
select select "30"
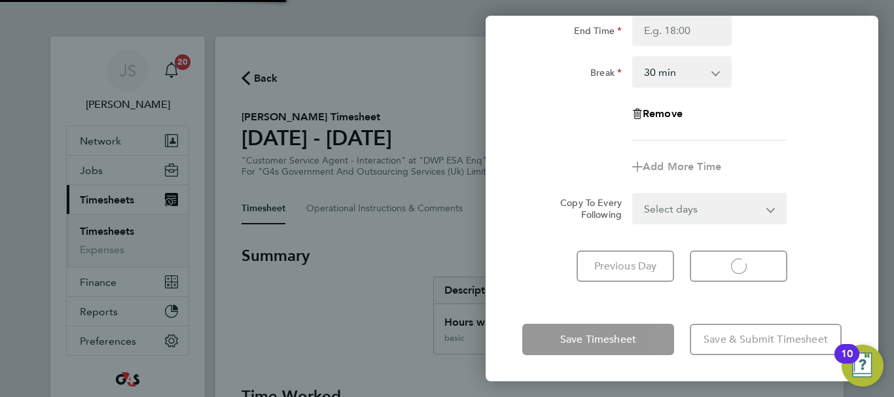
scroll to position [174, 0]
select select "30"
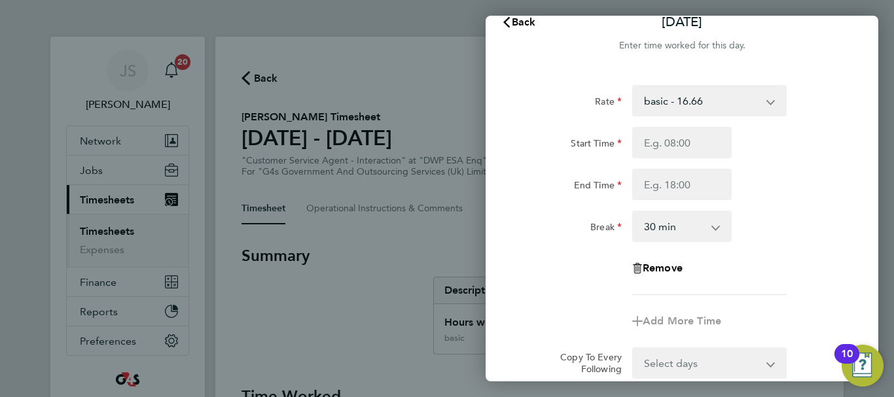
scroll to position [0, 0]
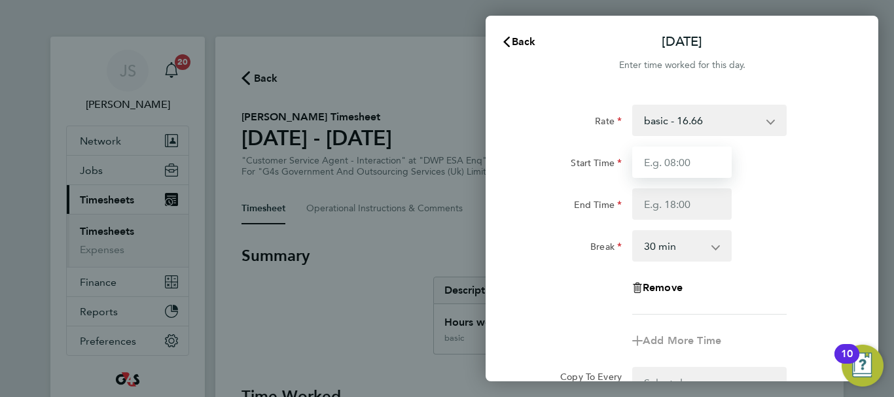
click at [705, 160] on input "Start Time" at bounding box center [681, 162] width 99 height 31
type input "09:00"
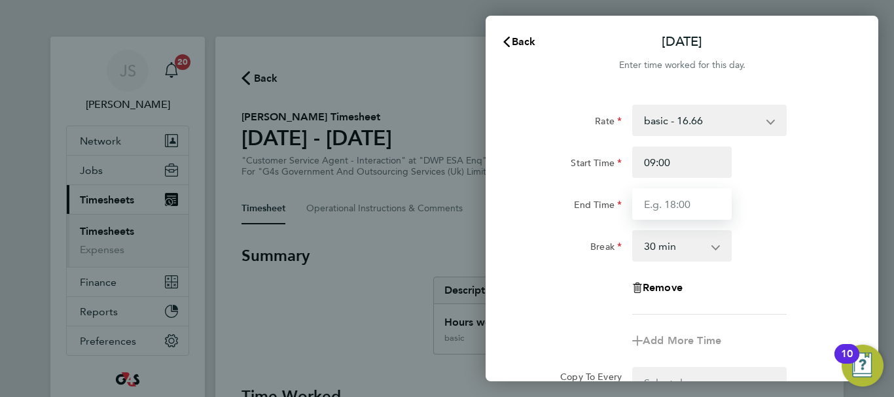
click at [695, 207] on input "End Time" at bounding box center [681, 203] width 99 height 31
click at [809, 224] on div "Rate basic - 16.66 x1.5 - 24.73 x2 - 32.79 System Issue Not Paid Annual Leave S…" at bounding box center [681, 210] width 319 height 210
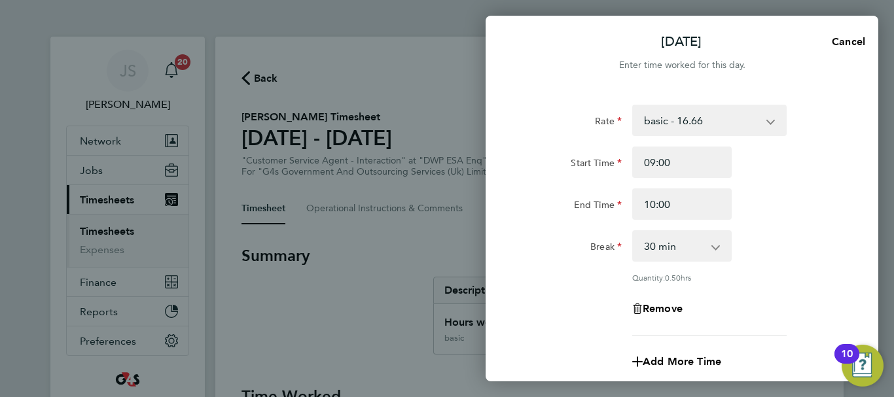
click at [811, 228] on div "Rate basic - 16.66 x1.5 - 24.73 x2 - 32.79 System Issue Not Paid Annual Leave S…" at bounding box center [681, 220] width 319 height 231
click at [647, 205] on input "10:00" at bounding box center [681, 203] width 99 height 31
type input "09:57"
click at [801, 228] on div "Rate basic - 16.66 x1.5 - 24.73 x2 - 32.79 System Issue Not Paid Annual Leave S…" at bounding box center [681, 220] width 319 height 231
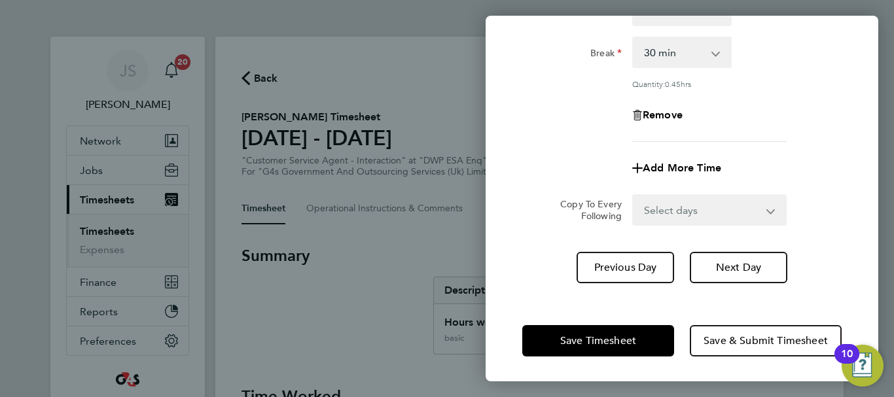
scroll to position [63, 0]
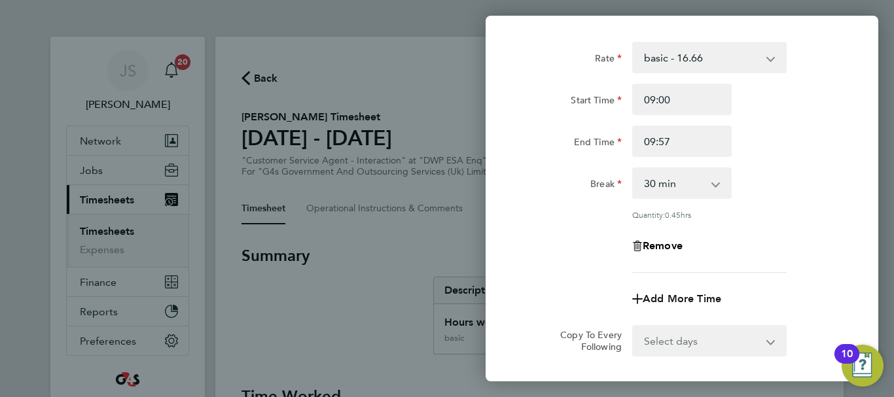
click at [665, 295] on span "Add More Time" at bounding box center [681, 298] width 78 height 12
select select "null"
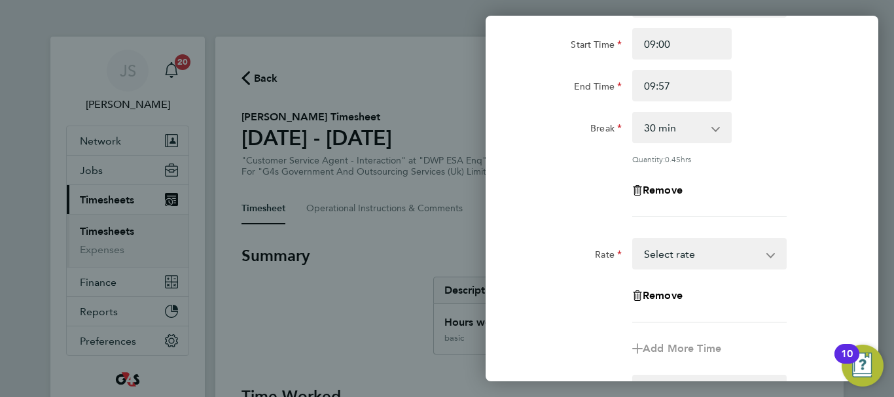
scroll to position [194, 0]
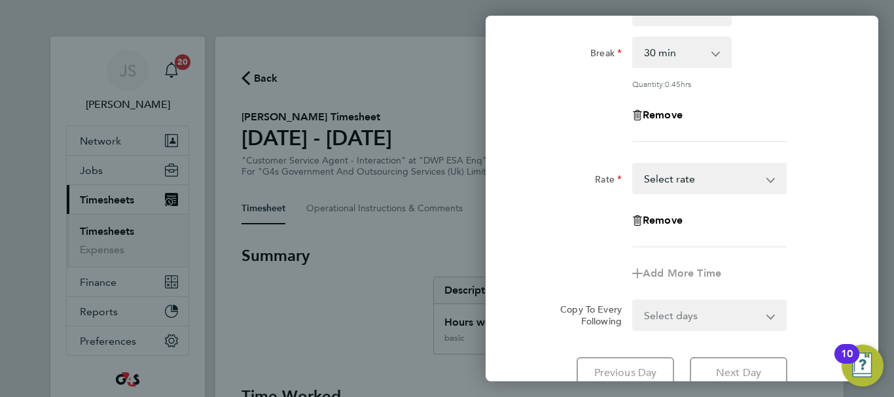
click at [780, 175] on app-icon-cross-button at bounding box center [777, 178] width 16 height 29
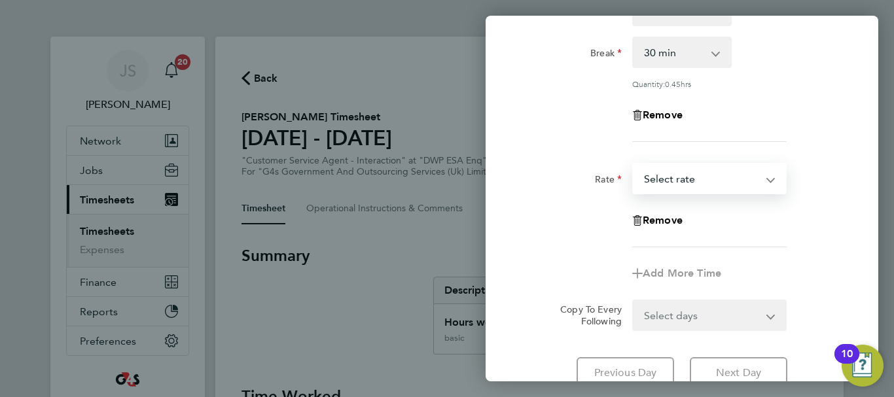
click at [767, 175] on select "x1.5 - 24.73 basic - 16.66 x2 - 32.79 System Issue Not Paid Annual Leave Sick B…" at bounding box center [701, 178] width 136 height 29
select select "30"
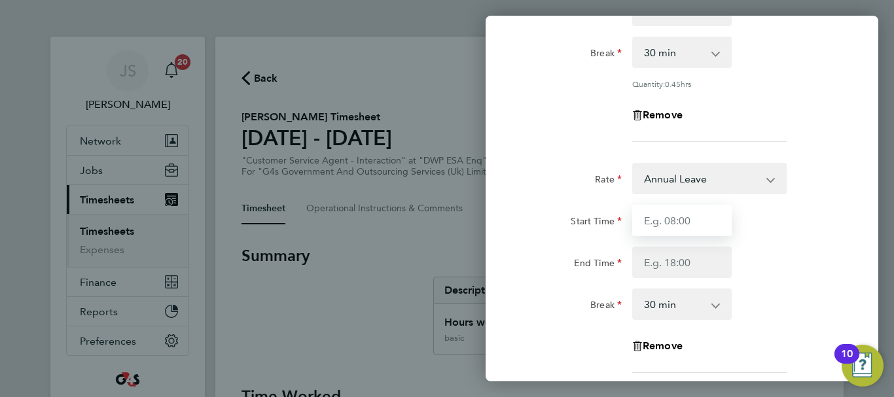
click at [663, 225] on input "Start Time" at bounding box center [681, 220] width 99 height 31
type input "0"
type input "10:00"
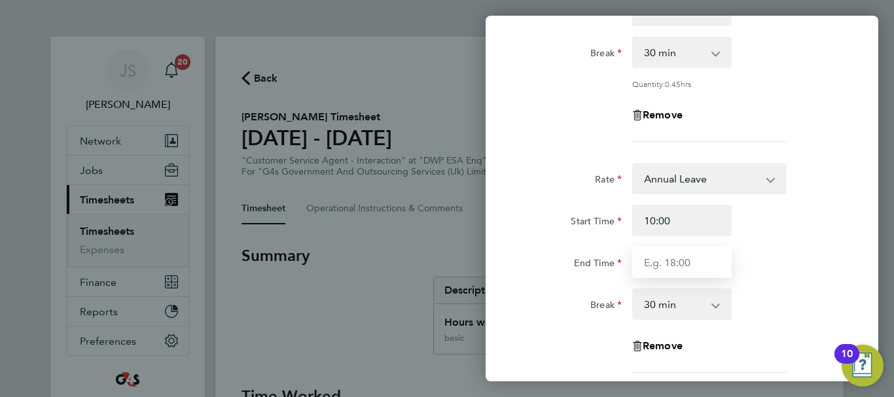
click at [667, 264] on input "End Time" at bounding box center [681, 262] width 99 height 31
type input "17:00"
click at [801, 260] on div "End Time 17:00" at bounding box center [682, 262] width 330 height 31
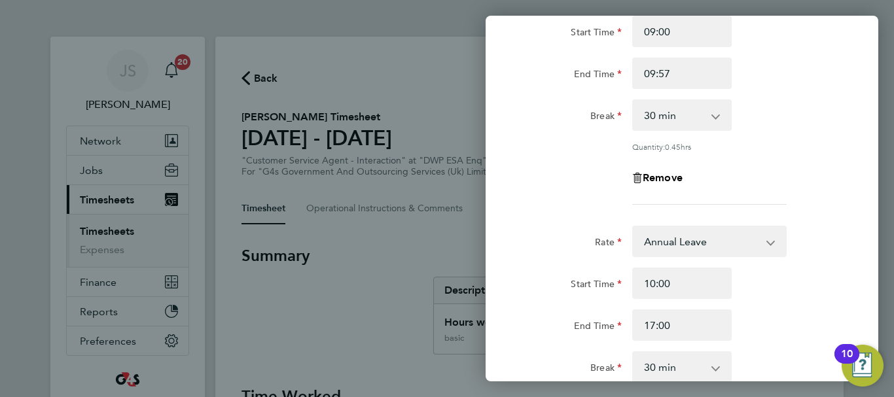
scroll to position [63, 0]
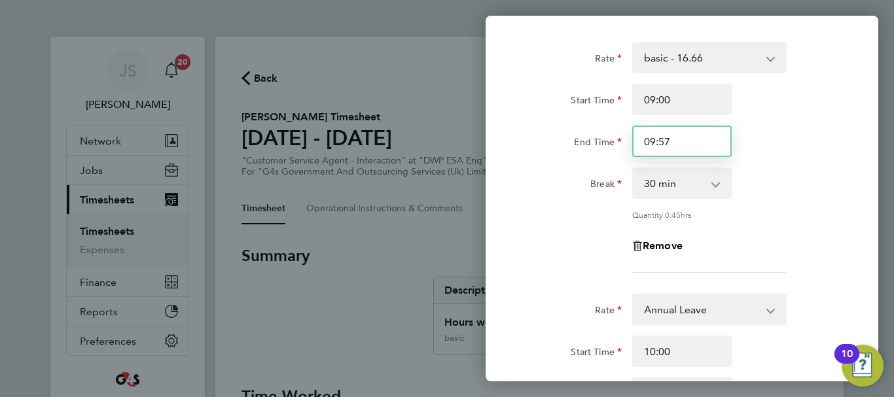
drag, startPoint x: 676, startPoint y: 142, endPoint x: 571, endPoint y: 141, distance: 105.3
click at [571, 141] on div "End Time 09:57" at bounding box center [682, 141] width 330 height 31
type input "10:00"
click at [813, 228] on div "Rate basic - 16.66 x1.5 - 24.73 x2 - 32.79 System Issue Not Paid Annual Leave S…" at bounding box center [681, 157] width 319 height 231
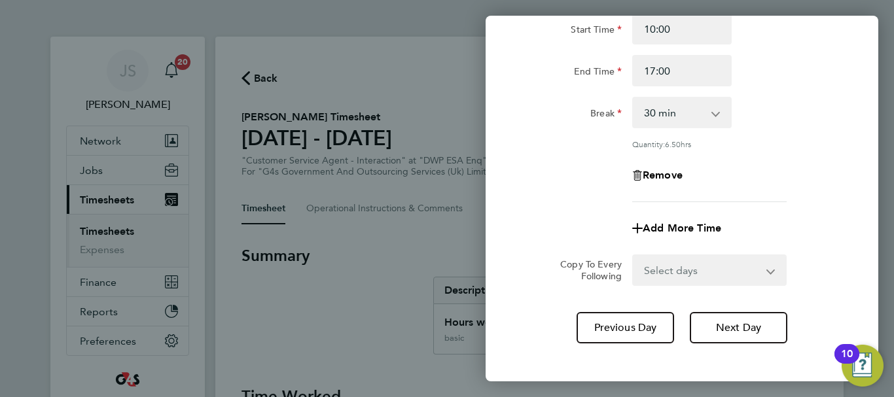
scroll to position [390, 0]
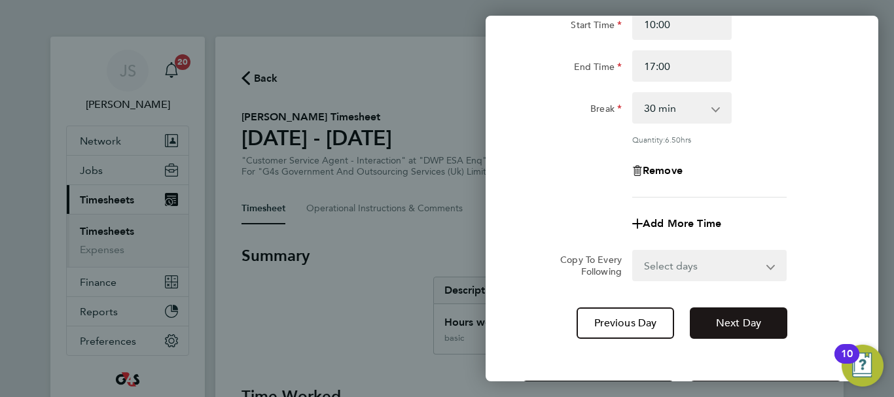
click at [751, 321] on span "Next Day" at bounding box center [738, 323] width 45 height 13
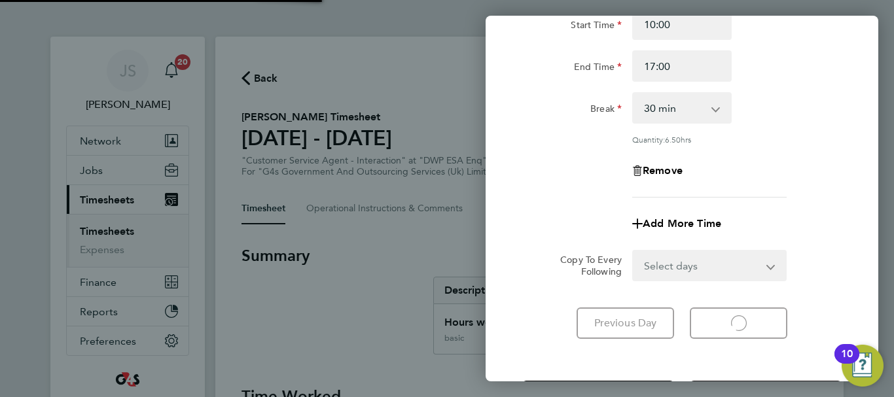
select select "30"
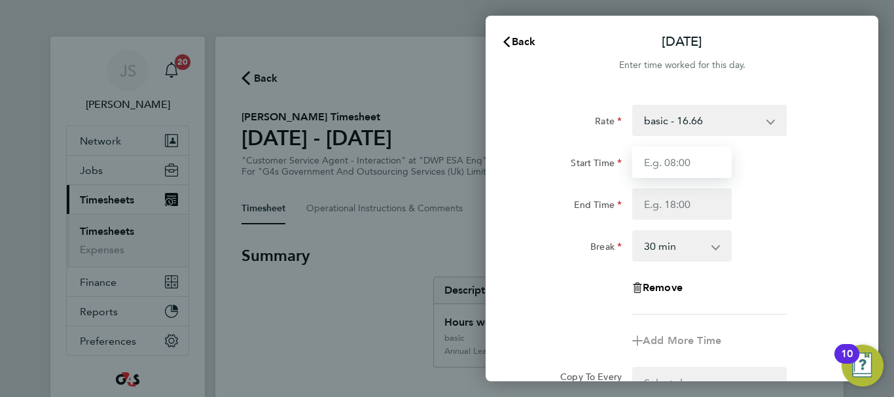
click at [687, 164] on input "Start Time" at bounding box center [681, 162] width 99 height 31
type input "09:00"
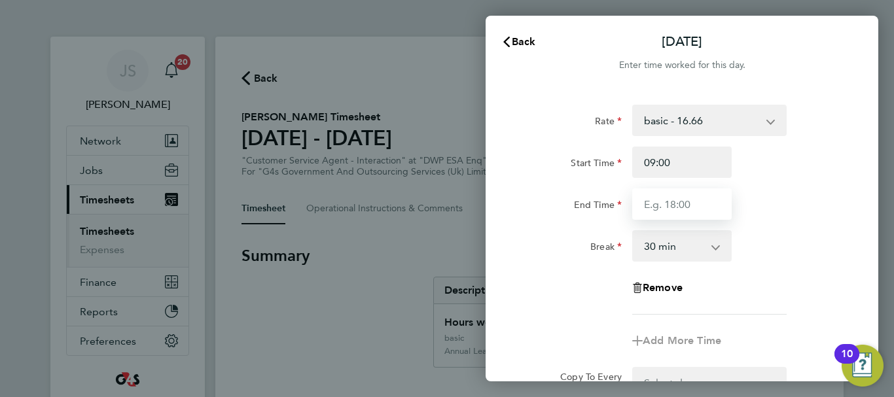
click at [660, 204] on input "End Time" at bounding box center [681, 203] width 99 height 31
type input "17:04"
click at [778, 205] on div "End Time 17:04" at bounding box center [682, 203] width 330 height 31
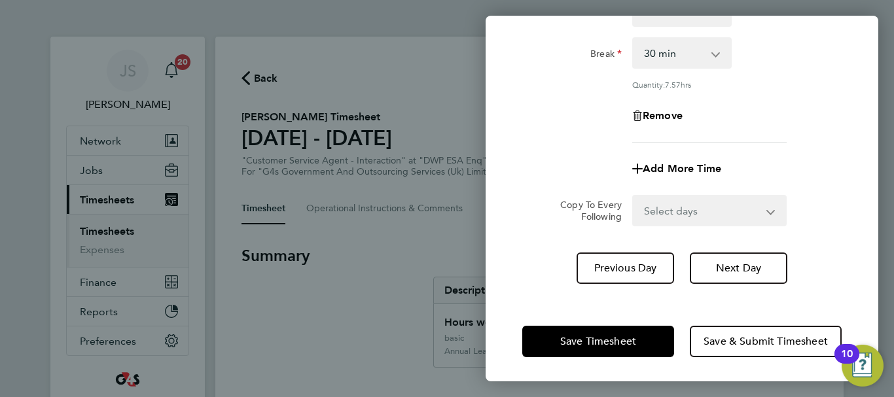
scroll to position [194, 0]
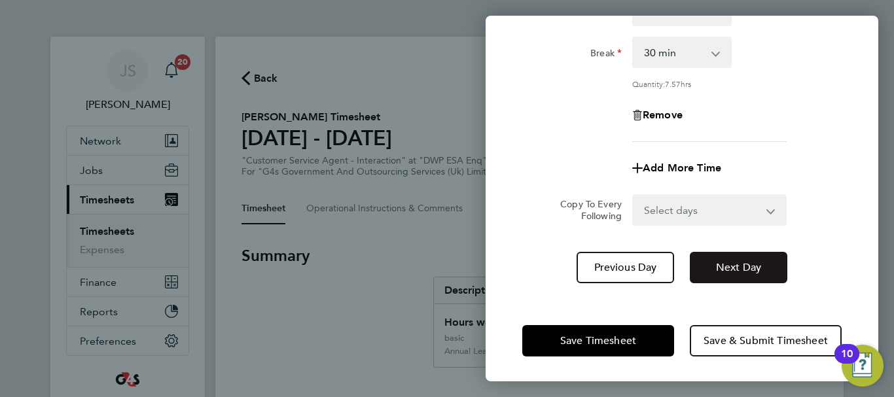
click at [753, 261] on span "Next Day" at bounding box center [738, 267] width 45 height 13
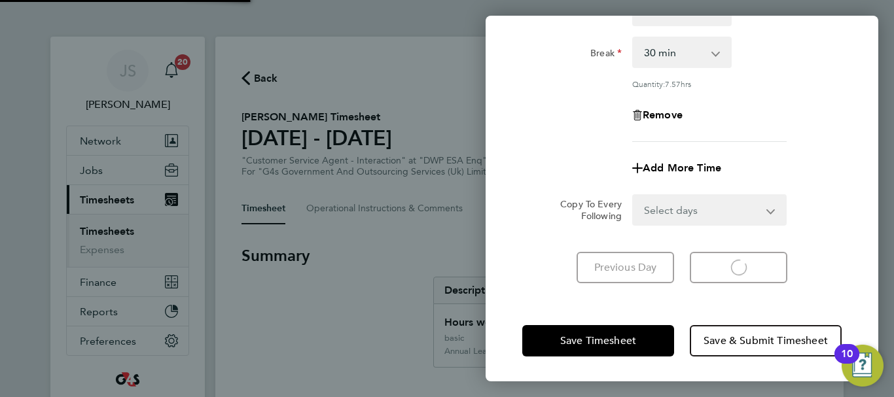
select select "30"
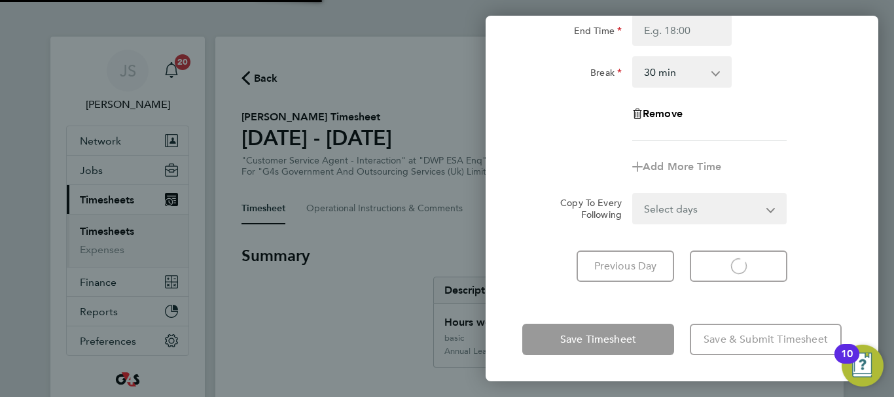
scroll to position [174, 0]
select select "30"
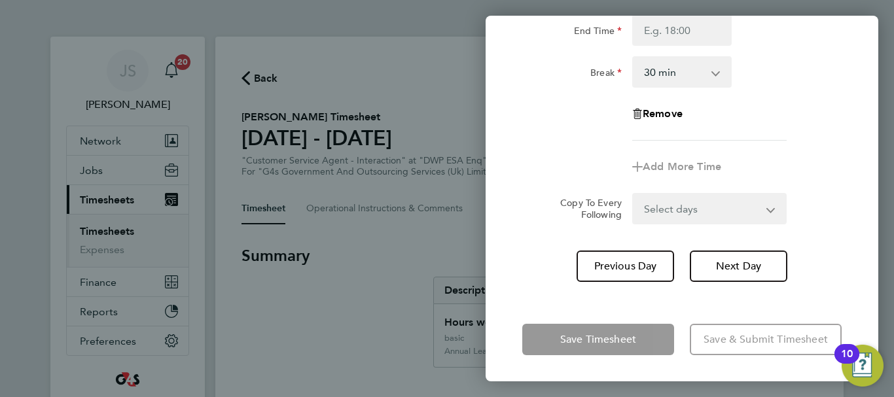
scroll to position [0, 0]
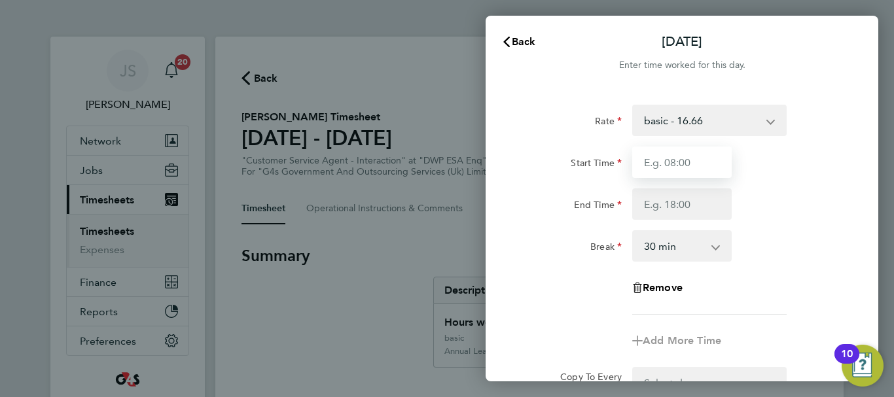
click at [687, 172] on input "Start Time" at bounding box center [681, 162] width 99 height 31
type input "09:00"
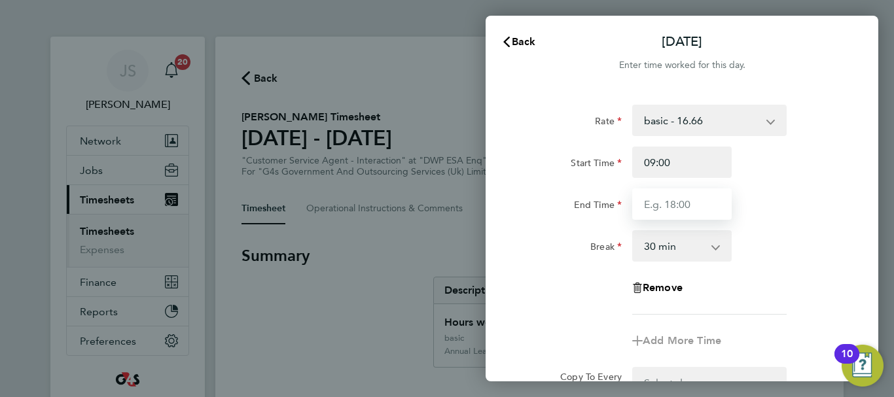
click at [672, 203] on input "End Time" at bounding box center [681, 203] width 99 height 31
type input "17:00"
click at [782, 215] on div "End Time 17:00" at bounding box center [682, 203] width 330 height 31
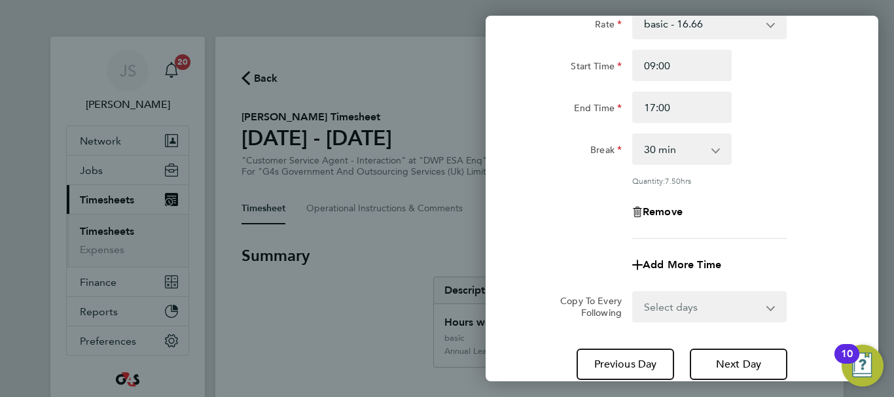
scroll to position [194, 0]
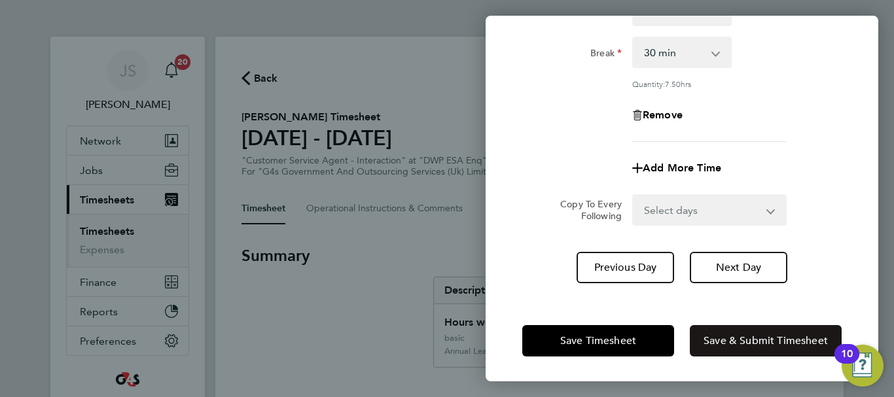
click at [739, 343] on span "Save & Submit Timesheet" at bounding box center [765, 340] width 124 height 13
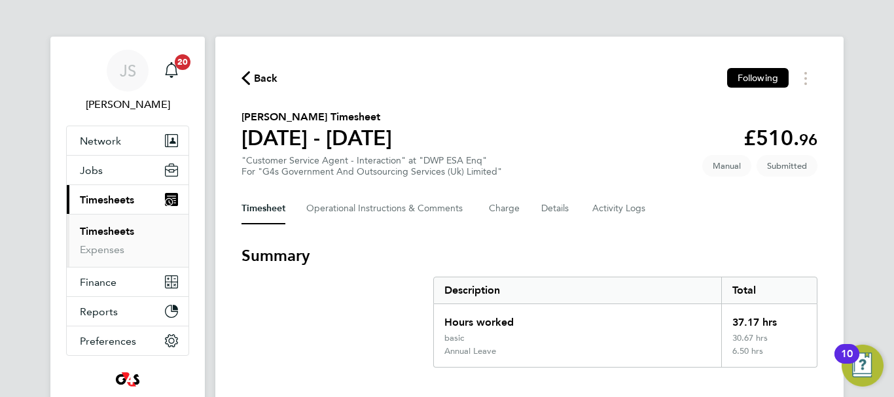
click at [259, 75] on span "Back" at bounding box center [266, 79] width 24 height 16
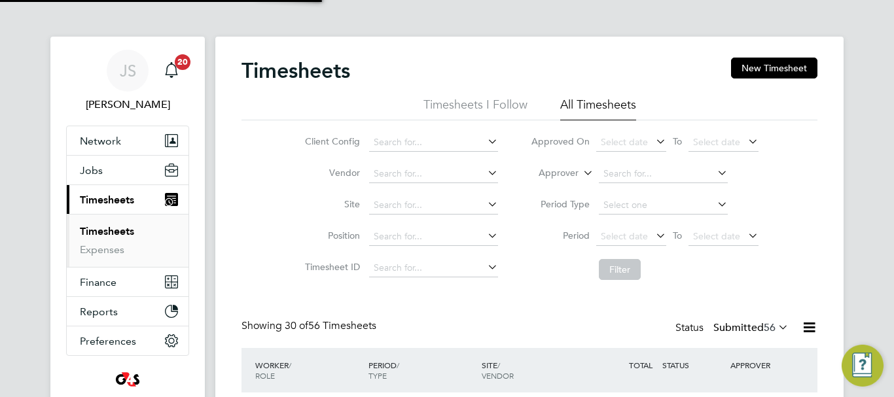
scroll to position [44, 114]
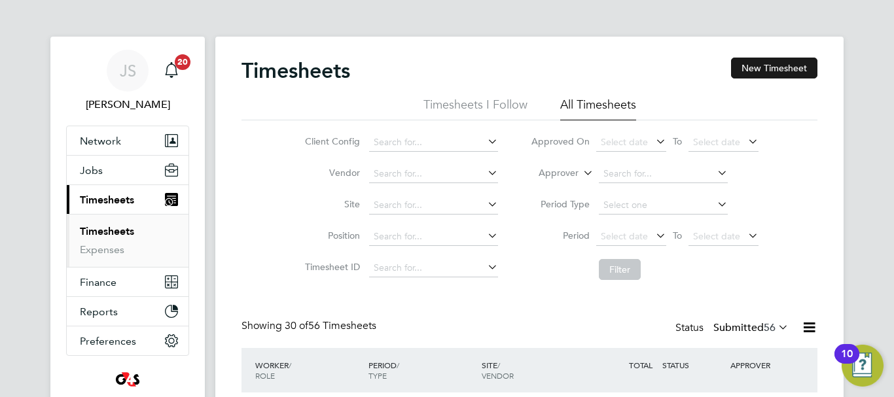
click at [739, 73] on button "New Timesheet" at bounding box center [774, 68] width 86 height 21
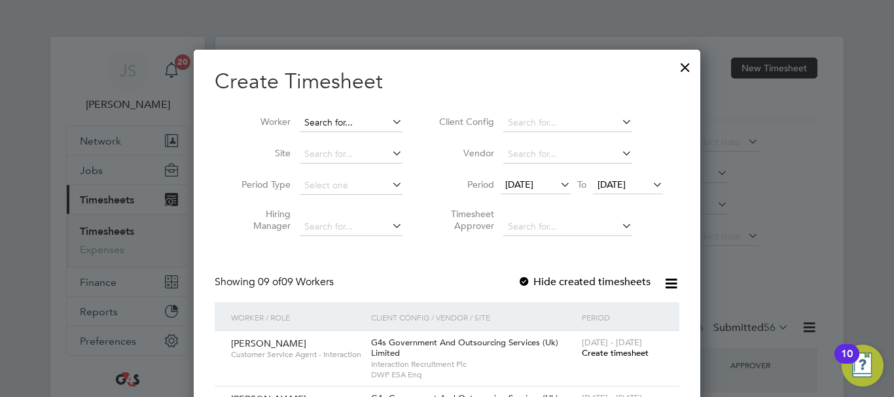
click at [377, 122] on input at bounding box center [351, 123] width 103 height 18
click at [356, 137] on li "[PERSON_NAME]" at bounding box center [350, 140] width 105 height 18
type input "[PERSON_NAME]"
click at [448, 179] on label "Period" at bounding box center [464, 185] width 59 height 12
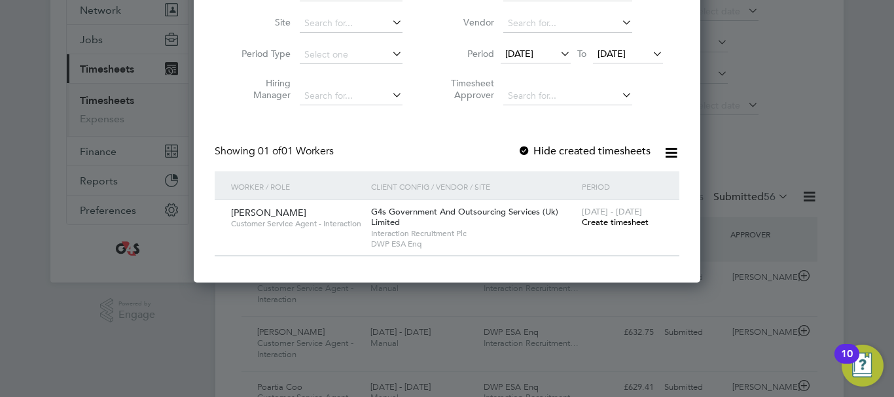
click at [614, 220] on span "Create timesheet" at bounding box center [615, 222] width 67 height 11
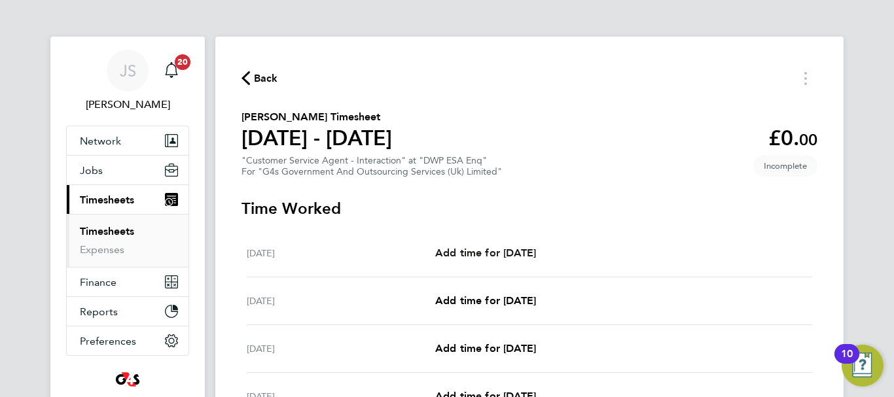
click at [496, 253] on span "Add time for [DATE]" at bounding box center [485, 253] width 101 height 12
select select "30"
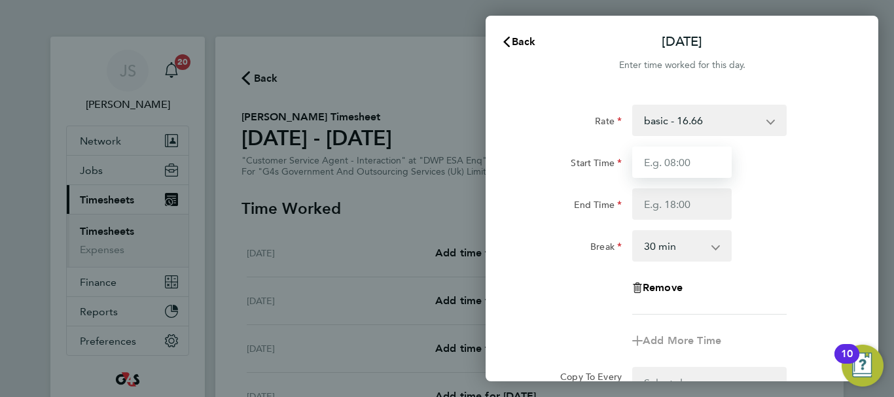
click at [710, 164] on input "Start Time" at bounding box center [681, 162] width 99 height 31
click at [787, 125] on div "basic - 16.66 System Issue Not Paid x1.5 - 24.73 Sick System Issue Paid - 16.66…" at bounding box center [709, 120] width 165 height 31
click at [772, 121] on app-icon-cross-button at bounding box center [777, 120] width 16 height 29
click at [778, 113] on app-icon-cross-button at bounding box center [777, 120] width 16 height 29
click at [771, 121] on app-icon-cross-button at bounding box center [777, 120] width 16 height 29
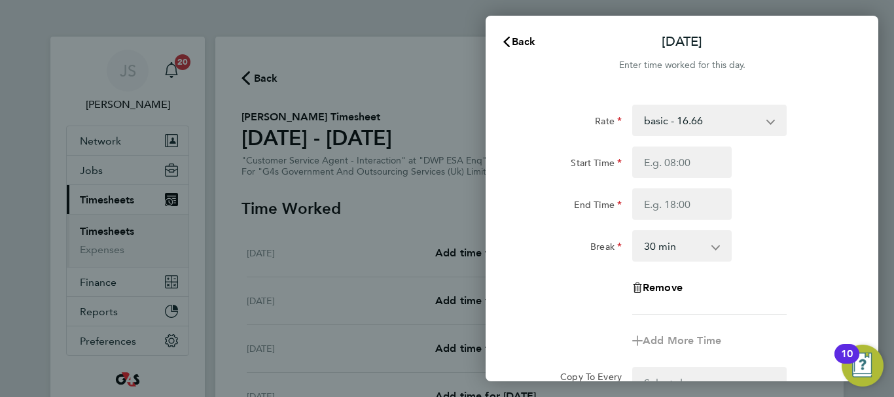
click at [773, 130] on app-icon-cross-button at bounding box center [777, 120] width 16 height 29
click at [769, 122] on select "basic - 16.66 System Issue Not Paid x1.5 - 24.73 Sick System Issue Paid - 16.66…" at bounding box center [701, 120] width 136 height 29
select select "30"
click at [685, 170] on input "Start Time" at bounding box center [681, 162] width 99 height 31
type input "09:00"
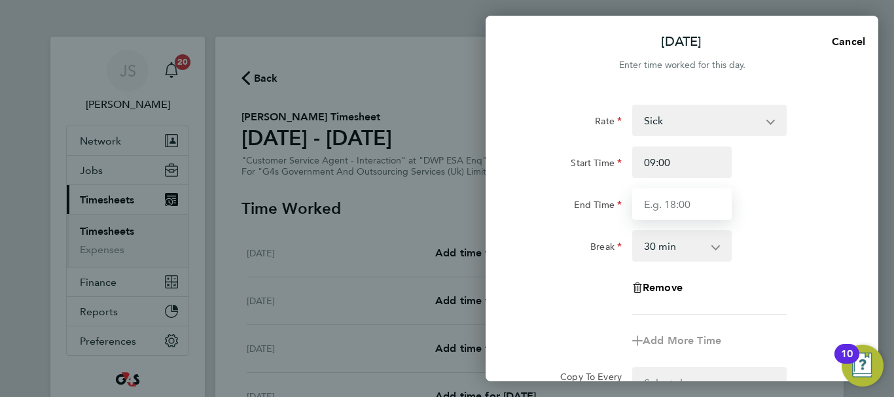
click at [693, 205] on input "End Time" at bounding box center [681, 203] width 99 height 31
type input "17:00"
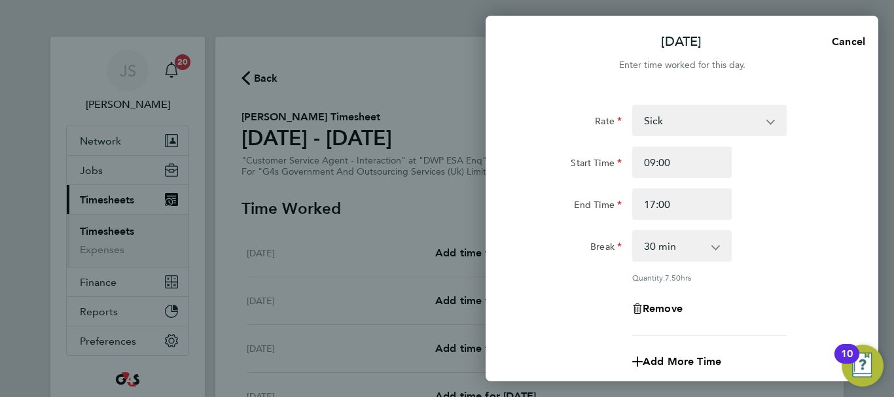
click at [766, 279] on div "Rate Sick System Issue Not Paid basic - 16.66 x1.5 - 24.73 System Issue Paid - …" at bounding box center [681, 220] width 319 height 231
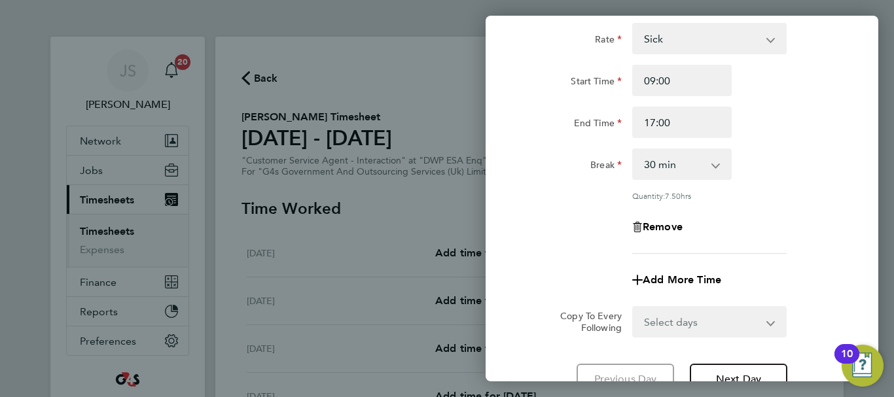
scroll to position [194, 0]
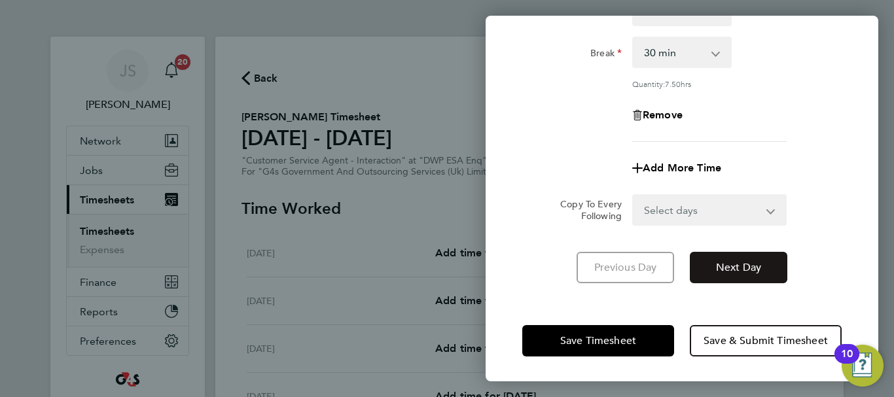
click at [752, 266] on span "Next Day" at bounding box center [738, 267] width 45 height 13
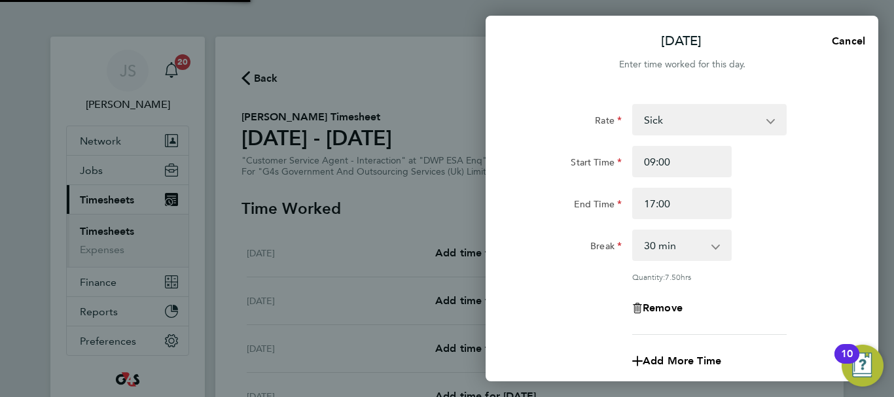
scroll to position [0, 0]
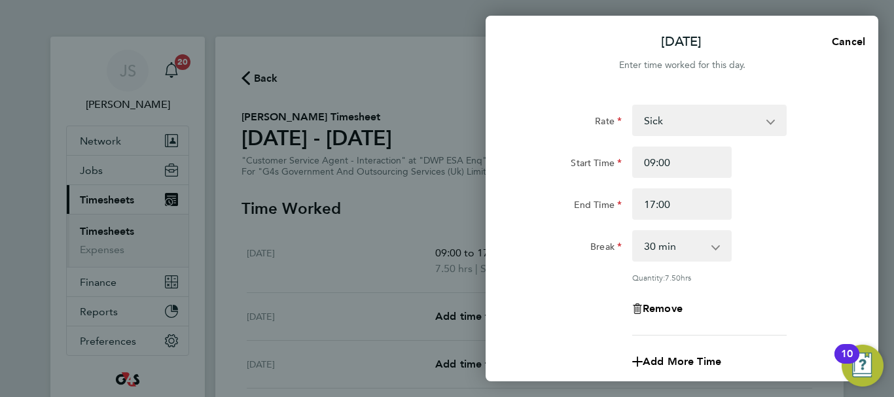
select select "30"
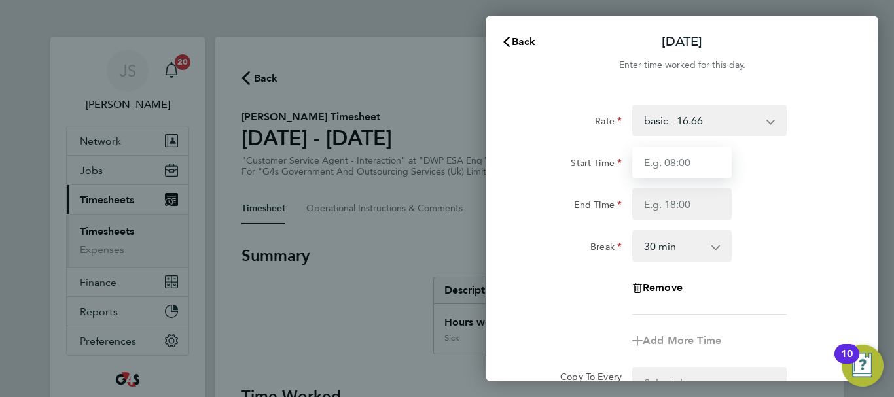
click at [672, 160] on input "Start Time" at bounding box center [681, 162] width 99 height 31
type input "09:00"
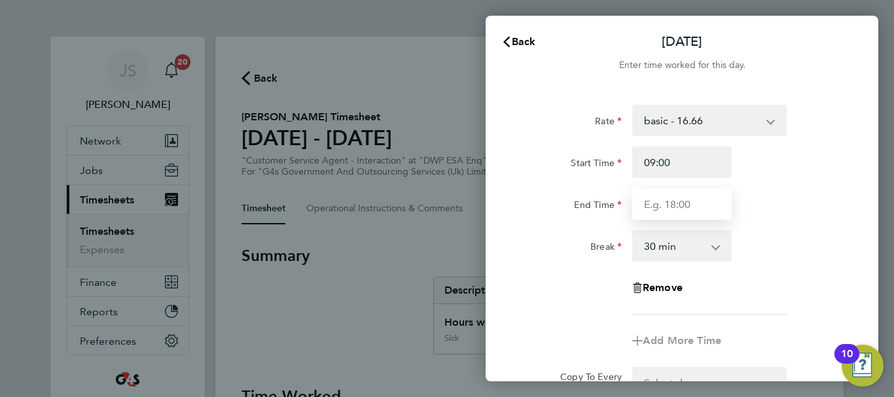
click at [691, 208] on input "End Time" at bounding box center [681, 203] width 99 height 31
type input "17:00"
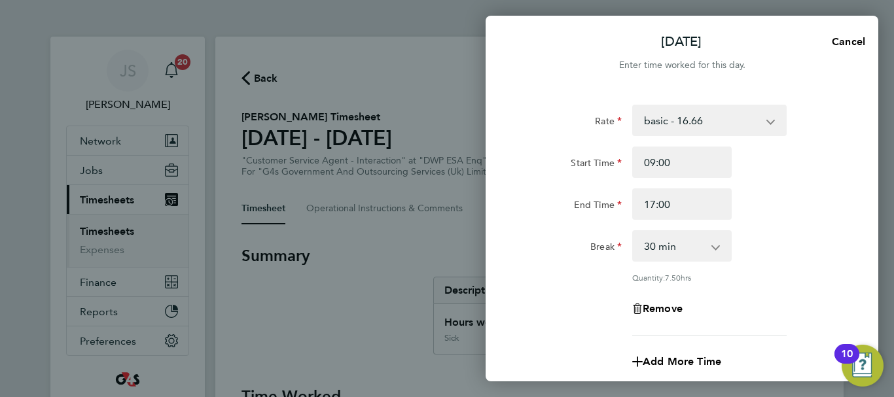
click at [803, 218] on div "End Time 17:00" at bounding box center [682, 203] width 330 height 31
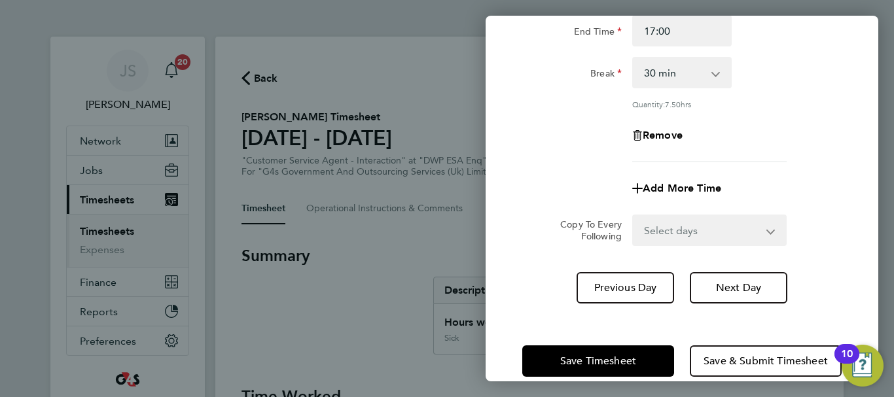
scroll to position [194, 0]
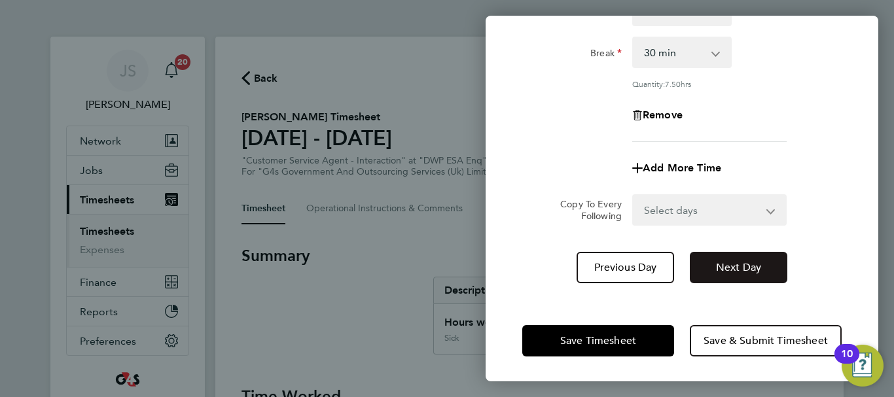
click at [740, 266] on span "Next Day" at bounding box center [738, 267] width 45 height 13
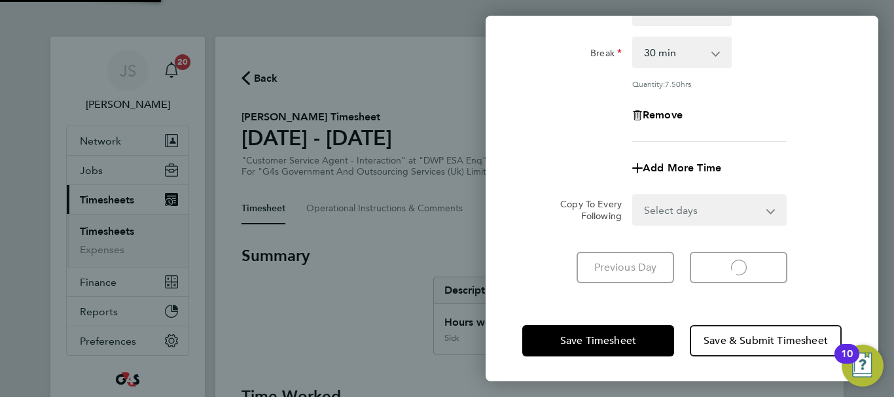
select select "30"
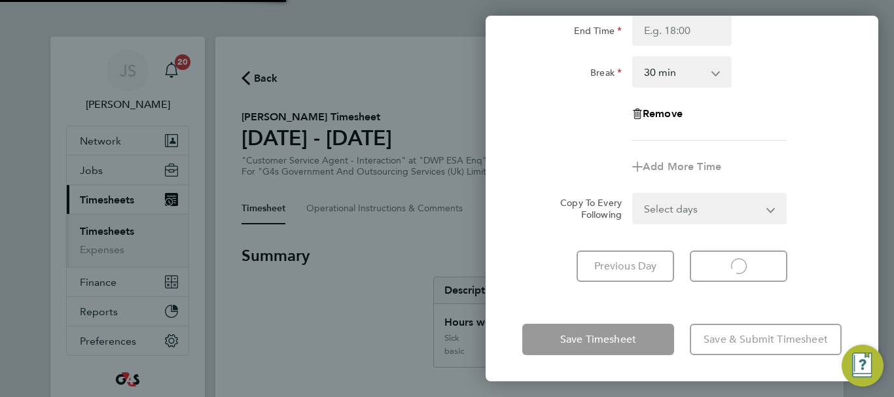
scroll to position [174, 0]
select select "30"
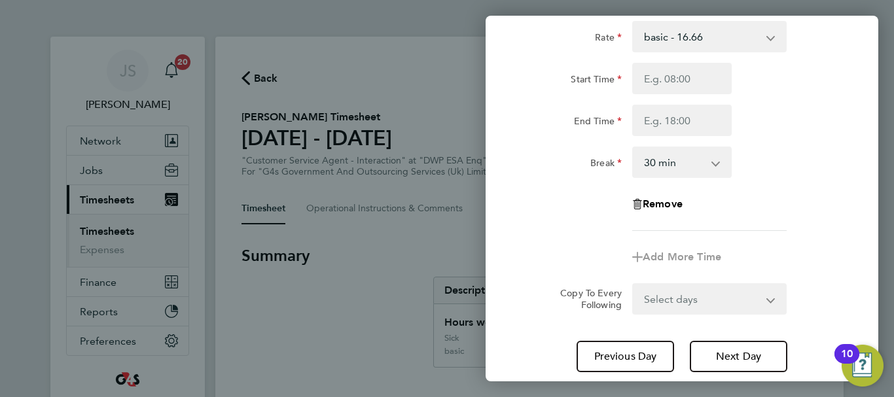
scroll to position [0, 0]
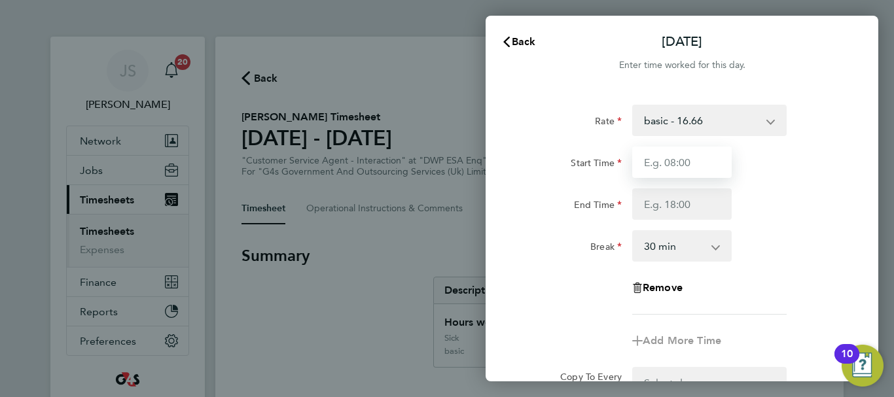
click at [691, 167] on input "Start Time" at bounding box center [681, 162] width 99 height 31
type input "09:00"
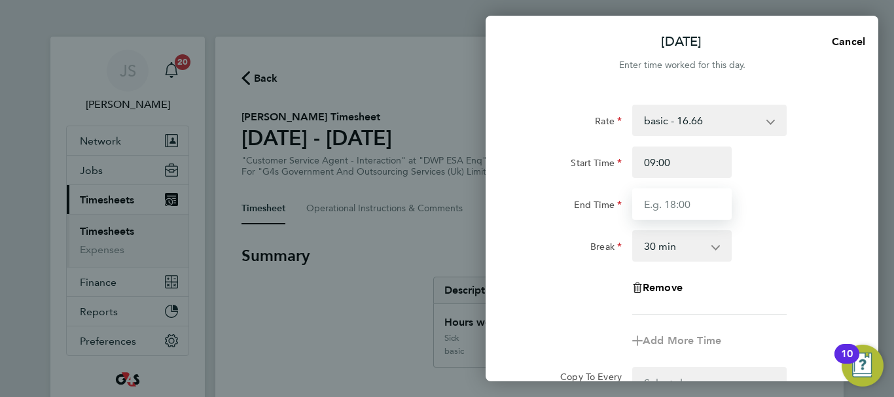
click at [666, 201] on input "End Time" at bounding box center [681, 203] width 99 height 31
type input "17:10"
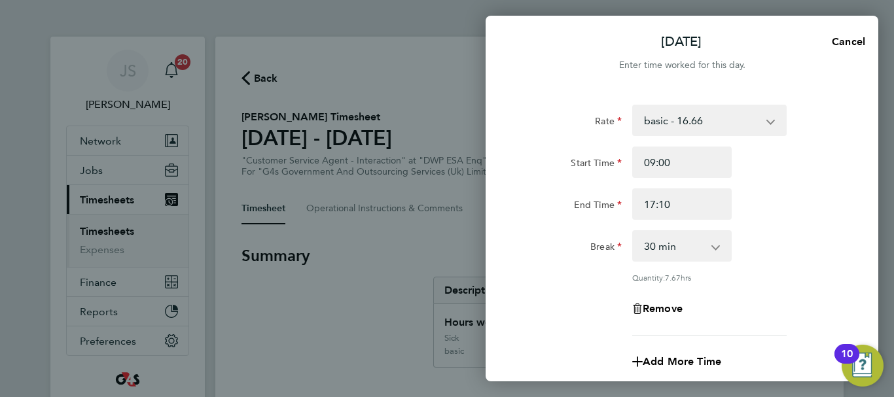
click at [782, 203] on div "End Time 17:10" at bounding box center [682, 203] width 330 height 31
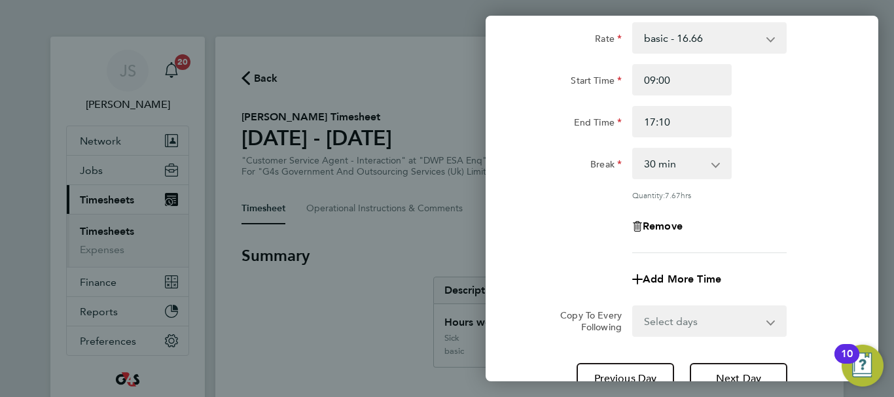
scroll to position [194, 0]
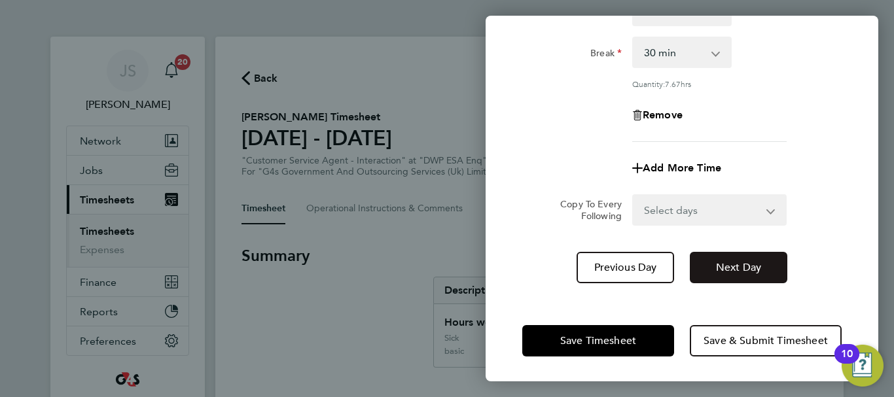
click at [737, 268] on span "Next Day" at bounding box center [738, 267] width 45 height 13
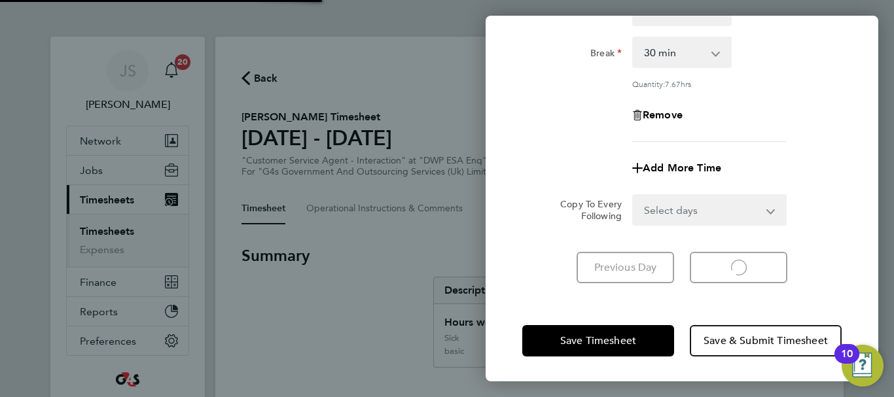
select select "30"
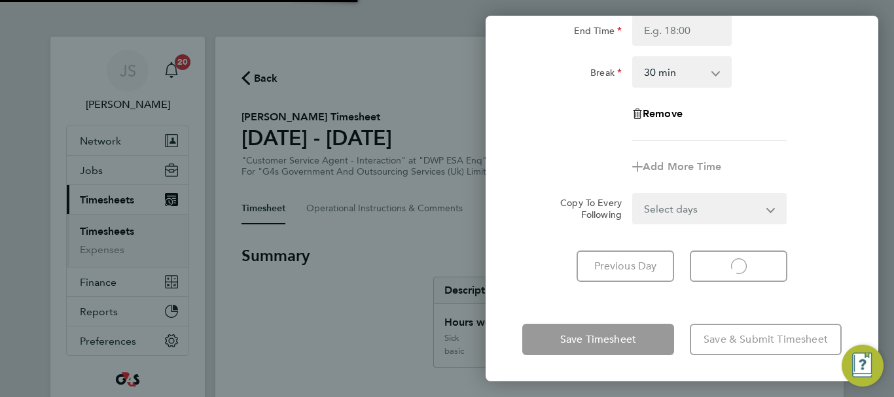
scroll to position [174, 0]
select select "30"
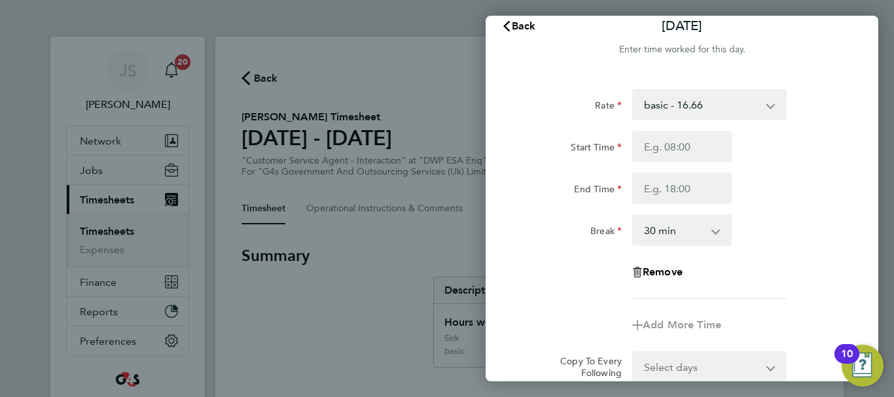
scroll to position [0, 0]
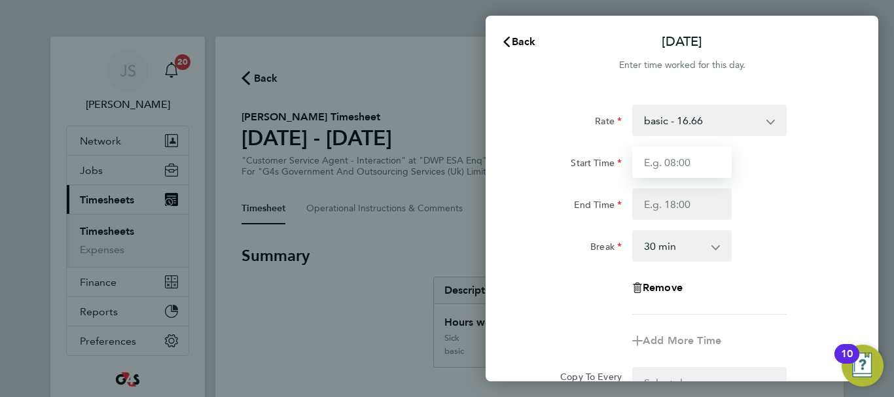
click at [688, 164] on input "Start Time" at bounding box center [681, 162] width 99 height 31
type input "09:00"
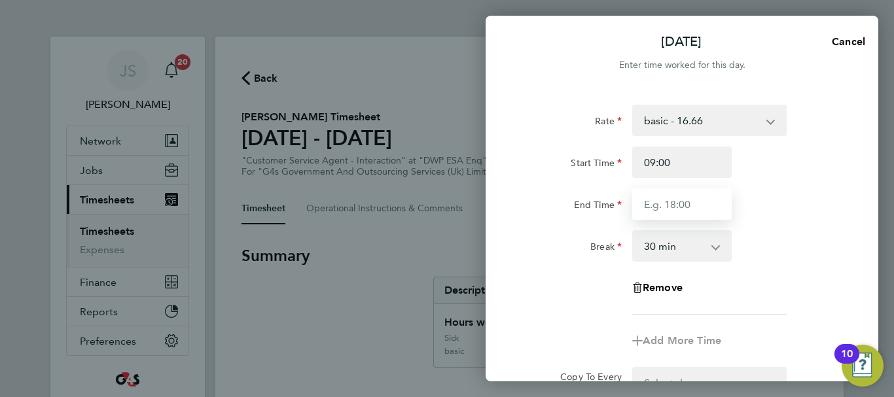
click at [703, 200] on input "End Time" at bounding box center [681, 203] width 99 height 31
type input "17:06"
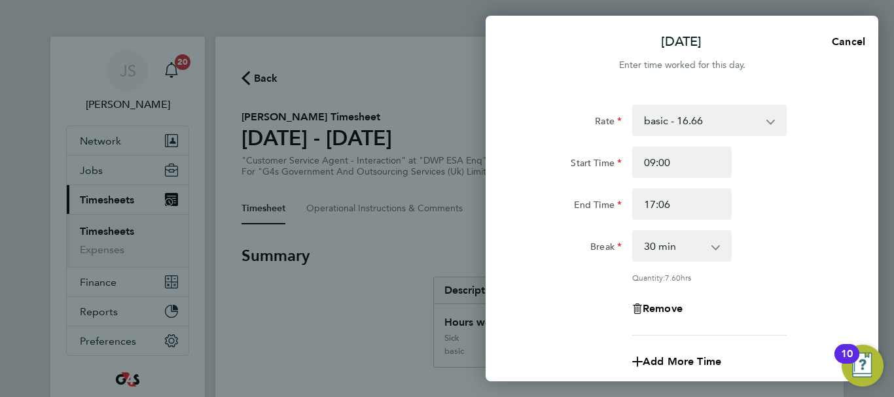
click at [803, 247] on div "Break 0 min 15 min 30 min 45 min 60 min 75 min 90 min" at bounding box center [682, 245] width 330 height 31
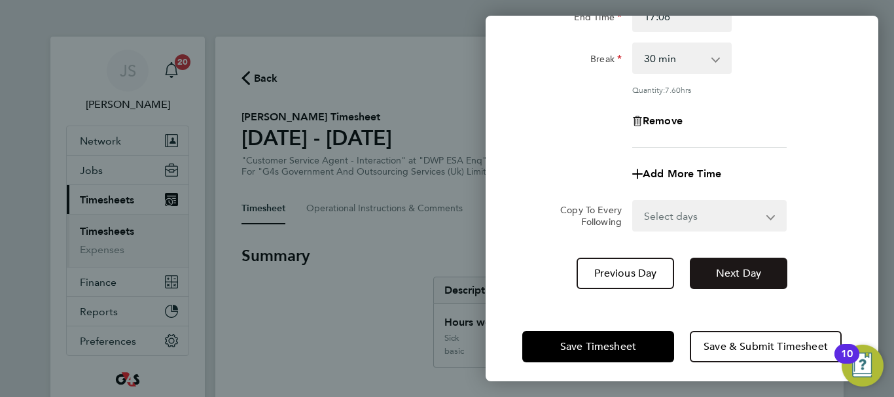
scroll to position [194, 0]
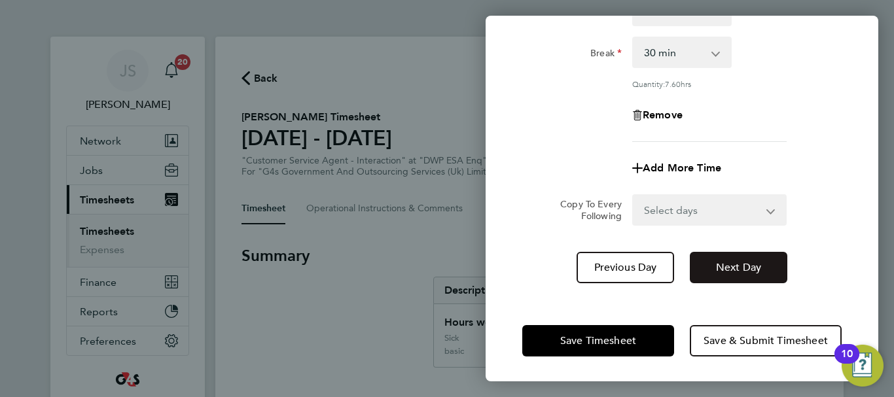
click at [739, 261] on span "Next Day" at bounding box center [738, 267] width 45 height 13
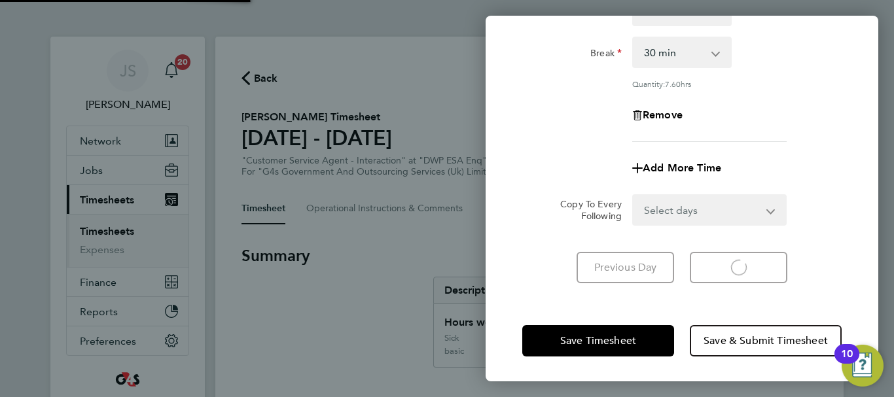
select select "30"
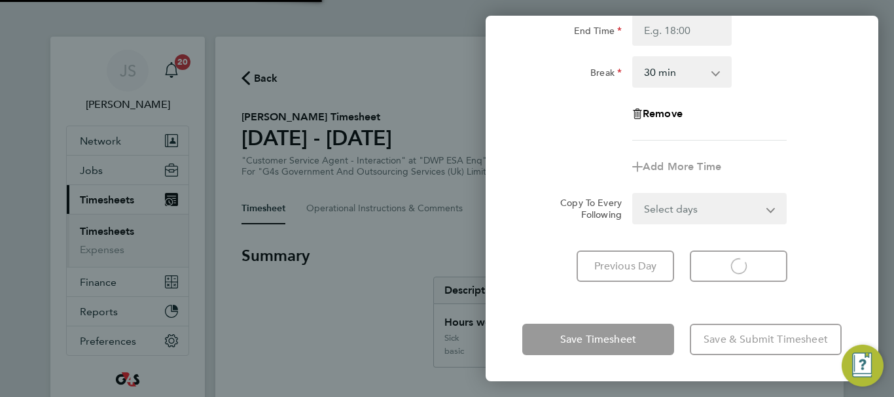
scroll to position [174, 0]
select select "30"
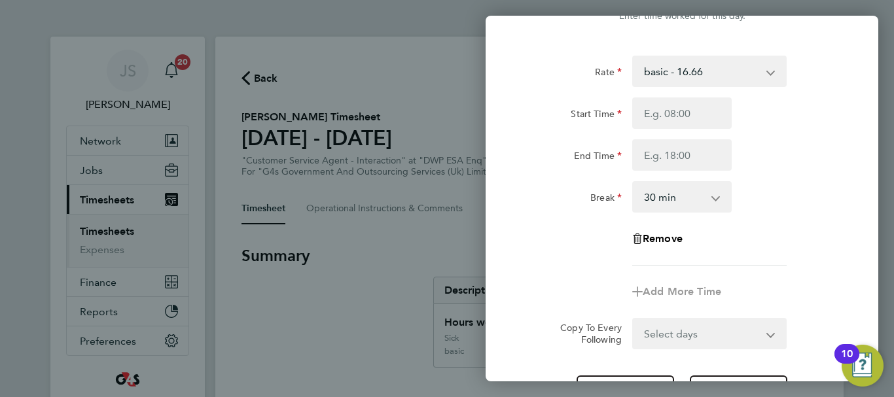
scroll to position [43, 0]
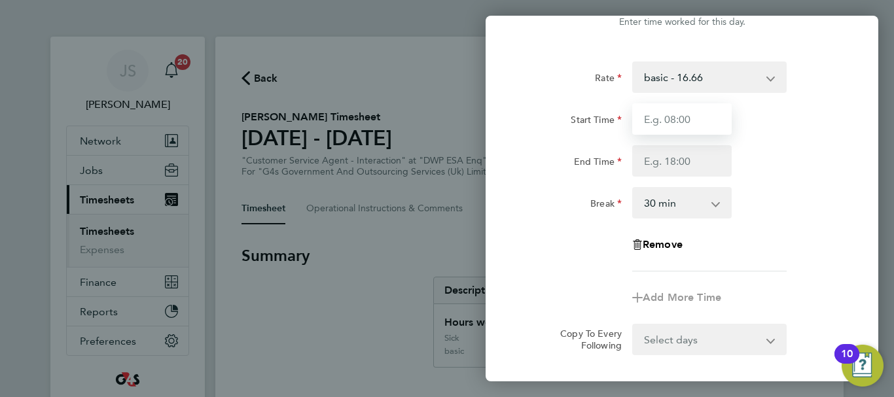
click at [703, 124] on input "Start Time" at bounding box center [681, 118] width 99 height 31
type input "09:00"
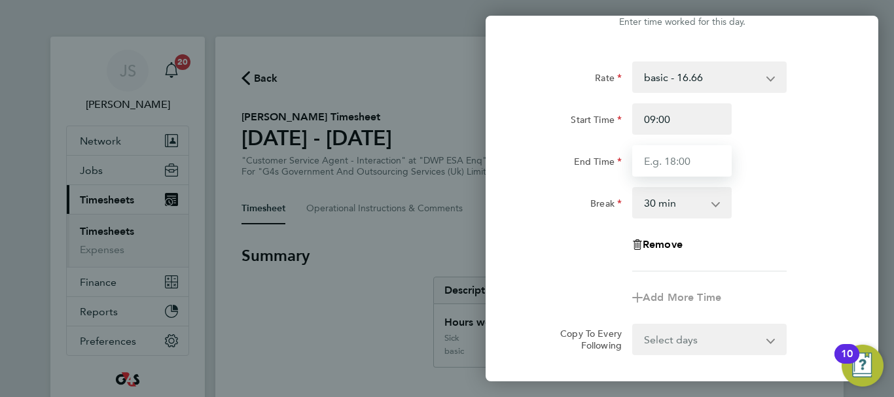
click at [689, 156] on input "End Time" at bounding box center [681, 160] width 99 height 31
type input "17:00"
click at [794, 183] on div "Rate basic - 16.66 System Issue Not Paid x1.5 - 24.73 Sick System Issue Paid - …" at bounding box center [681, 166] width 319 height 210
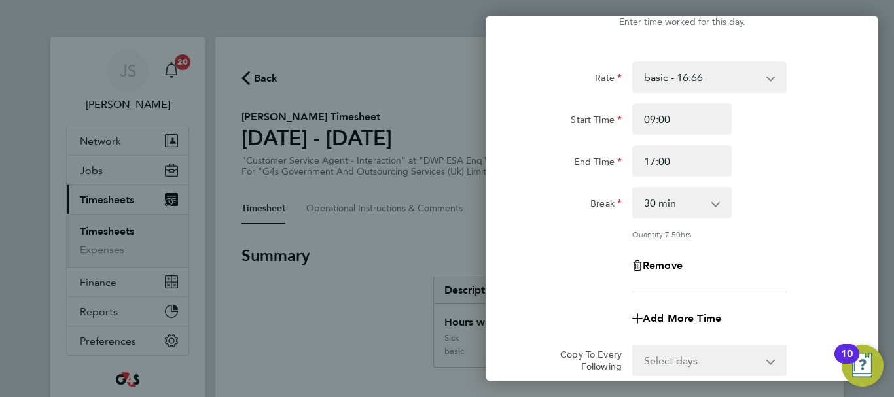
scroll to position [194, 0]
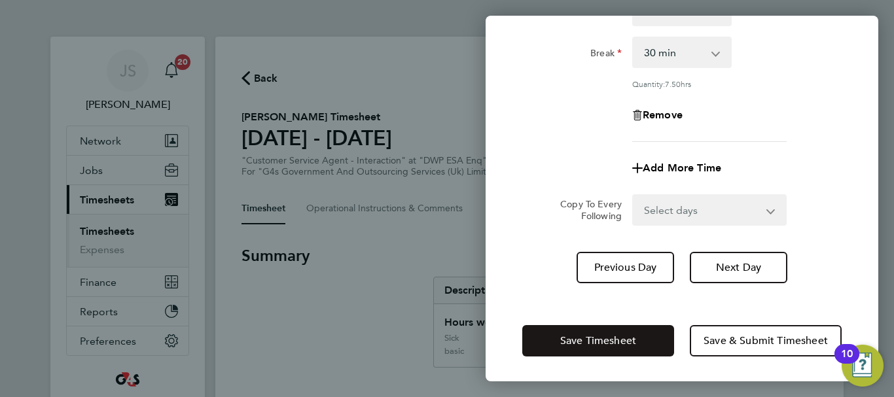
click at [613, 349] on button "Save Timesheet" at bounding box center [598, 340] width 152 height 31
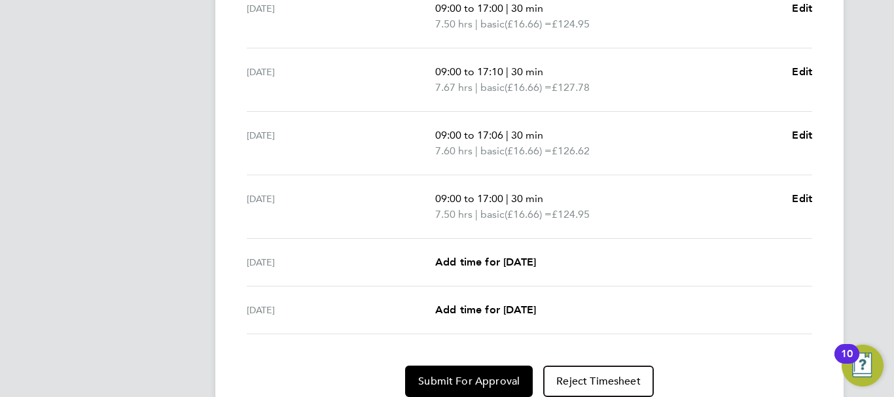
scroll to position [561, 0]
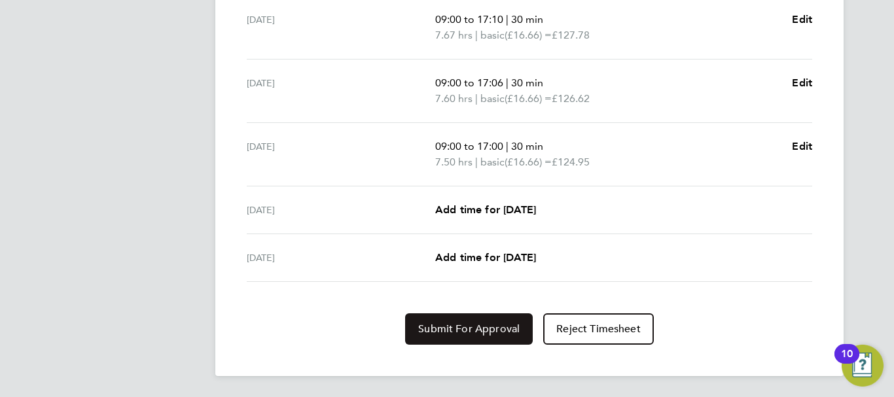
click at [463, 333] on span "Submit For Approval" at bounding box center [468, 329] width 101 height 13
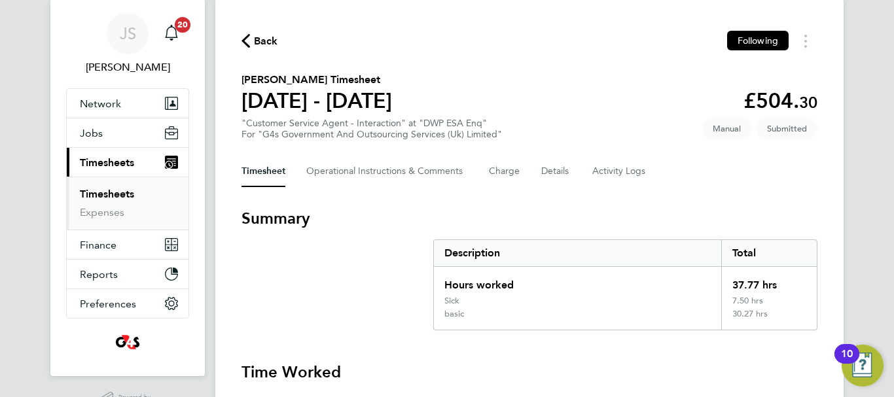
scroll to position [0, 0]
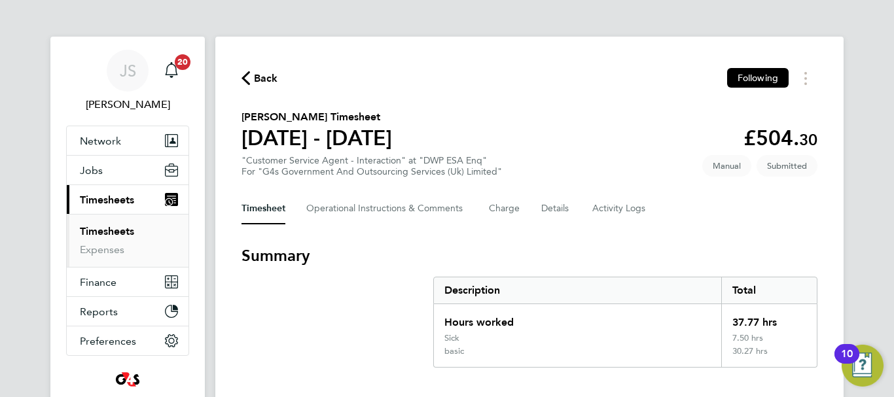
click at [251, 78] on span "Back" at bounding box center [259, 77] width 37 height 12
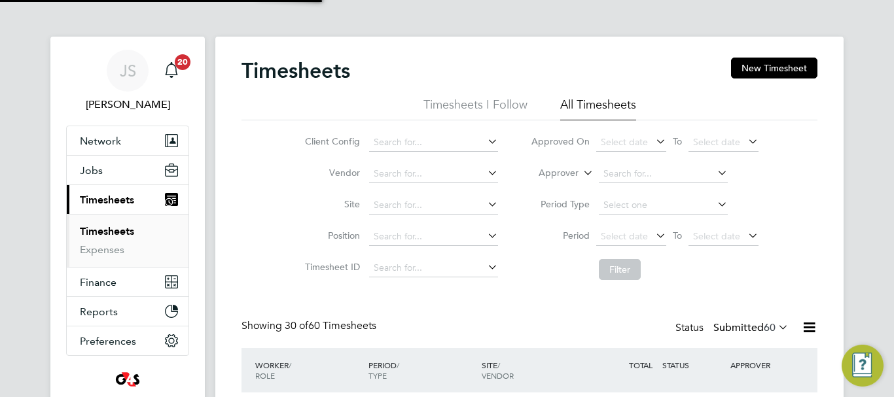
scroll to position [44, 114]
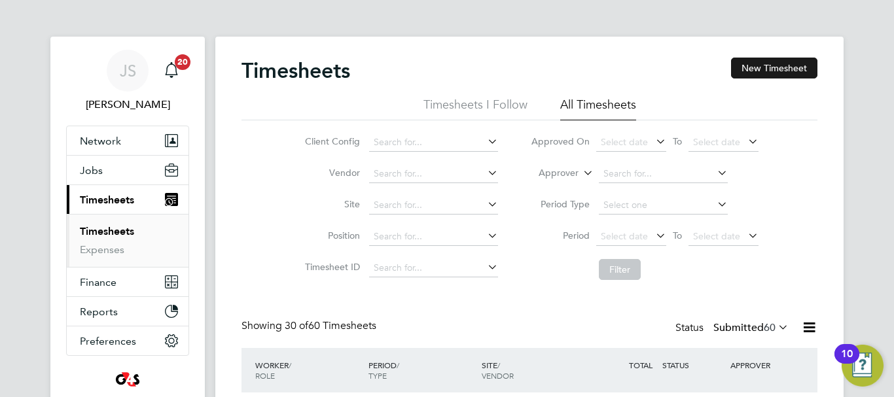
click at [782, 67] on button "New Timesheet" at bounding box center [774, 68] width 86 height 21
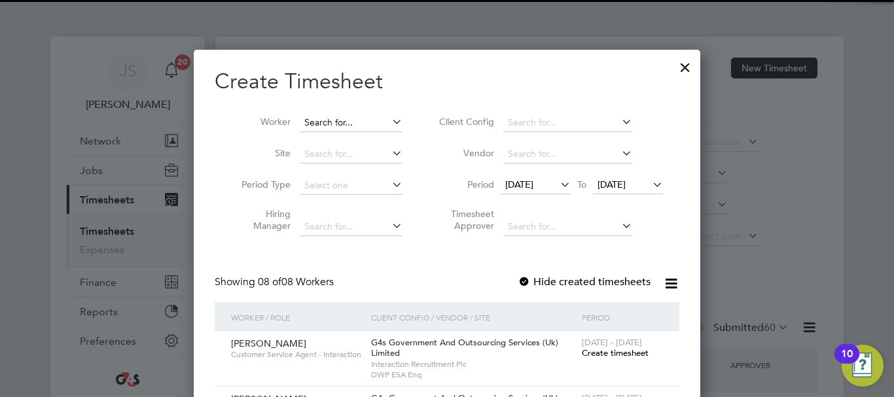
click at [335, 125] on input at bounding box center [351, 123] width 103 height 18
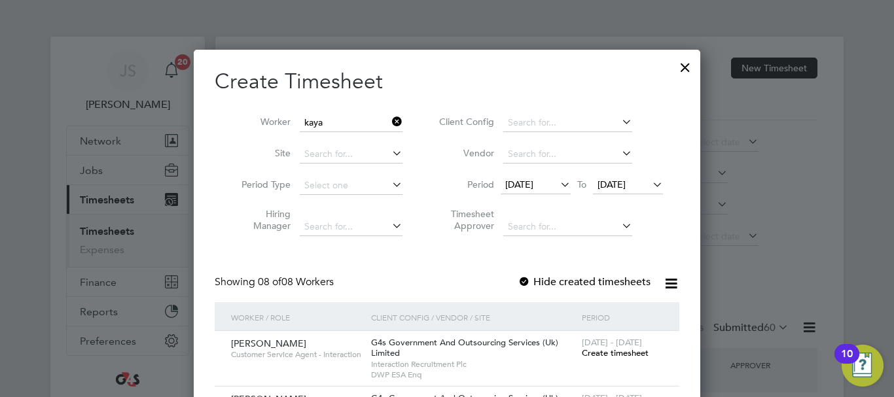
click at [362, 156] on li "[PERSON_NAME]" at bounding box center [379, 158] width 162 height 18
type input "[PERSON_NAME]"
click at [599, 351] on span "Create timesheet" at bounding box center [615, 352] width 67 height 11
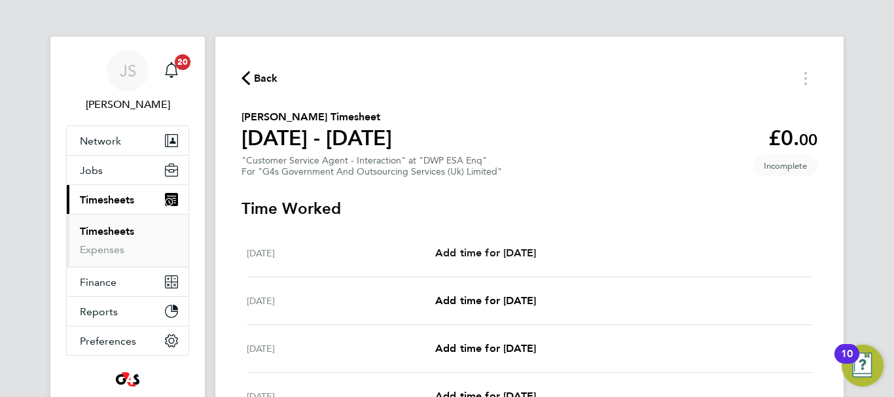
click at [456, 256] on span "Add time for [DATE]" at bounding box center [485, 253] width 101 height 12
select select "30"
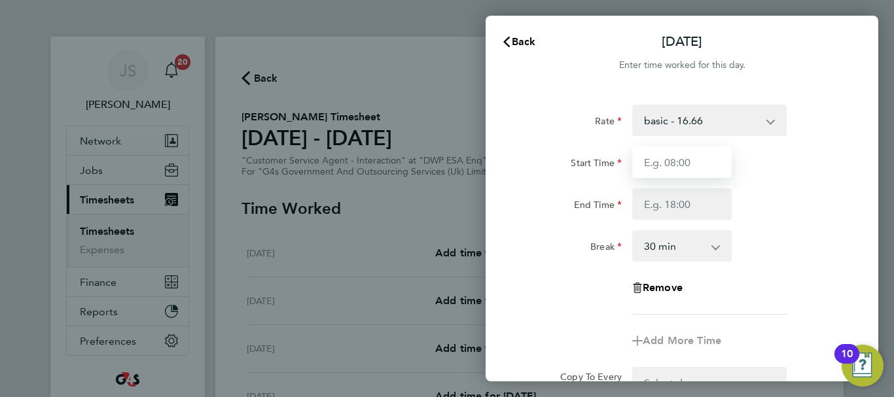
click at [683, 164] on input "Start Time" at bounding box center [681, 162] width 99 height 31
type input "09:00"
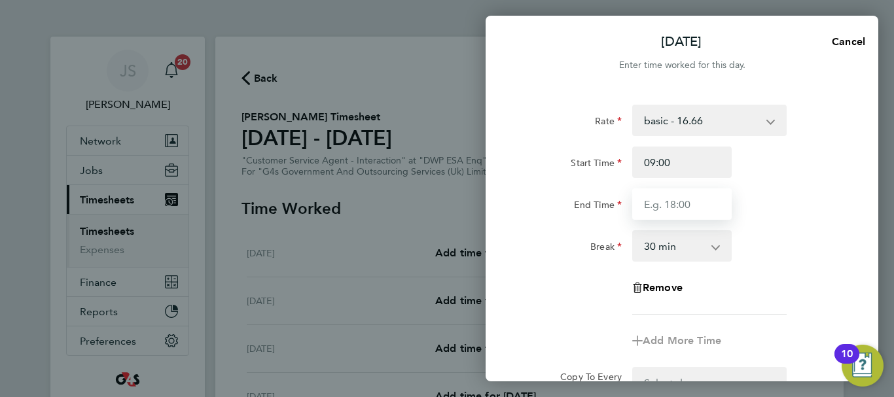
click at [682, 207] on input "End Time" at bounding box center [681, 203] width 99 height 31
type input "15:10"
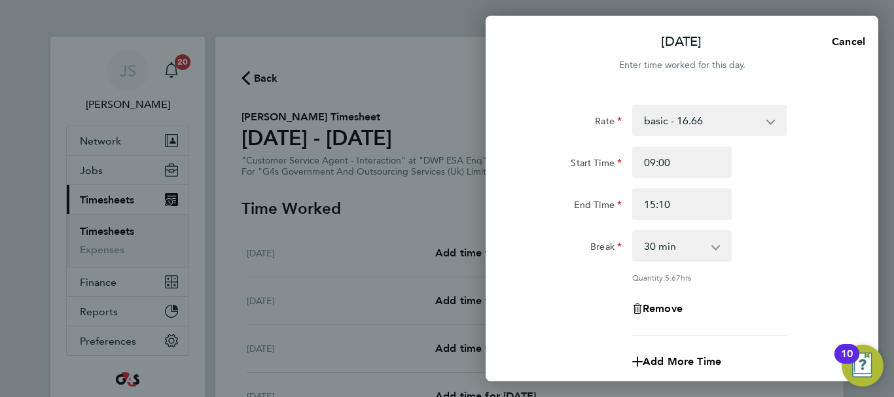
drag, startPoint x: 770, startPoint y: 247, endPoint x: 783, endPoint y: 253, distance: 14.3
click at [772, 249] on div "Break 0 min 15 min 30 min 45 min 60 min 75 min 90 min" at bounding box center [682, 245] width 330 height 31
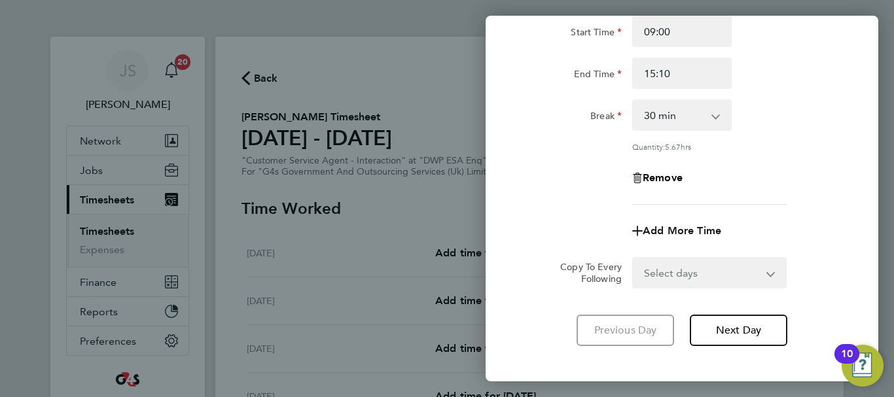
click at [691, 229] on span "Add More Time" at bounding box center [681, 230] width 78 height 12
select select "null"
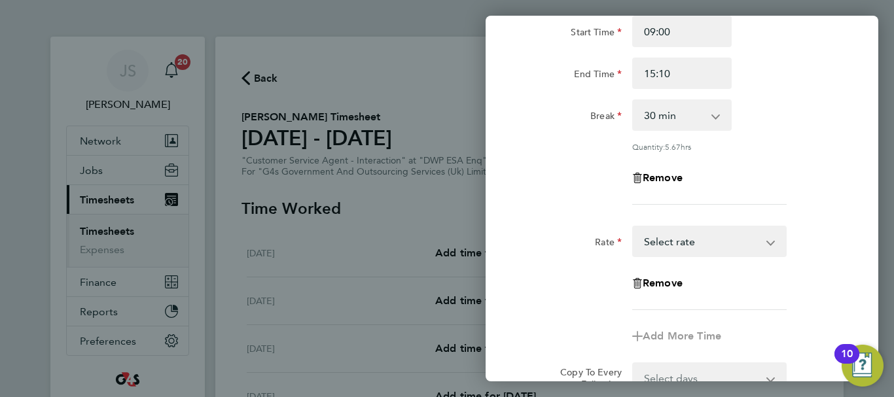
click at [761, 243] on select "Annual Leave Bank Holiday System Issue Paid - 16.66 System Issue Not Paid x2 - …" at bounding box center [701, 241] width 136 height 29
select select "30"
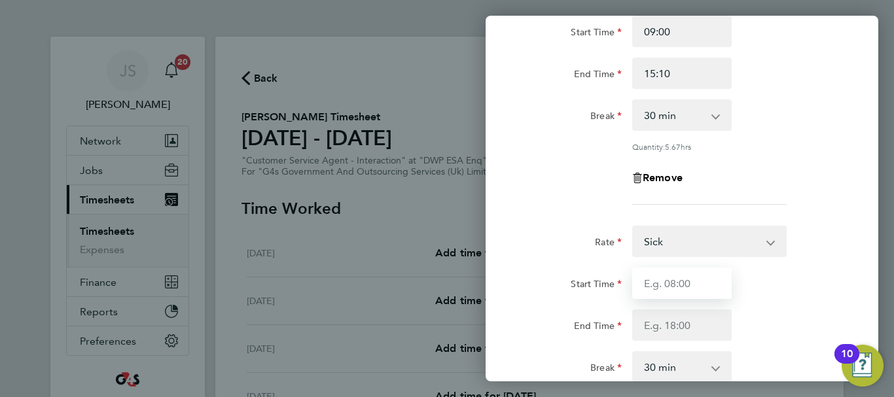
click at [665, 287] on input "Start Time" at bounding box center [681, 283] width 99 height 31
type input "15:10"
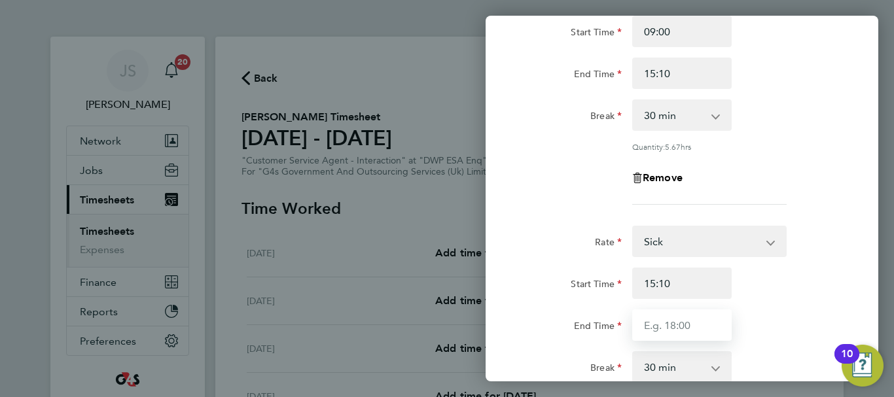
click at [666, 324] on input "End Time" at bounding box center [681, 324] width 99 height 31
type input "17:00"
click at [831, 283] on div "Start Time 15:10" at bounding box center [682, 283] width 330 height 31
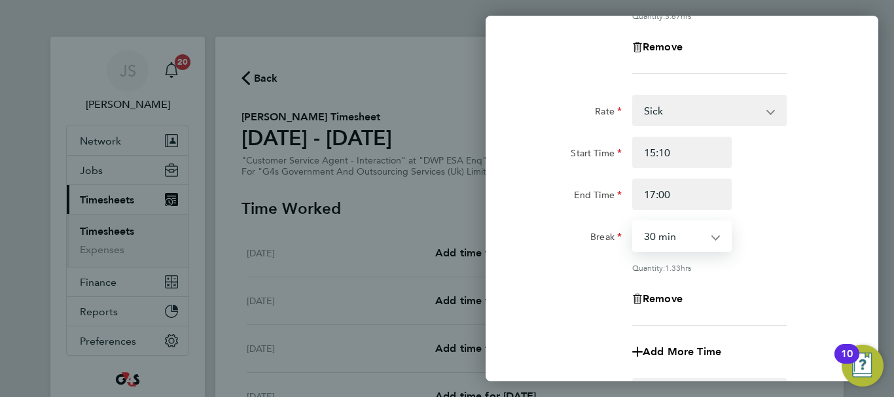
drag, startPoint x: 712, startPoint y: 236, endPoint x: 700, endPoint y: 237, distance: 12.5
click at [712, 236] on select "0 min 15 min 30 min 45 min 60 min 75 min 90 min" at bounding box center [673, 236] width 81 height 29
select select "0"
click at [633, 222] on select "0 min 15 min 30 min 45 min 60 min 75 min 90 min" at bounding box center [673, 236] width 81 height 29
click at [767, 269] on div "Quantity: 1.83 hrs" at bounding box center [709, 267] width 154 height 10
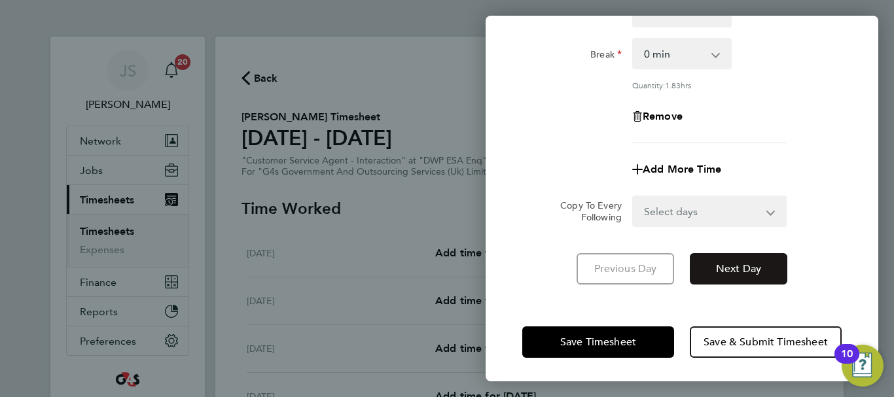
click at [744, 271] on span "Next Day" at bounding box center [738, 268] width 45 height 13
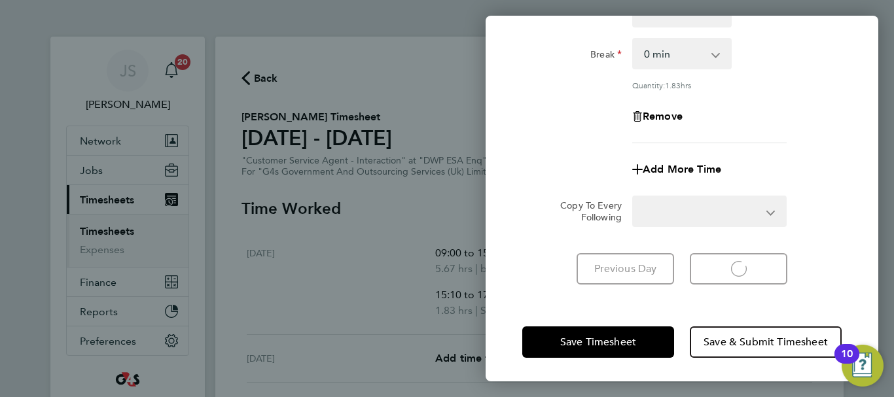
select select "30"
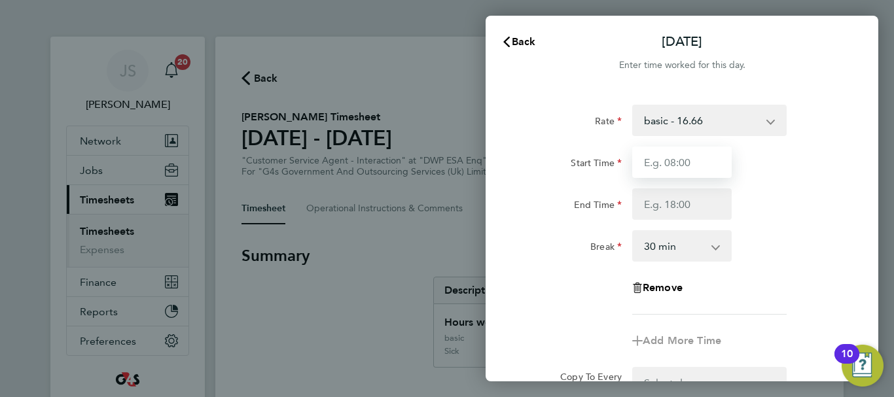
click at [684, 156] on input "Start Time" at bounding box center [681, 162] width 99 height 31
type input "09:00"
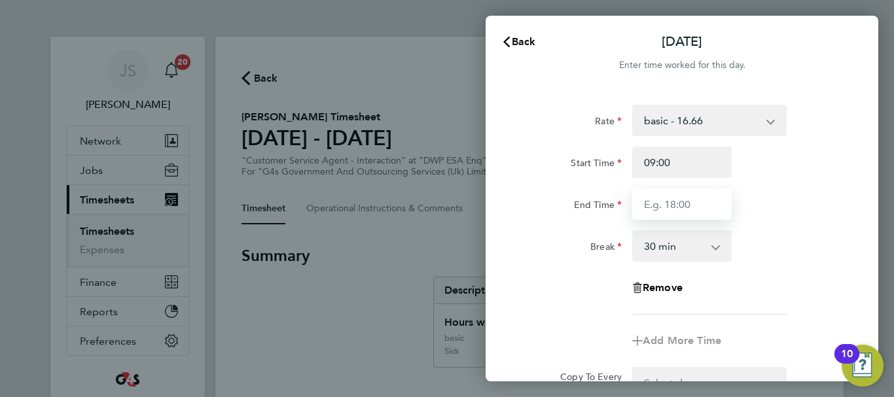
click at [695, 207] on input "End Time" at bounding box center [681, 203] width 99 height 31
type input "17:00"
click at [806, 209] on div "End Time 17:00" at bounding box center [682, 203] width 330 height 31
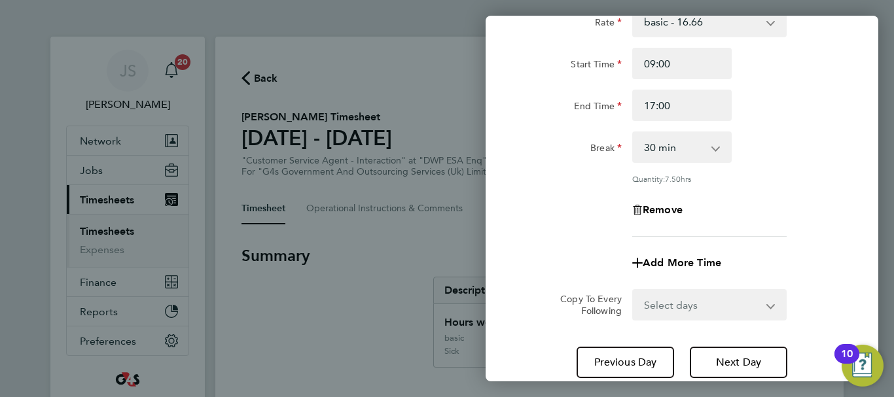
scroll to position [194, 0]
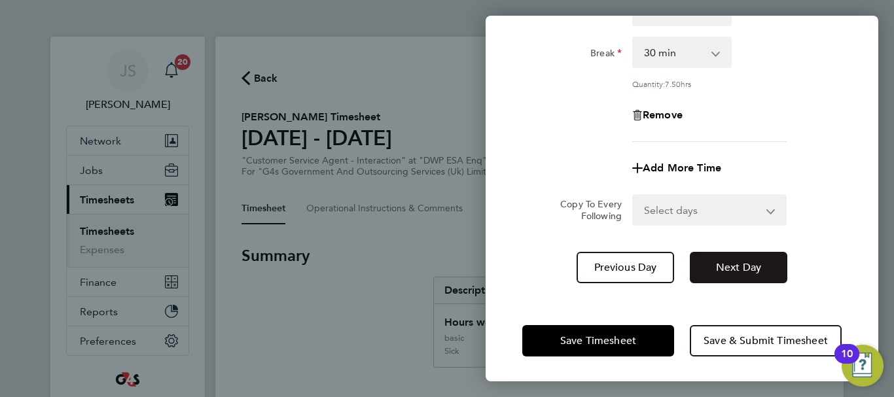
click at [761, 268] on span "Next Day" at bounding box center [738, 267] width 45 height 13
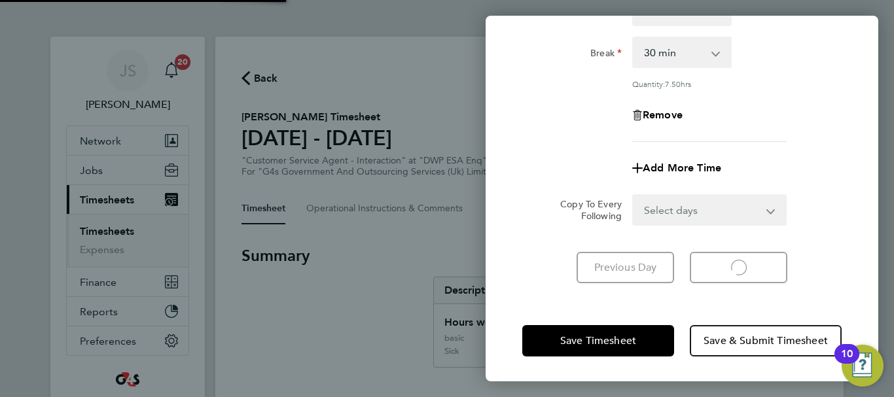
scroll to position [174, 0]
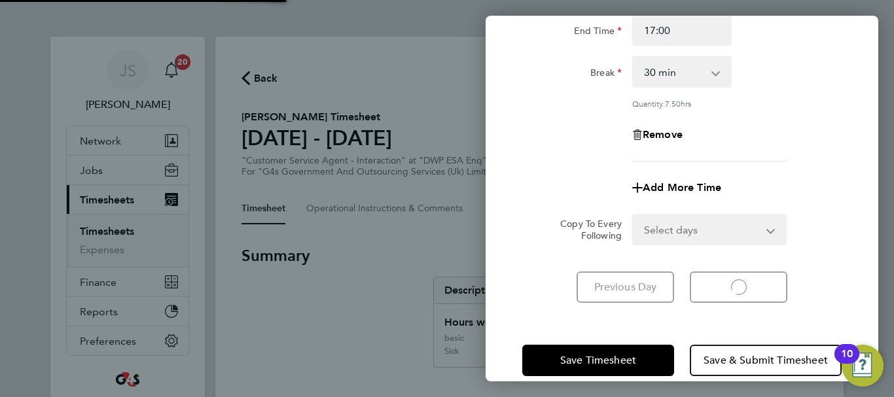
select select "30"
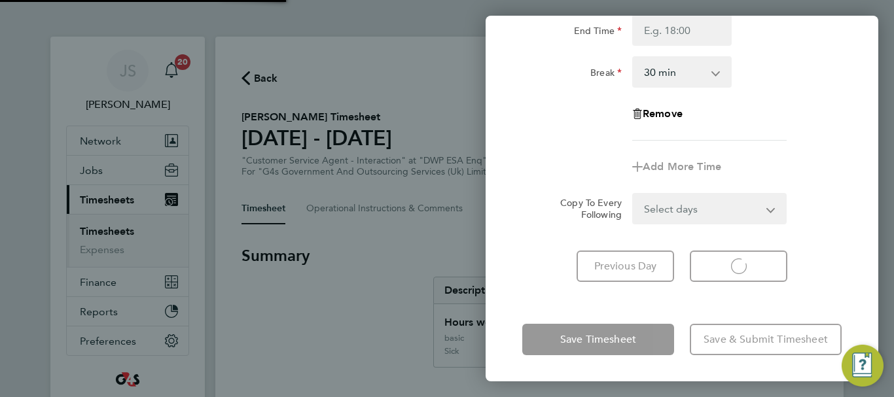
select select "30"
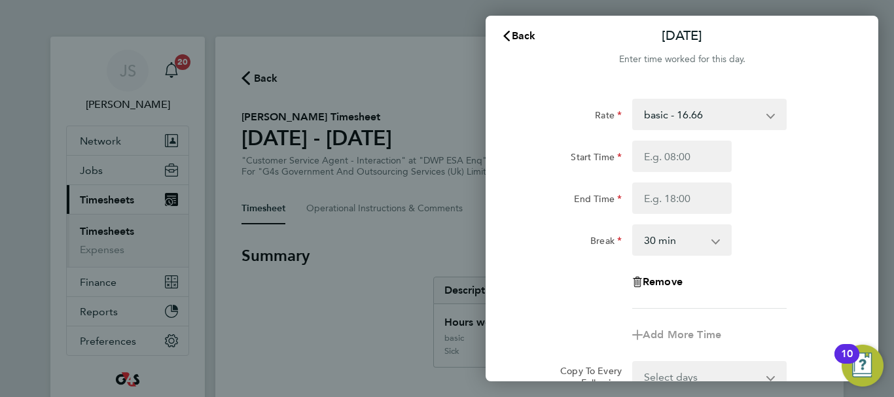
scroll to position [0, 0]
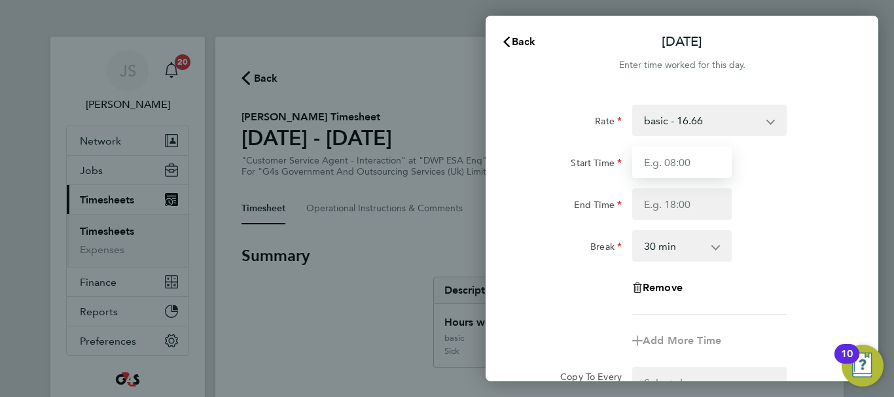
click at [686, 162] on input "Start Time" at bounding box center [681, 162] width 99 height 31
type input "09:00"
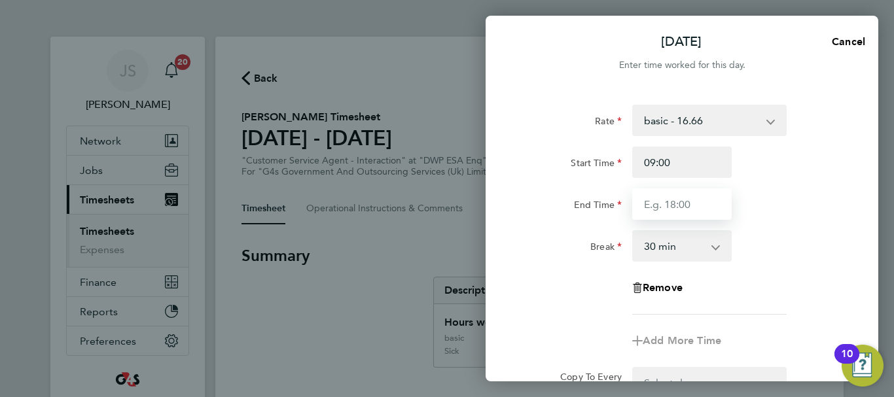
click at [676, 209] on input "End Time" at bounding box center [681, 203] width 99 height 31
type input "17:00"
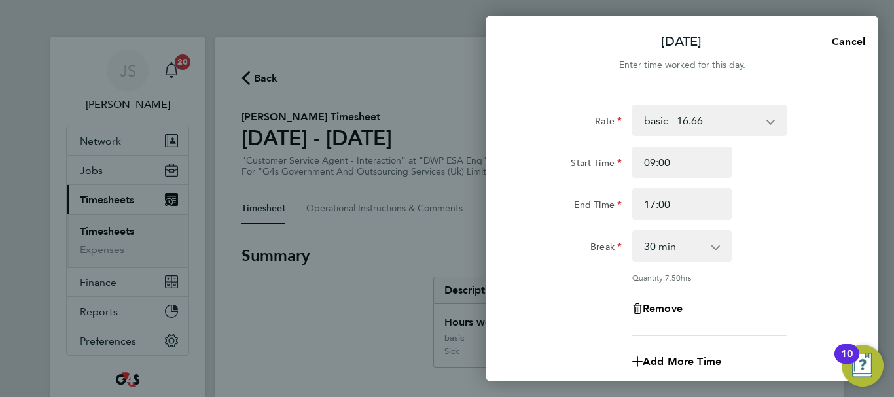
click at [811, 232] on div "Break 0 min 15 min 30 min 45 min 60 min 75 min 90 min" at bounding box center [682, 245] width 330 height 31
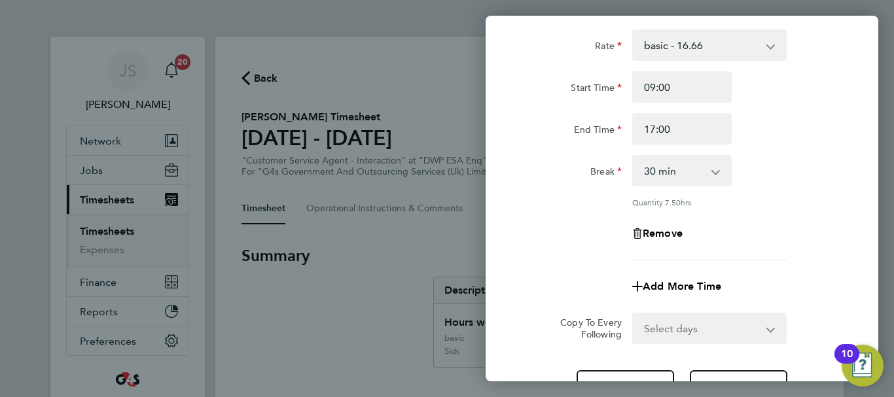
scroll to position [194, 0]
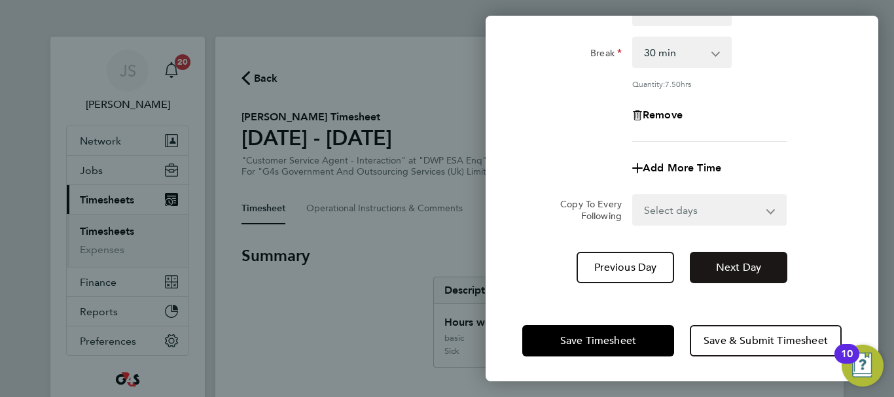
click at [753, 265] on span "Next Day" at bounding box center [738, 267] width 45 height 13
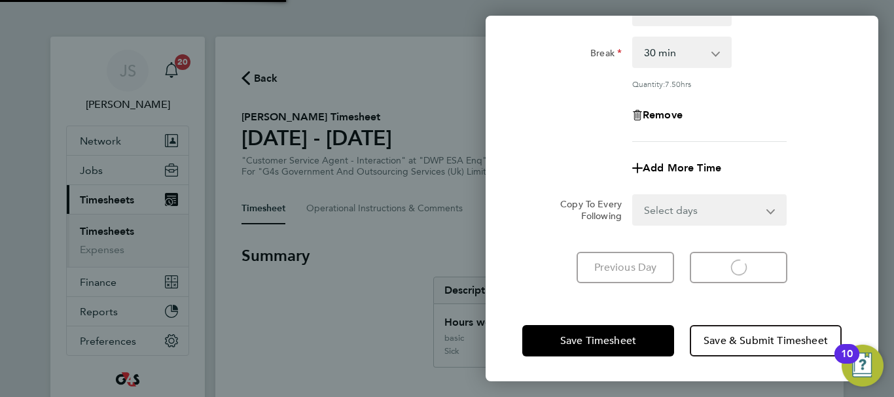
select select "30"
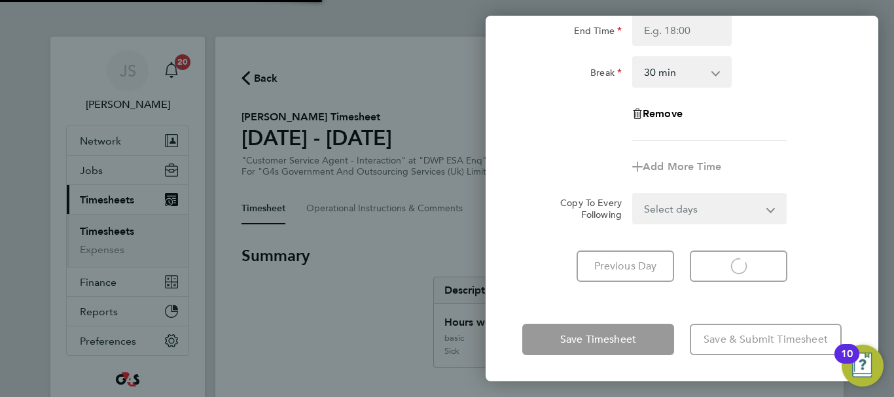
scroll to position [174, 0]
select select "30"
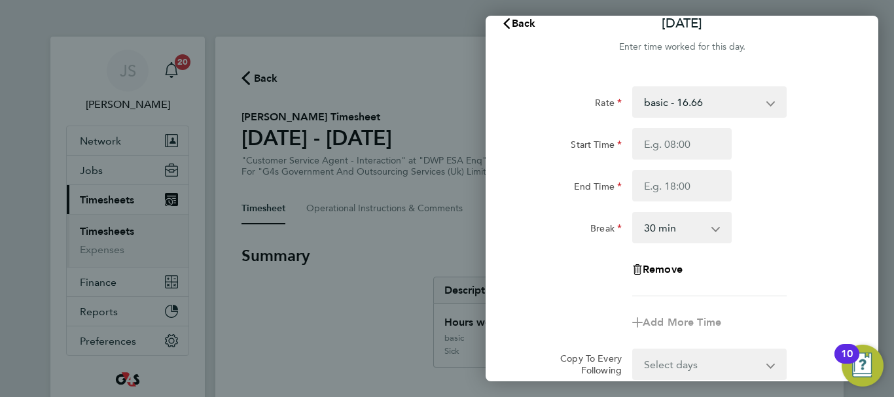
scroll to position [0, 0]
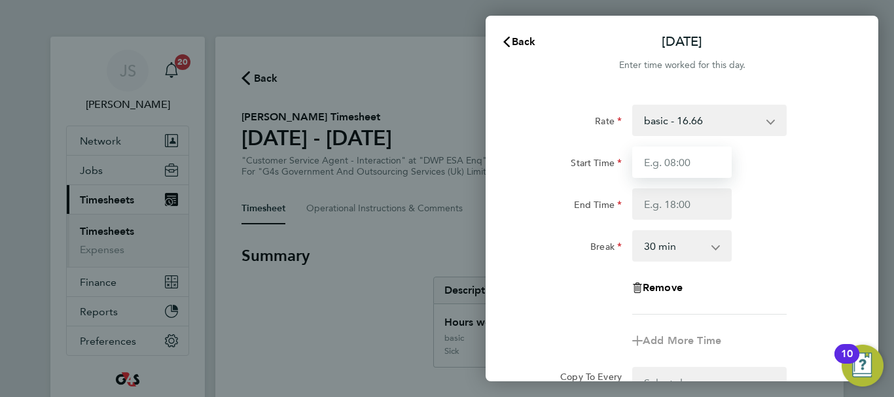
click at [711, 166] on input "Start Time" at bounding box center [681, 162] width 99 height 31
type input "09:00"
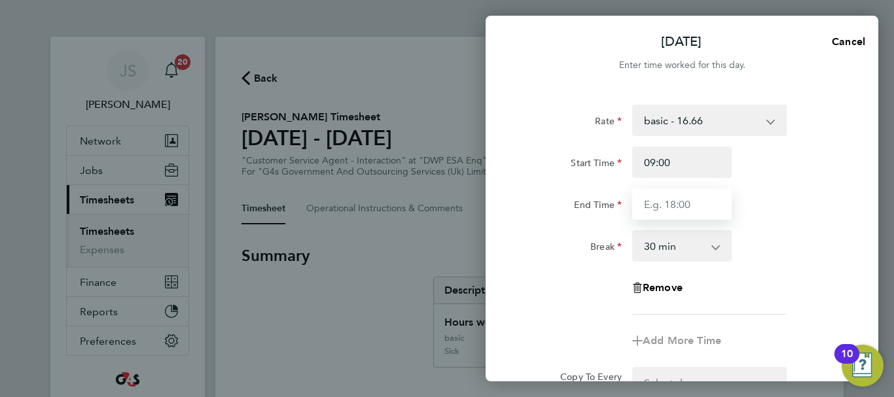
click at [696, 206] on input "End Time" at bounding box center [681, 203] width 99 height 31
type input "17:07"
click at [776, 245] on div "Break 0 min 15 min 30 min 45 min 60 min 75 min 90 min" at bounding box center [682, 245] width 330 height 31
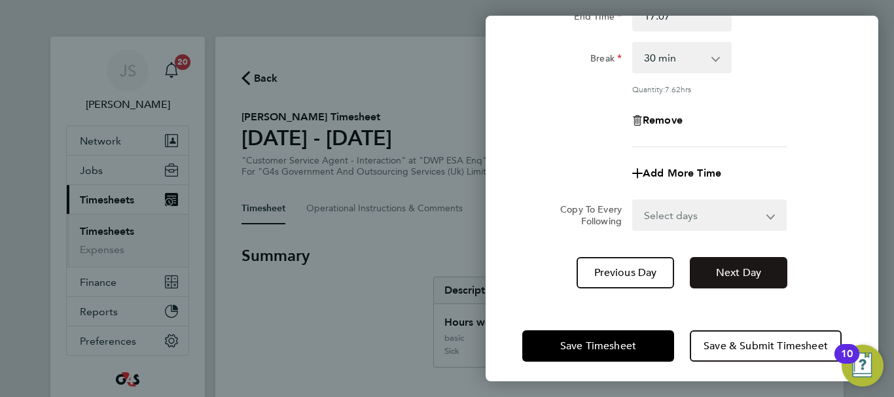
scroll to position [194, 0]
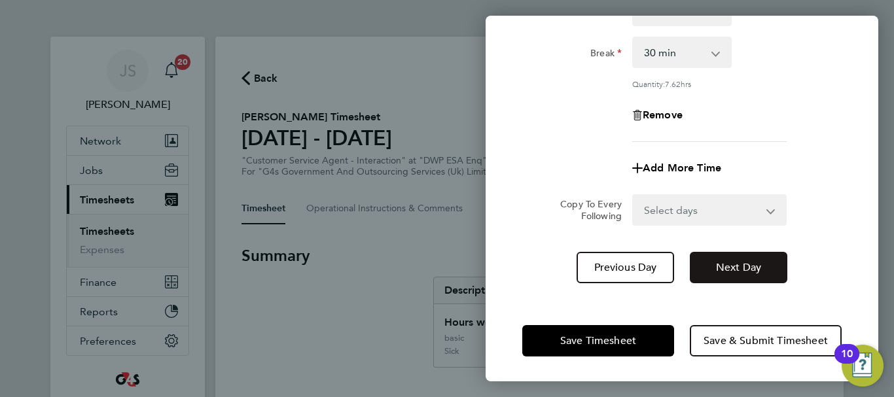
click at [728, 273] on button "Next Day" at bounding box center [737, 267] width 97 height 31
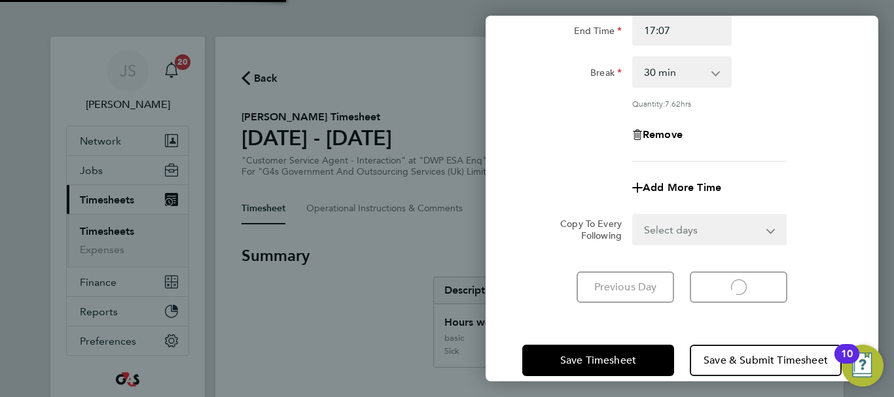
select select "30"
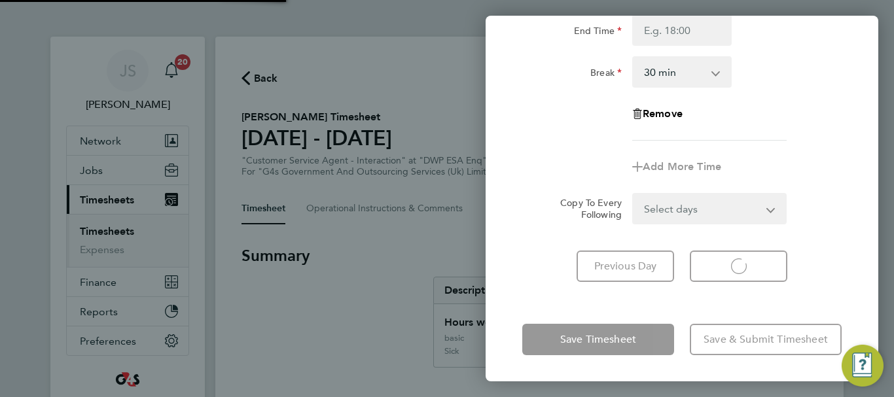
select select "30"
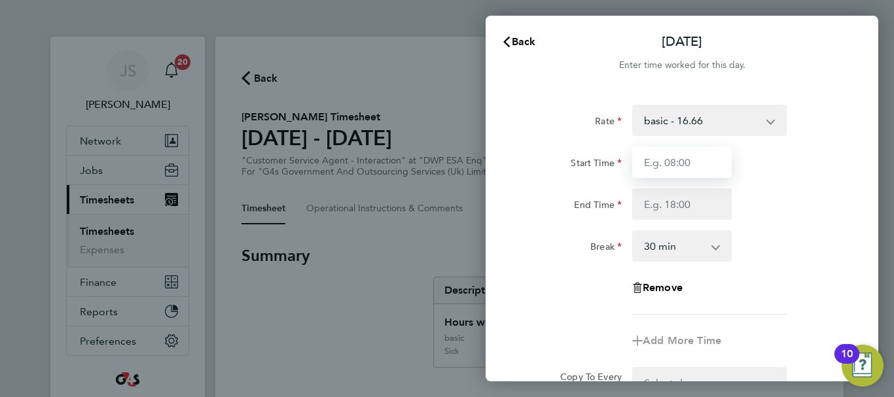
click at [701, 166] on input "Start Time" at bounding box center [681, 162] width 99 height 31
type input "09:00"
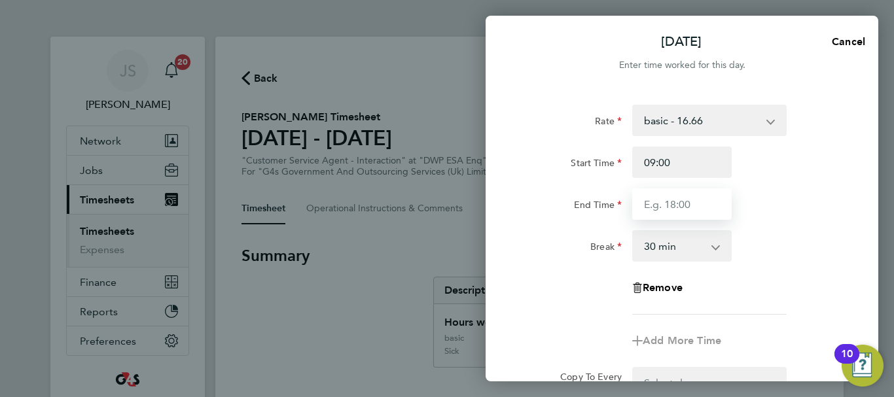
click at [694, 206] on input "End Time" at bounding box center [681, 203] width 99 height 31
type input "17:00"
click at [797, 246] on div "Break 0 min 15 min 30 min 45 min 60 min 75 min 90 min" at bounding box center [682, 245] width 330 height 31
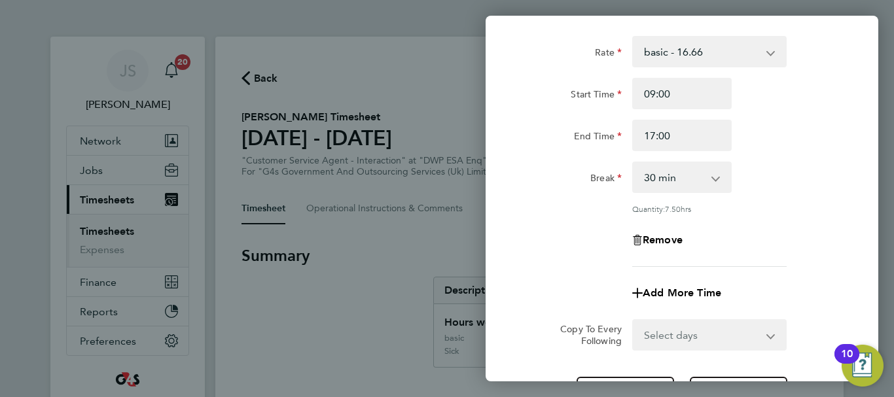
scroll to position [194, 0]
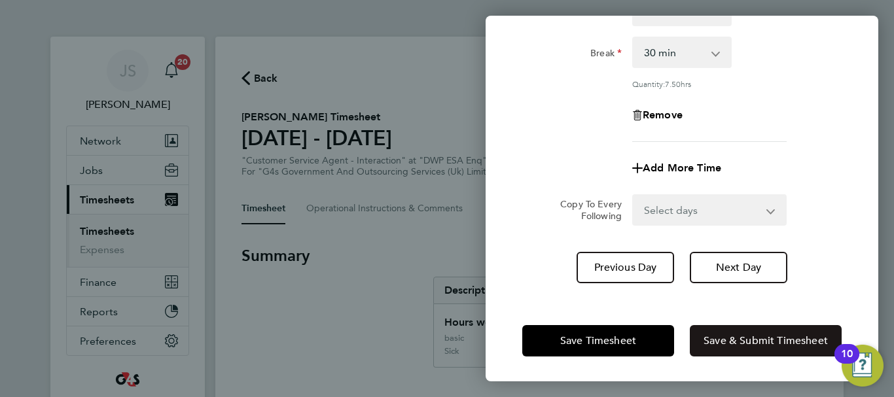
click at [714, 343] on span "Save & Submit Timesheet" at bounding box center [765, 340] width 124 height 13
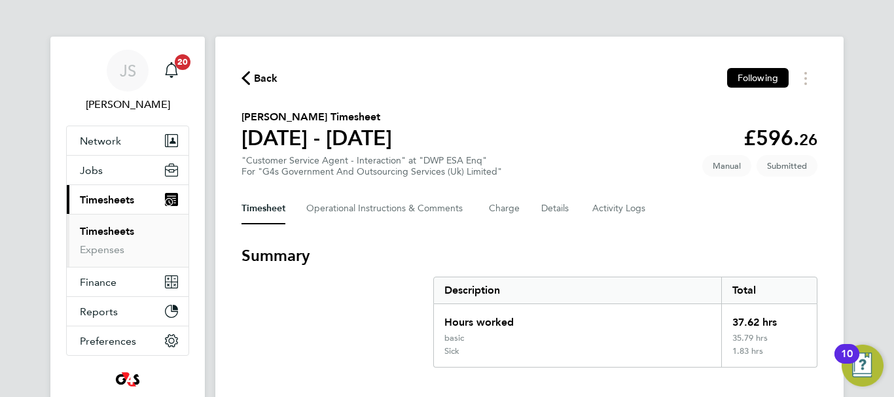
click at [260, 77] on span "Back" at bounding box center [266, 79] width 24 height 16
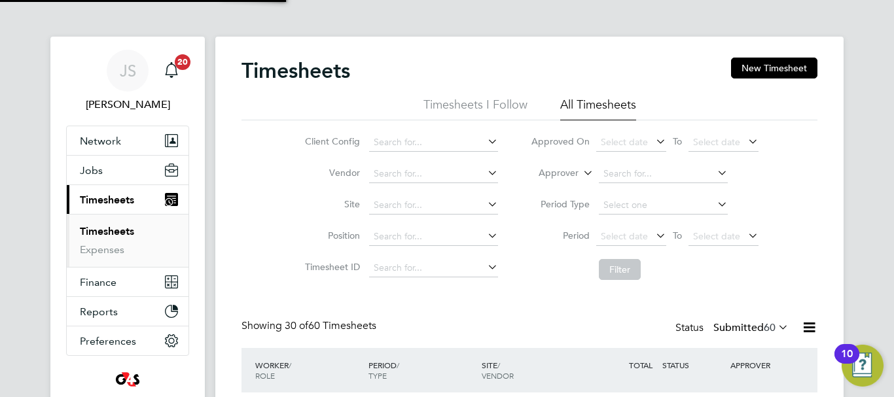
scroll to position [44, 114]
click at [775, 65] on button "New Timesheet" at bounding box center [774, 68] width 86 height 21
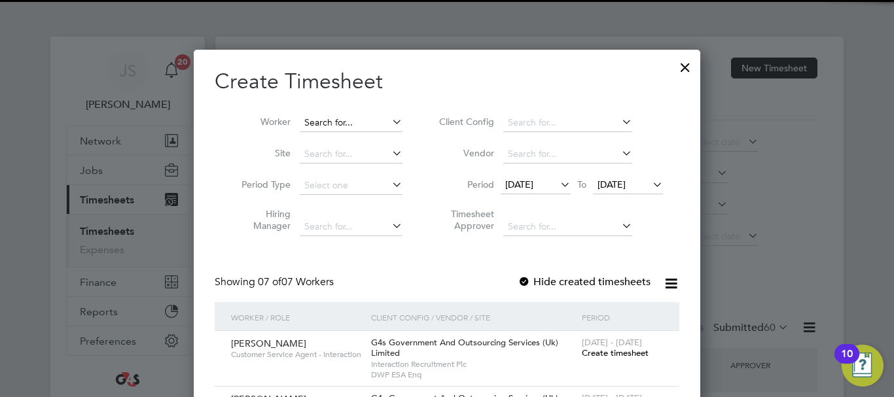
click at [341, 122] on input at bounding box center [351, 123] width 103 height 18
click at [364, 151] on li "[PERSON_NAME]" at bounding box center [354, 158] width 113 height 18
type input "[PERSON_NAME]"
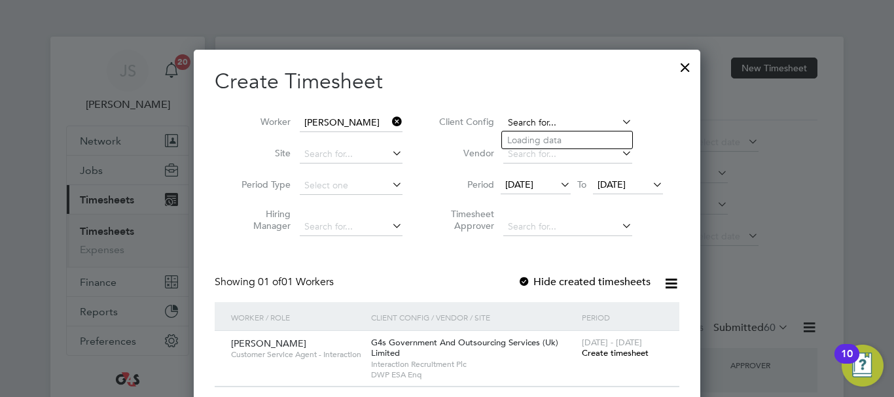
click at [541, 124] on input at bounding box center [567, 123] width 129 height 18
click at [432, 92] on h2 "Create Timesheet" at bounding box center [447, 81] width 464 height 27
click at [621, 353] on span "Create timesheet" at bounding box center [615, 352] width 67 height 11
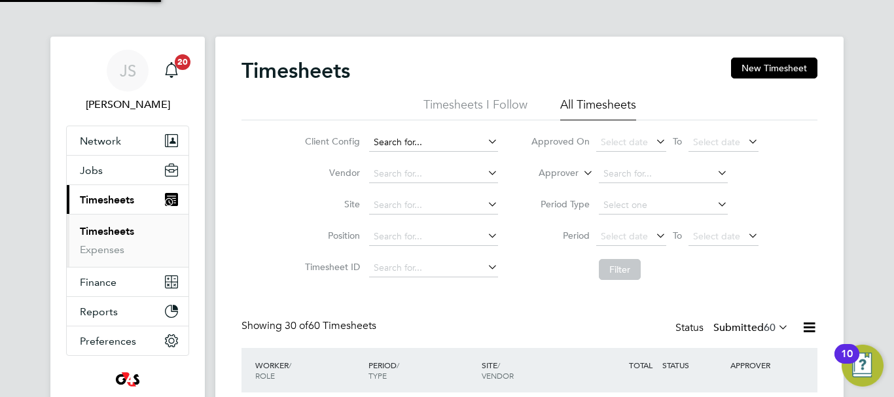
click at [468, 143] on input at bounding box center [433, 142] width 129 height 18
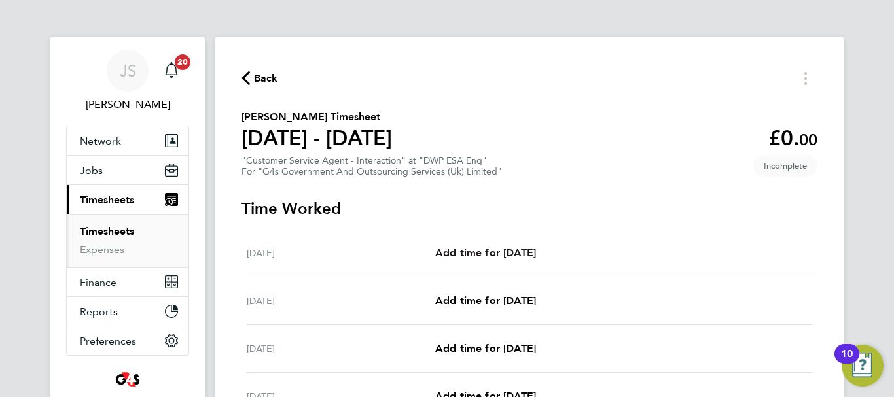
click at [470, 253] on span "Add time for [DATE]" at bounding box center [485, 253] width 101 height 12
select select "30"
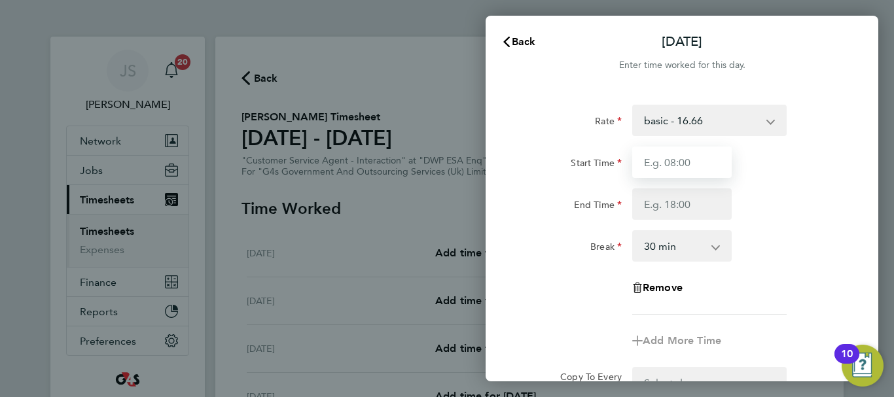
click at [681, 167] on input "Start Time" at bounding box center [681, 162] width 99 height 31
type input "08:00"
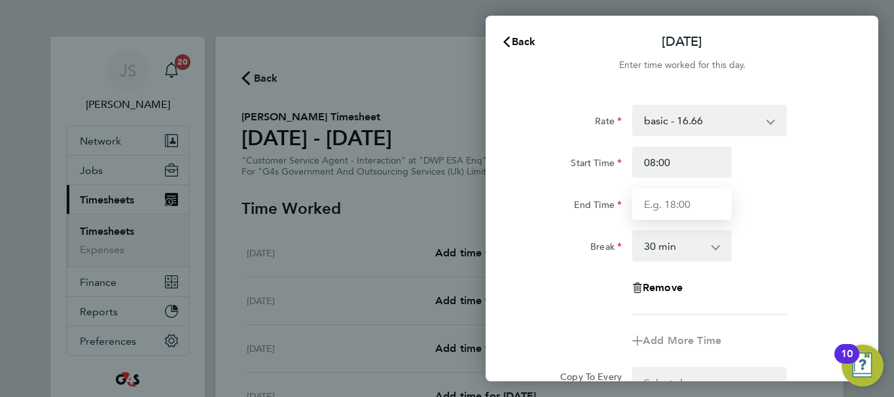
click at [662, 205] on input "End Time" at bounding box center [681, 203] width 99 height 31
click at [669, 210] on input "End Time" at bounding box center [681, 203] width 99 height 31
type input "13:00"
click at [804, 176] on div "Start Time 08:00" at bounding box center [682, 162] width 330 height 31
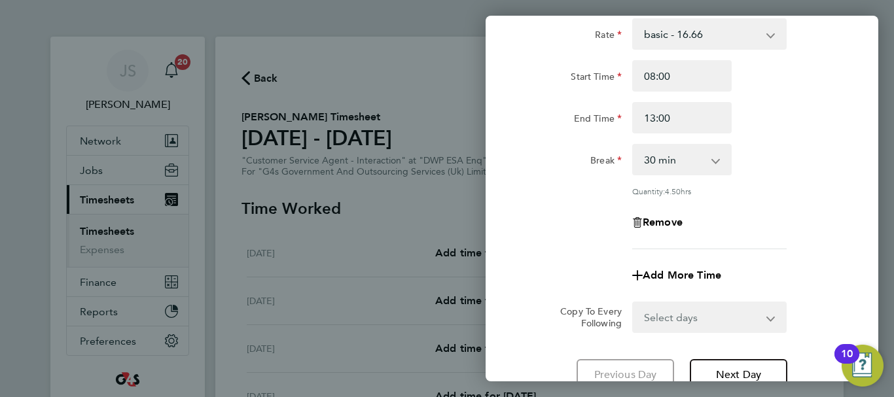
scroll to position [194, 0]
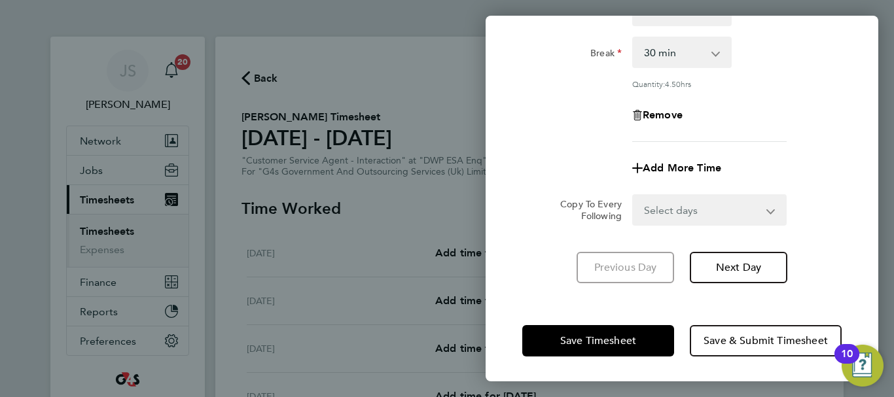
click at [762, 213] on select "Select days Day Weekday (Mon-Fri) Weekend (Sat-Sun) [DATE] [DATE] [DATE] [DATE]…" at bounding box center [701, 210] width 137 height 29
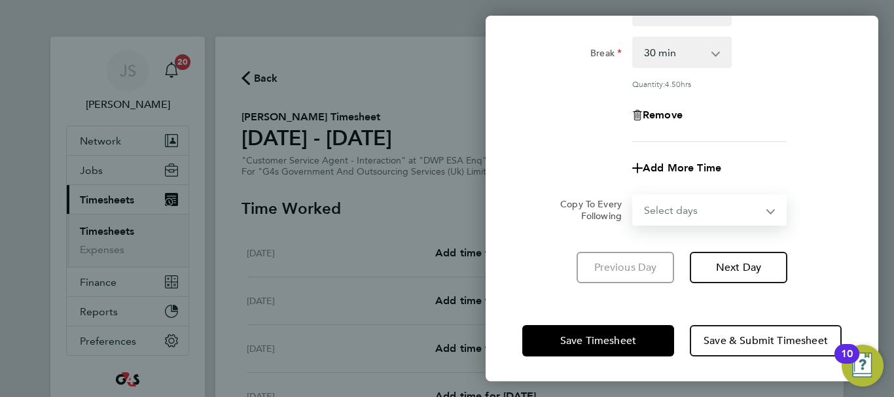
select select "WEEKDAY"
click at [633, 196] on select "Select days Day Weekday (Mon-Fri) Weekend (Sat-Sun) [DATE] [DATE] [DATE] [DATE]…" at bounding box center [701, 210] width 137 height 29
select select "[DATE]"
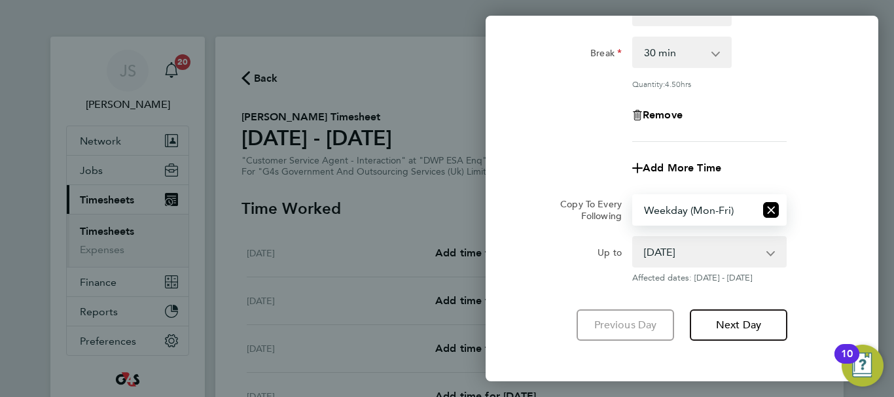
click at [839, 243] on div "Up to [DATE] [DATE] [DATE] [DATE] [DATE] [DATE] Affected dates: [DATE] - [DATE]" at bounding box center [682, 259] width 330 height 47
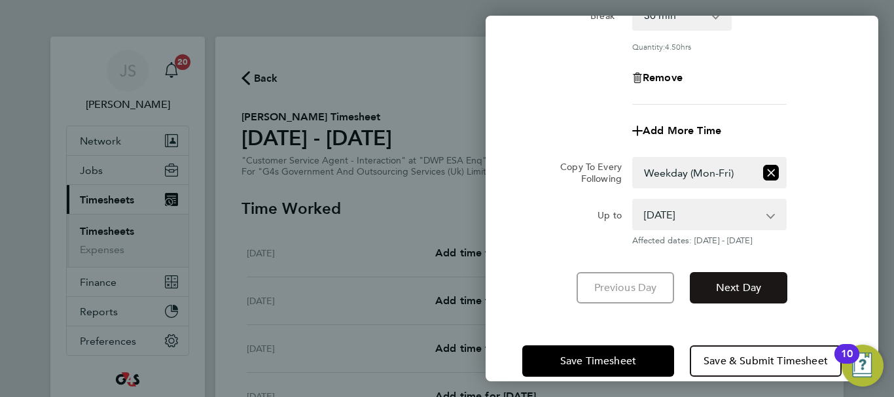
scroll to position [251, 0]
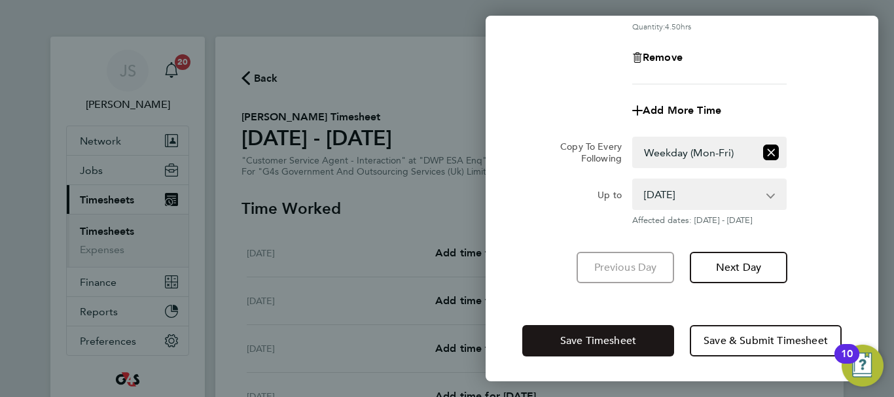
click at [650, 340] on button "Save Timesheet" at bounding box center [598, 340] width 152 height 31
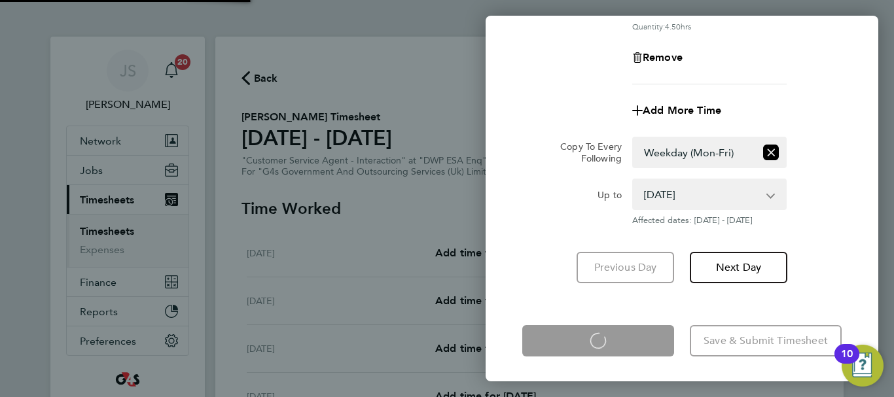
click at [383, 207] on div "[DATE] Cancel Enter time worked for this day. Rate basic - 16.66 x2 - 32.79 Sys…" at bounding box center [447, 198] width 894 height 397
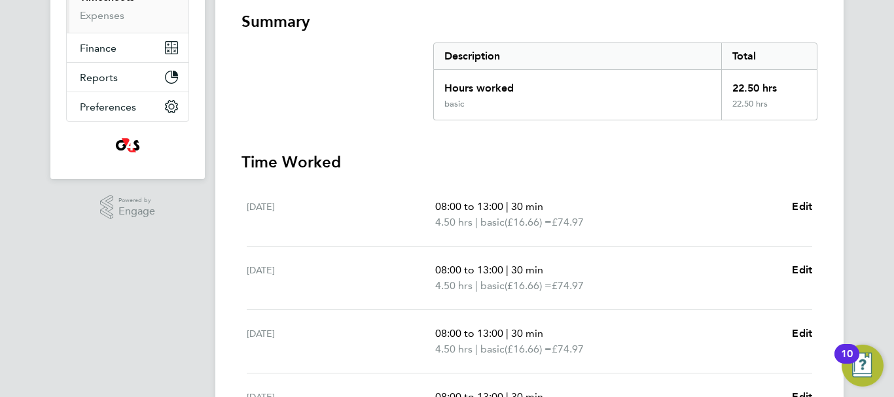
scroll to position [352, 0]
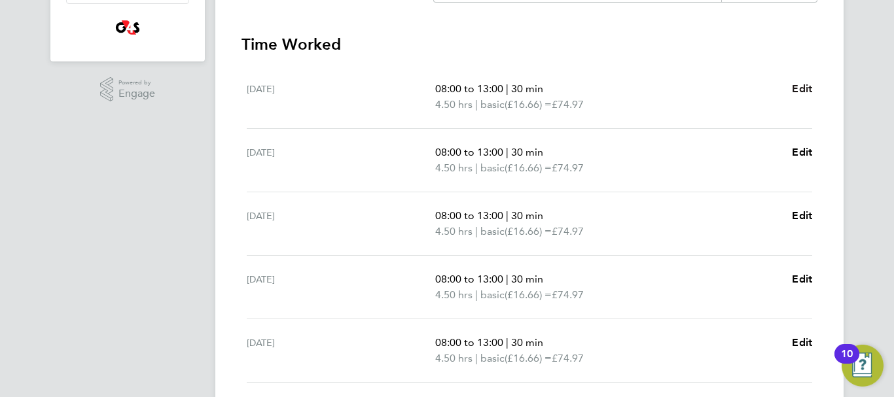
click at [799, 96] on link "Edit" at bounding box center [802, 89] width 20 height 16
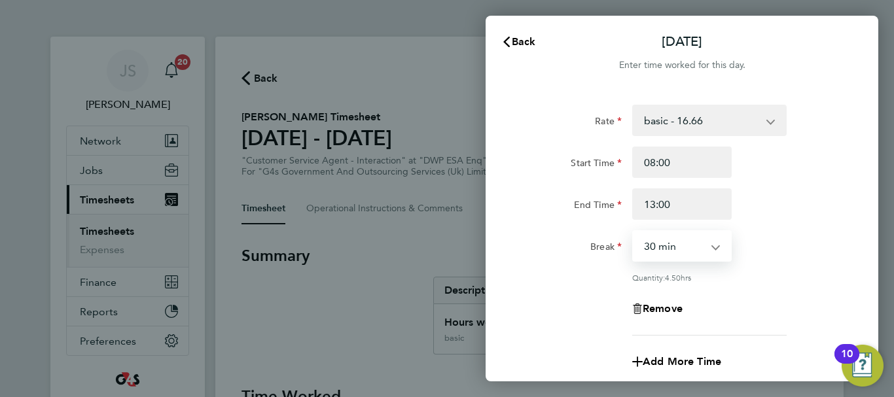
click at [705, 249] on select "0 min 15 min 30 min 45 min 60 min 75 min 90 min" at bounding box center [673, 246] width 81 height 29
select select "0"
click at [633, 232] on select "0 min 15 min 30 min 45 min 60 min 75 min 90 min" at bounding box center [673, 246] width 81 height 29
click at [779, 262] on div "Rate basic - 16.66 x2 - 32.79 System Issue Not Paid Sick x1.5 - 24.73 Annual Le…" at bounding box center [681, 220] width 319 height 231
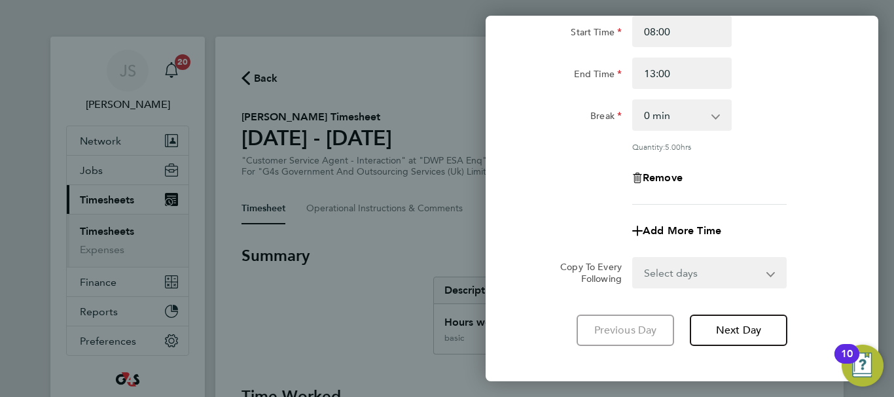
drag, startPoint x: 742, startPoint y: 276, endPoint x: 750, endPoint y: 277, distance: 7.9
click at [742, 276] on select "Select days Day Weekday (Mon-Fri) Weekend (Sat-Sun) [DATE] [DATE] [DATE] [DATE]…" at bounding box center [701, 272] width 137 height 29
click at [548, 169] on div "Remove" at bounding box center [682, 177] width 330 height 31
click at [736, 326] on span "Next Day" at bounding box center [738, 330] width 45 height 13
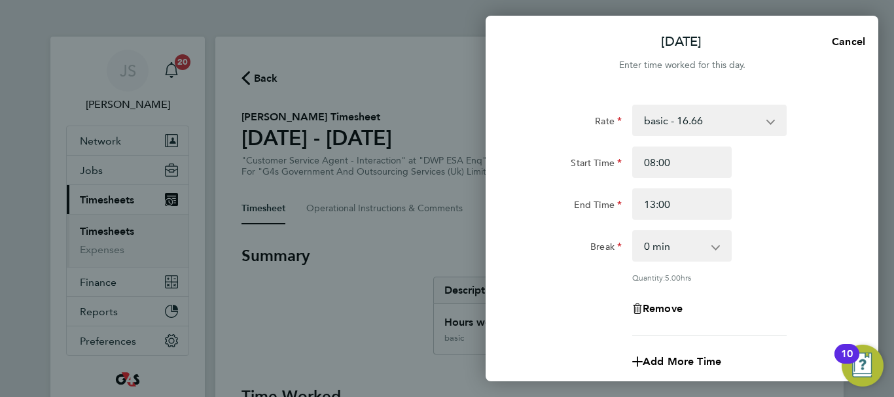
scroll to position [194, 0]
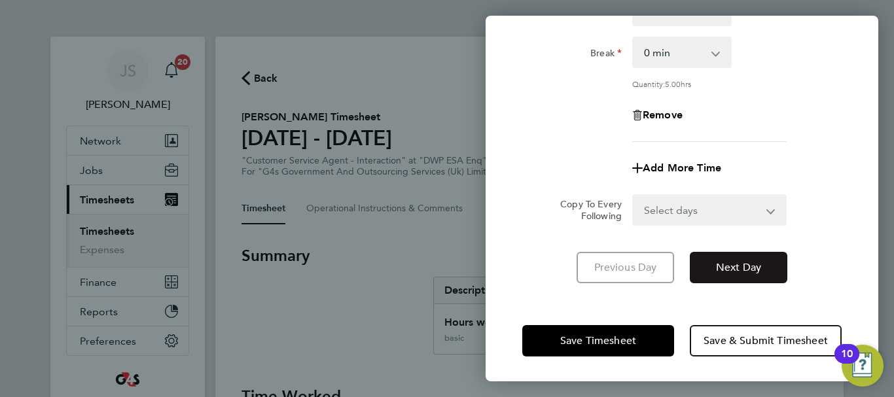
click at [755, 266] on span "Next Day" at bounding box center [738, 267] width 45 height 13
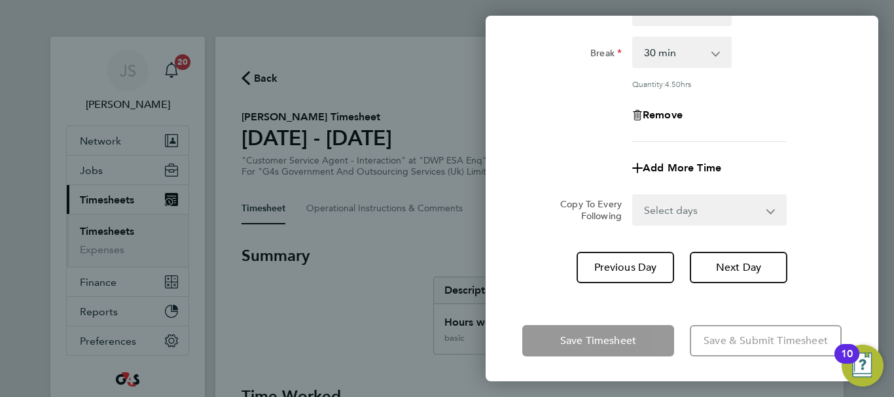
scroll to position [63, 0]
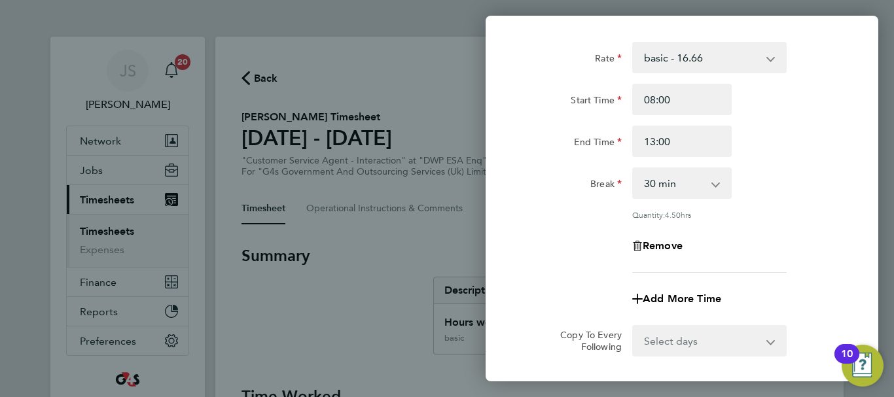
click at [713, 186] on select "0 min 15 min 30 min 45 min 60 min 75 min 90 min" at bounding box center [673, 183] width 81 height 29
select select "0"
click at [633, 169] on select "0 min 15 min 30 min 45 min 60 min 75 min 90 min" at bounding box center [673, 183] width 81 height 29
click at [793, 232] on div "Remove" at bounding box center [682, 245] width 330 height 31
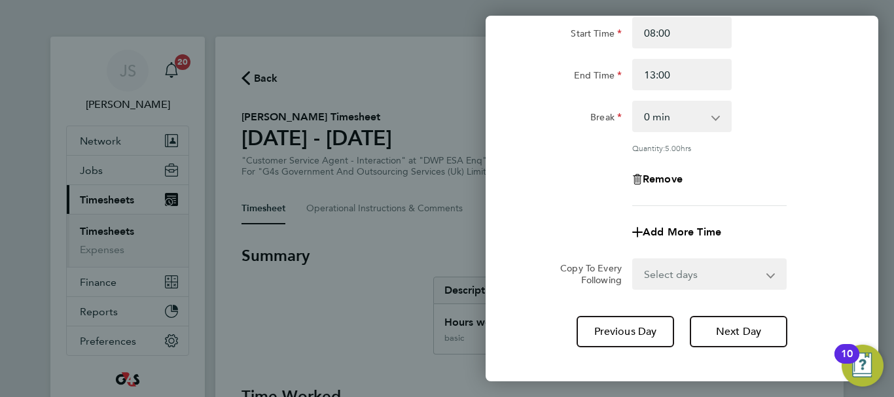
scroll to position [194, 0]
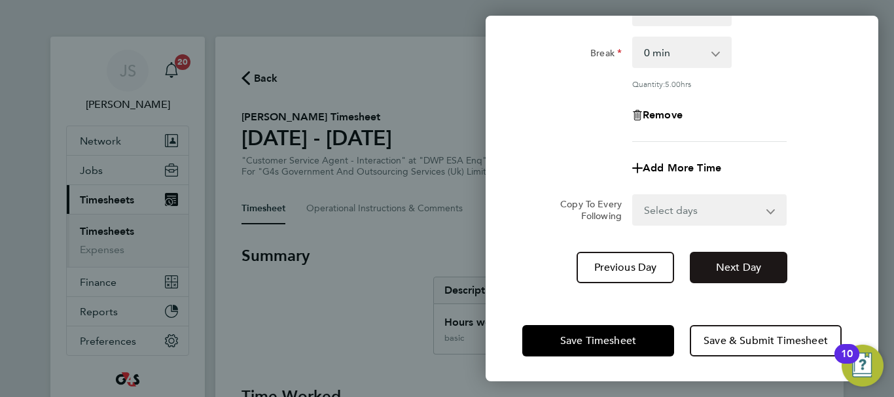
click at [756, 269] on span "Next Day" at bounding box center [738, 267] width 45 height 13
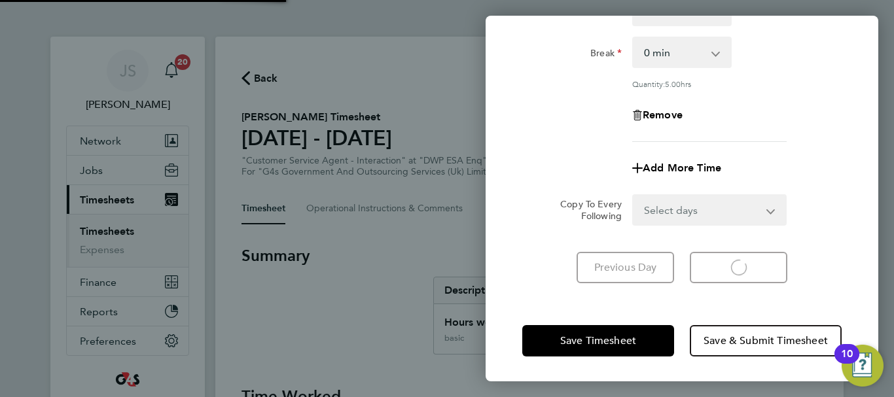
select select "30"
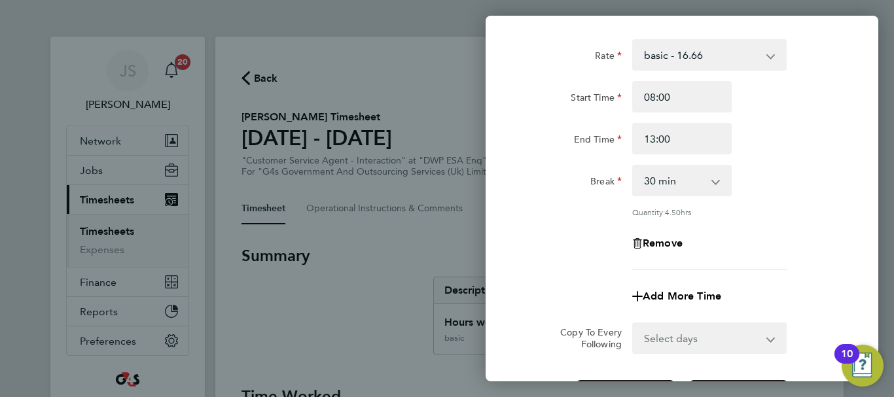
scroll to position [63, 0]
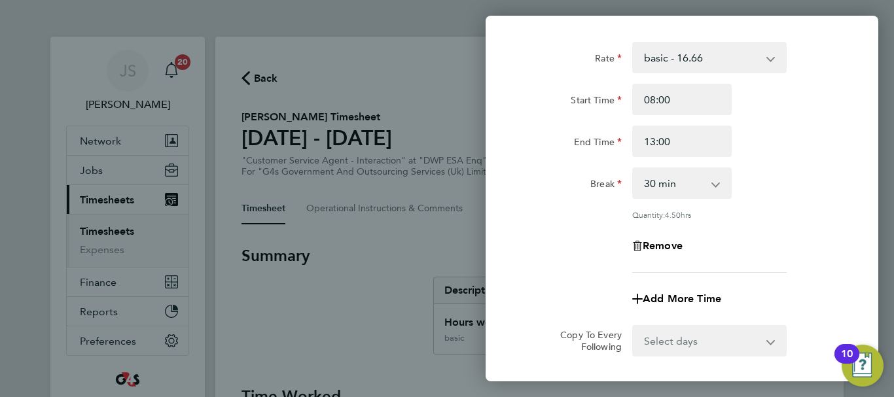
click at [719, 181] on app-icon-cross-button at bounding box center [722, 183] width 16 height 29
click at [716, 184] on app-icon-cross-button at bounding box center [722, 183] width 16 height 29
click at [716, 189] on app-icon-cross-button at bounding box center [722, 183] width 16 height 29
drag, startPoint x: 771, startPoint y: 225, endPoint x: 788, endPoint y: 225, distance: 17.0
click at [771, 225] on div "Rate basic - 16.66 x2 - 32.79 System Issue Not Paid Sick x1.5 - 24.73 Annual Le…" at bounding box center [681, 157] width 319 height 231
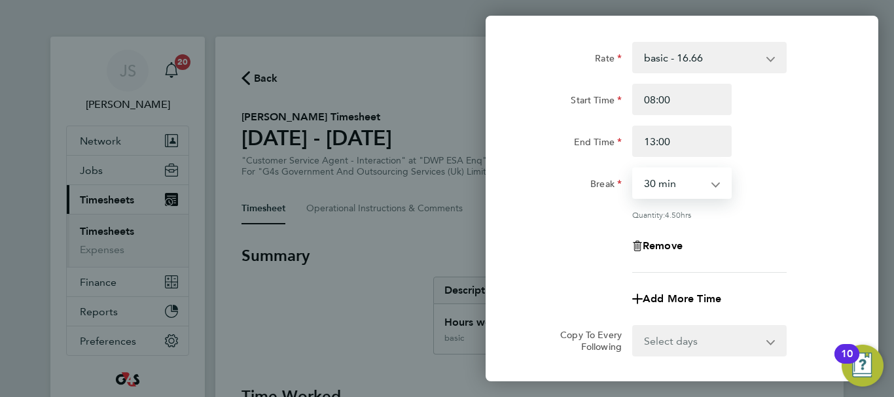
click at [714, 185] on select "0 min 15 min 30 min 45 min 60 min 75 min 90 min" at bounding box center [673, 183] width 81 height 29
select select "0"
click at [633, 169] on select "0 min 15 min 30 min 45 min 60 min 75 min 90 min" at bounding box center [673, 183] width 81 height 29
click at [758, 230] on div "Remove" at bounding box center [682, 245] width 330 height 31
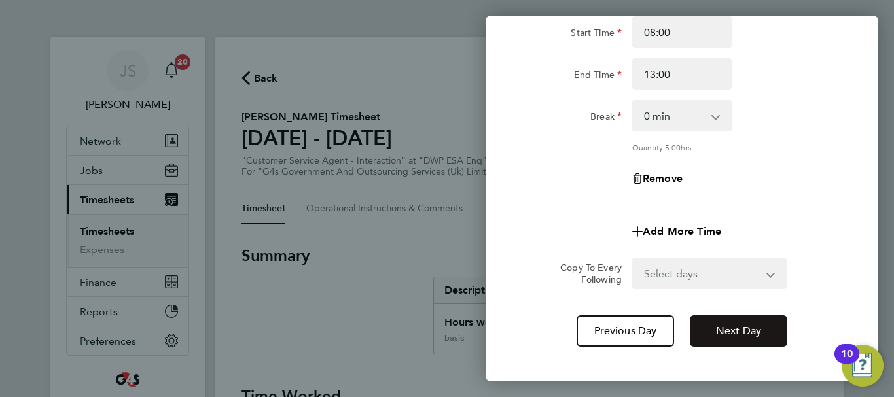
scroll to position [194, 0]
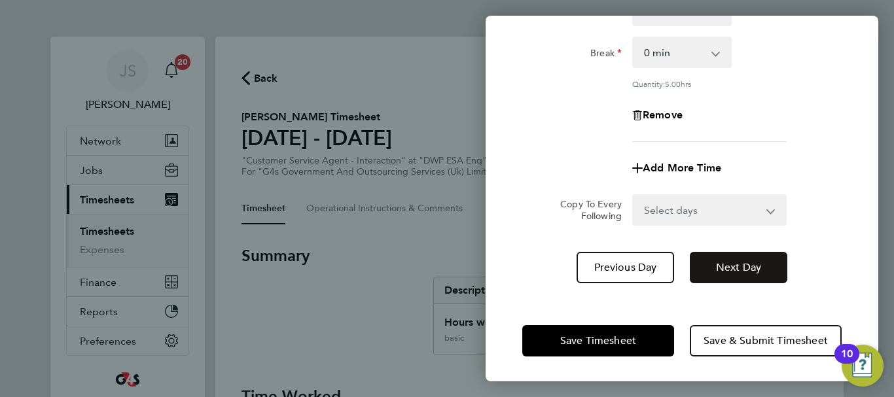
click at [750, 265] on span "Next Day" at bounding box center [738, 267] width 45 height 13
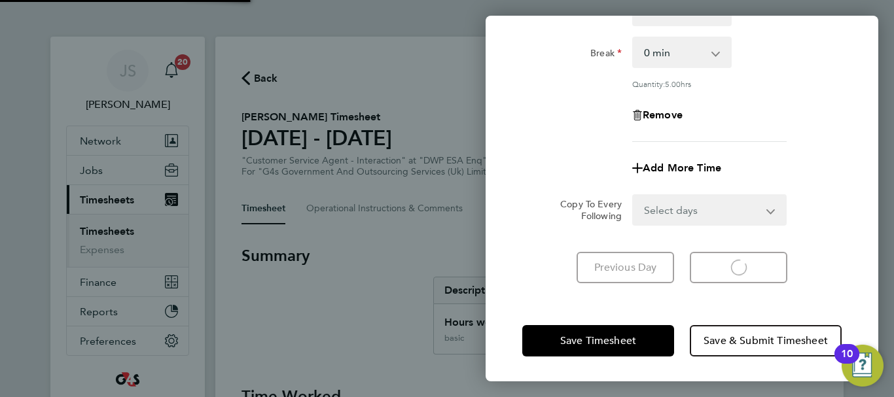
select select "30"
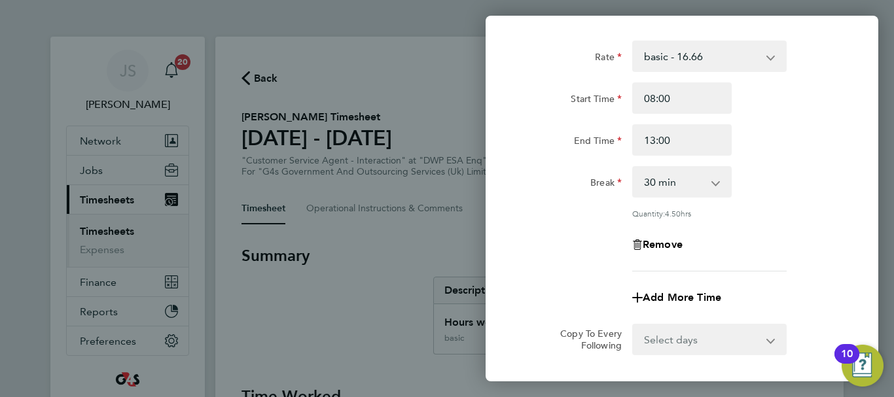
scroll to position [63, 0]
click at [710, 177] on select "0 min 15 min 30 min 45 min 60 min 75 min 90 min" at bounding box center [673, 183] width 81 height 29
select select "0"
click at [633, 169] on select "0 min 15 min 30 min 45 min 60 min 75 min 90 min" at bounding box center [673, 183] width 81 height 29
click at [775, 219] on div "Rate basic - 16.66 x2 - 32.79 System Issue Not Paid Sick x1.5 - 24.73 Annual Le…" at bounding box center [681, 157] width 319 height 231
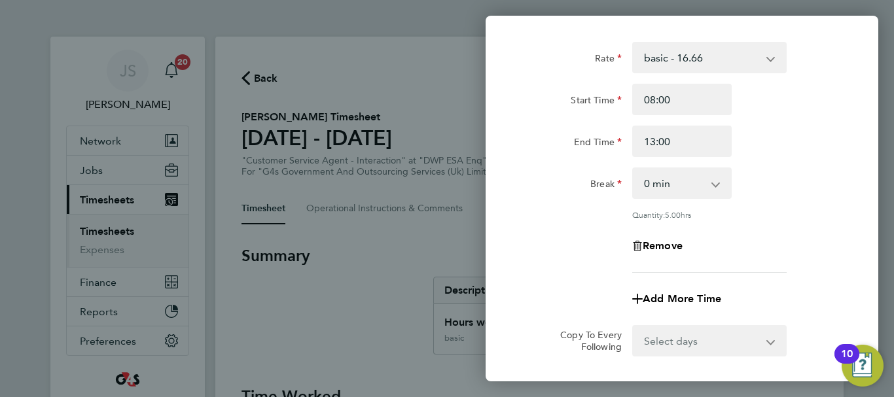
click at [785, 226] on div "Rate basic - 16.66 x2 - 32.79 System Issue Not Paid Sick x1.5 - 24.73 Annual Le…" at bounding box center [681, 157] width 319 height 231
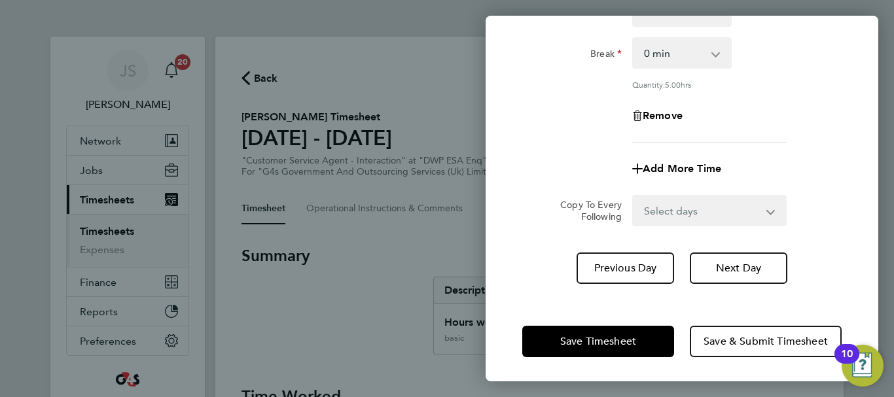
scroll to position [194, 0]
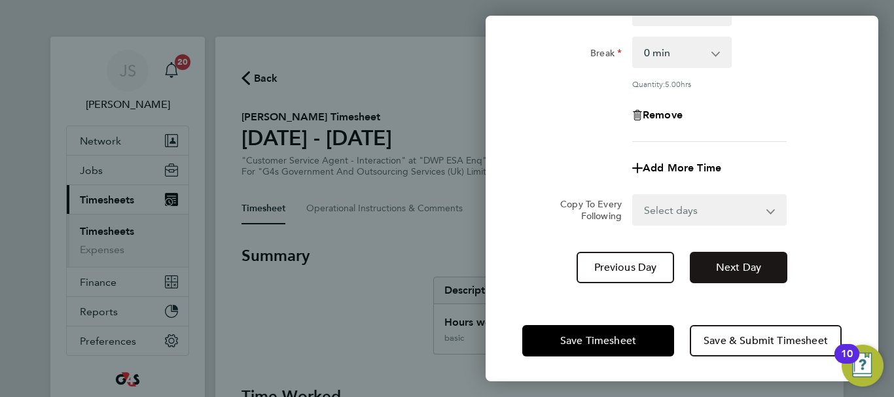
click at [748, 267] on span "Next Day" at bounding box center [738, 267] width 45 height 13
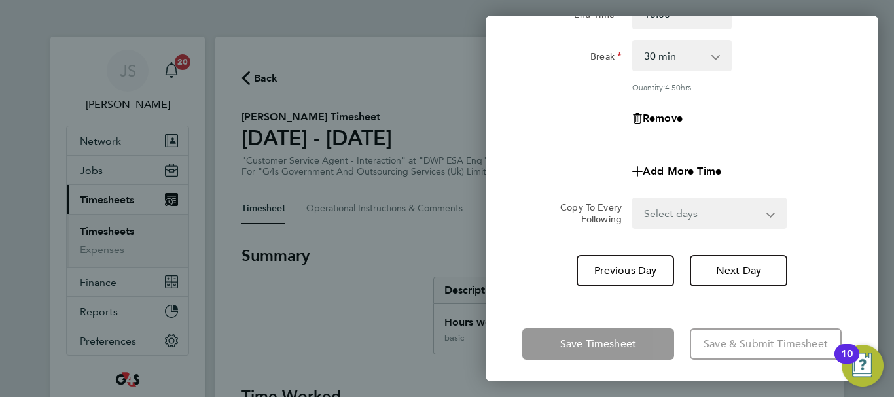
scroll to position [194, 0]
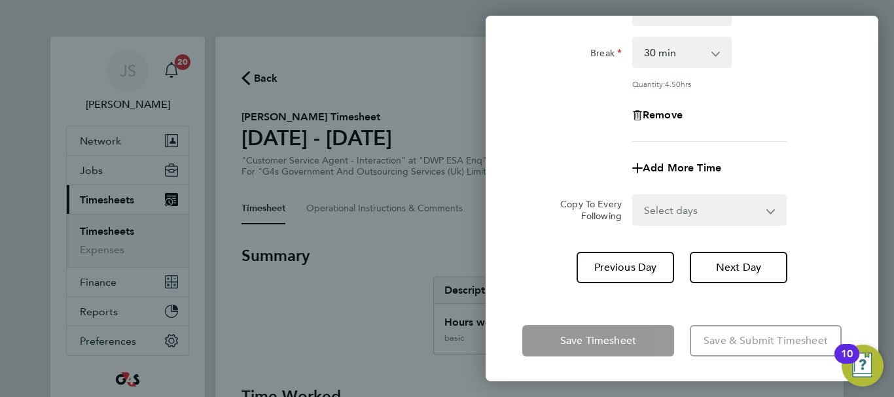
click at [714, 51] on select "0 min 15 min 30 min 45 min 60 min 75 min 90 min" at bounding box center [673, 52] width 81 height 29
select select "0"
click at [633, 38] on select "0 min 15 min 30 min 45 min 60 min 75 min 90 min" at bounding box center [673, 52] width 81 height 29
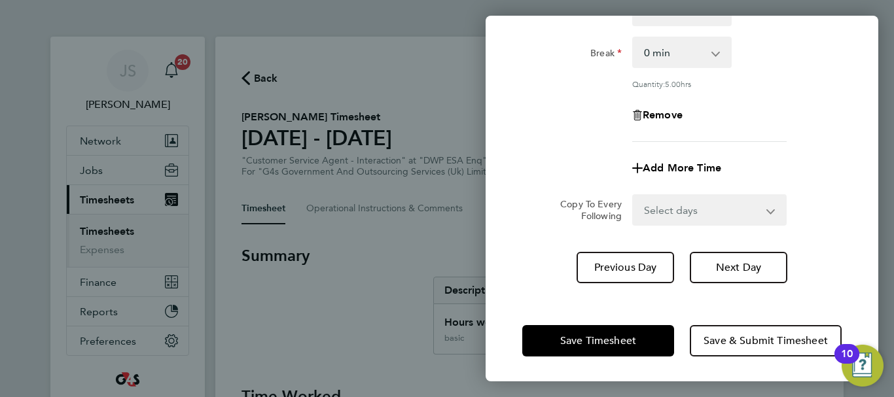
click at [778, 138] on div "Rate basic - 16.66 x2 - 32.79 System Issue Not Paid Sick x1.5 - 24.73 Annual Le…" at bounding box center [681, 26] width 319 height 231
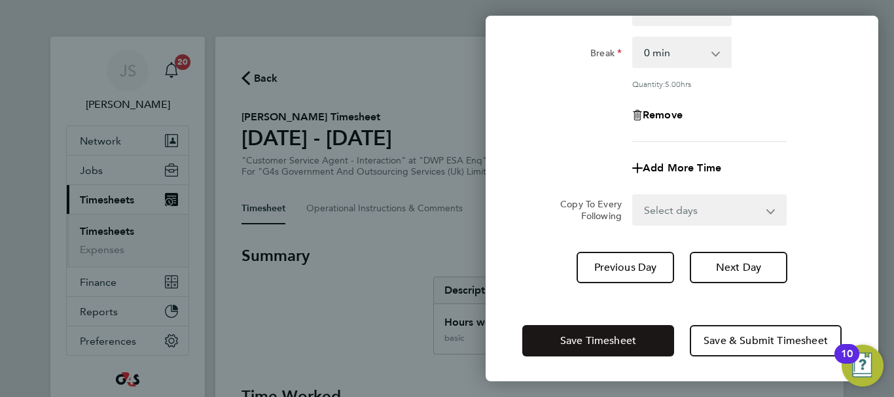
click at [610, 332] on button "Save Timesheet" at bounding box center [598, 340] width 152 height 31
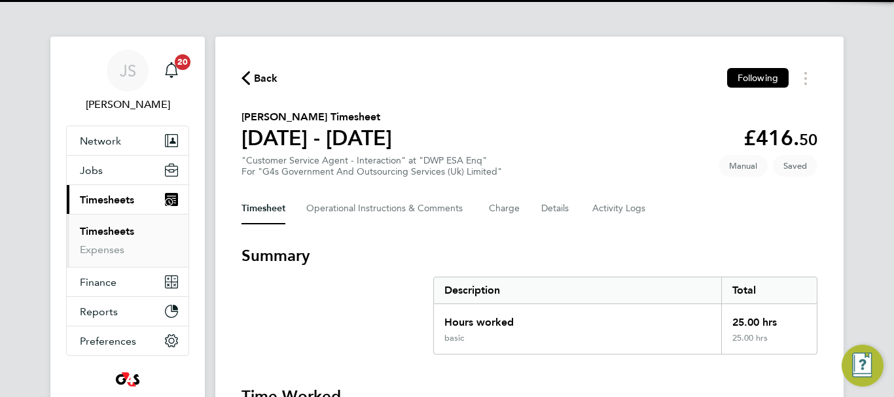
click at [407, 254] on h3 "Summary" at bounding box center [529, 255] width 576 height 21
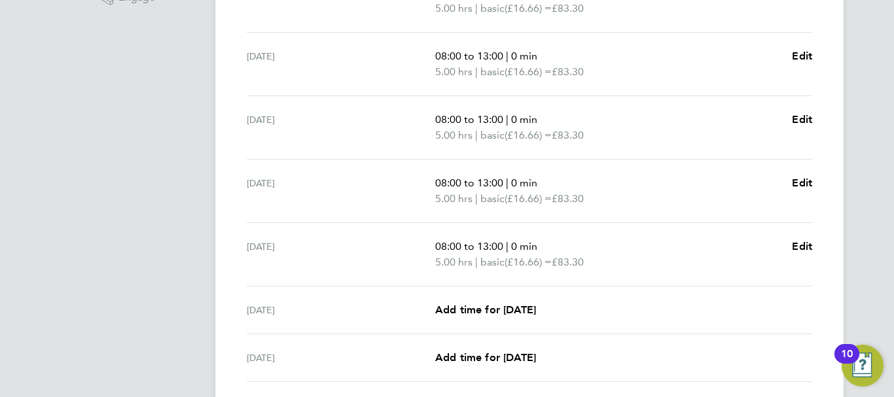
scroll to position [523, 0]
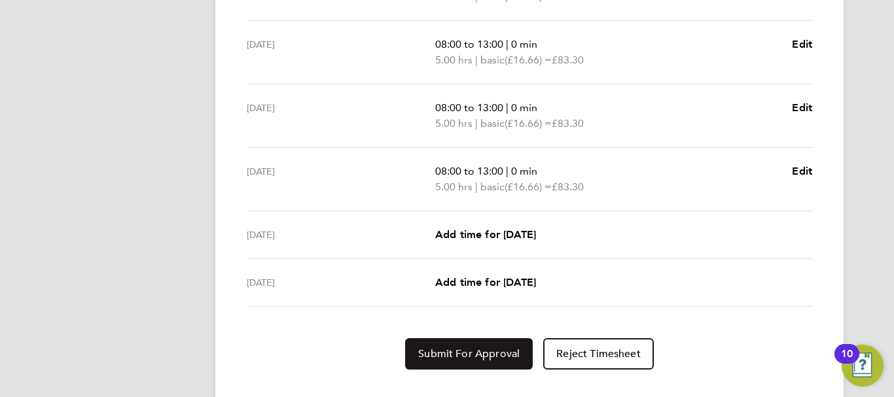
click at [479, 354] on span "Submit For Approval" at bounding box center [468, 353] width 101 height 13
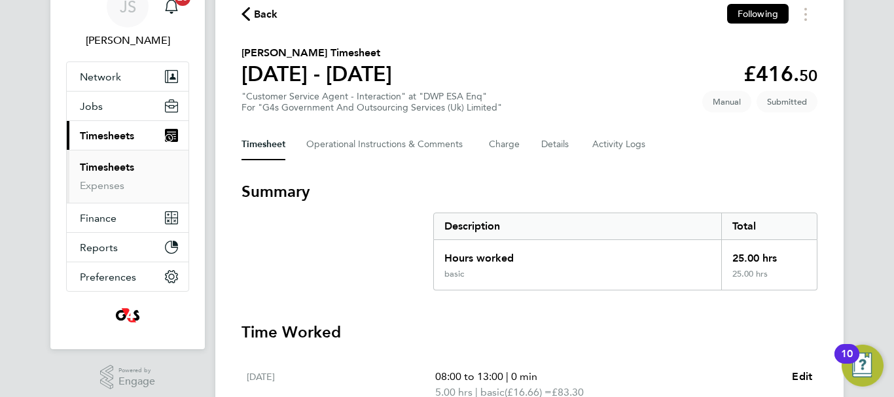
scroll to position [0, 0]
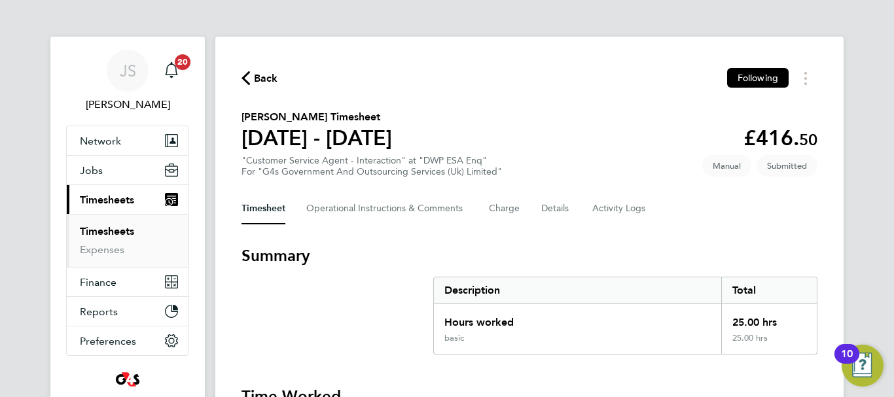
click at [268, 85] on span "Back" at bounding box center [266, 79] width 24 height 16
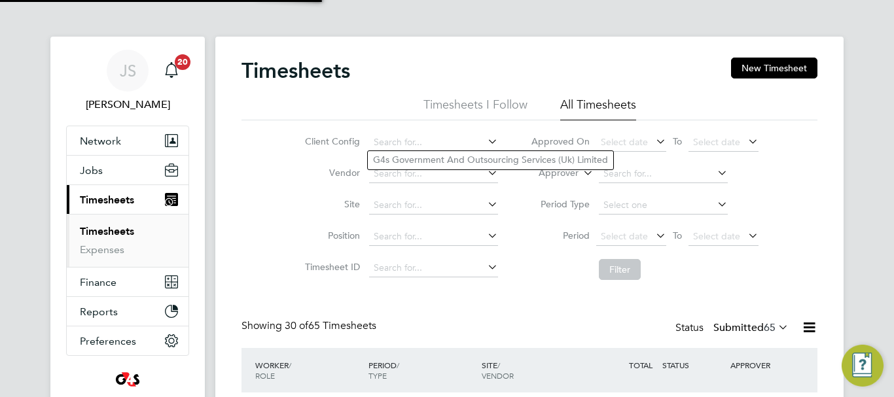
scroll to position [44, 114]
